Goal: Task Accomplishment & Management: Manage account settings

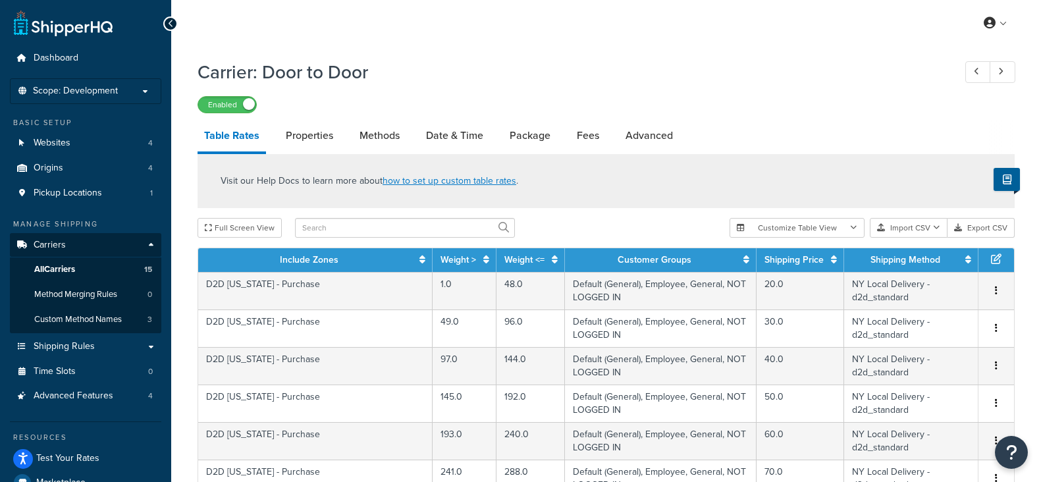
select select "25"
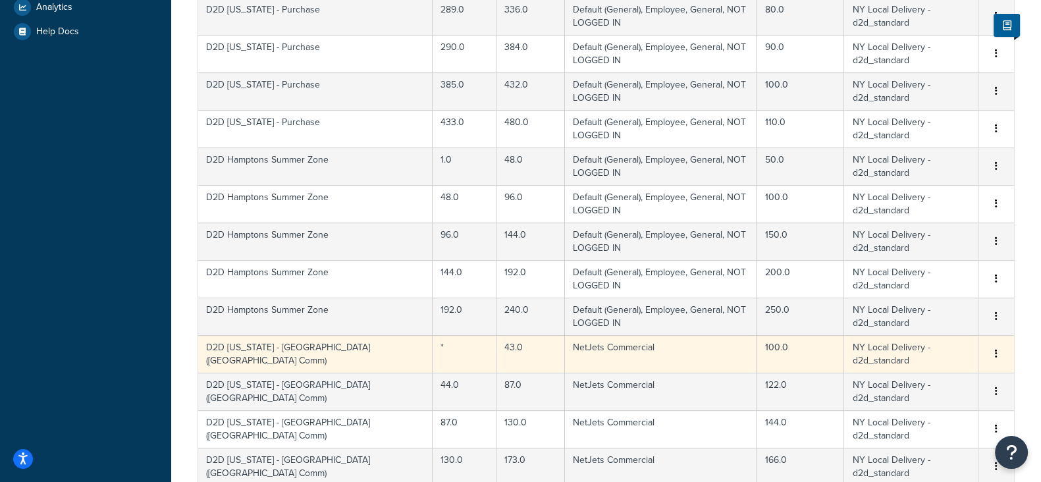
scroll to position [829, 0]
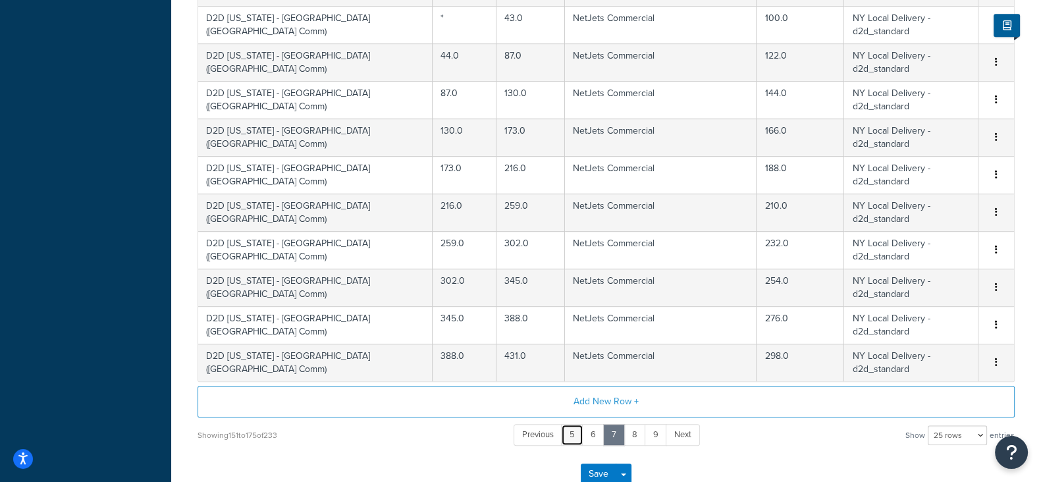
click at [573, 430] on link "5" at bounding box center [572, 435] width 22 height 22
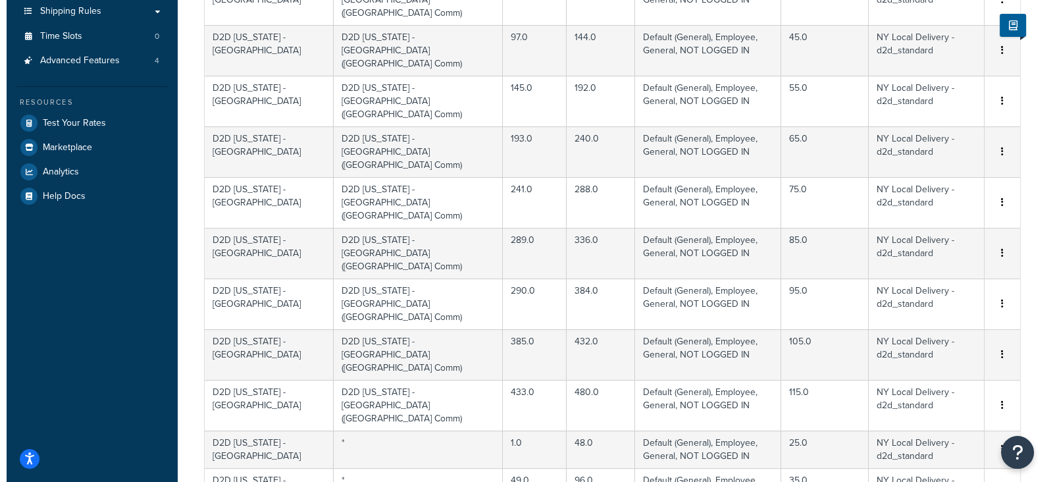
scroll to position [88, 0]
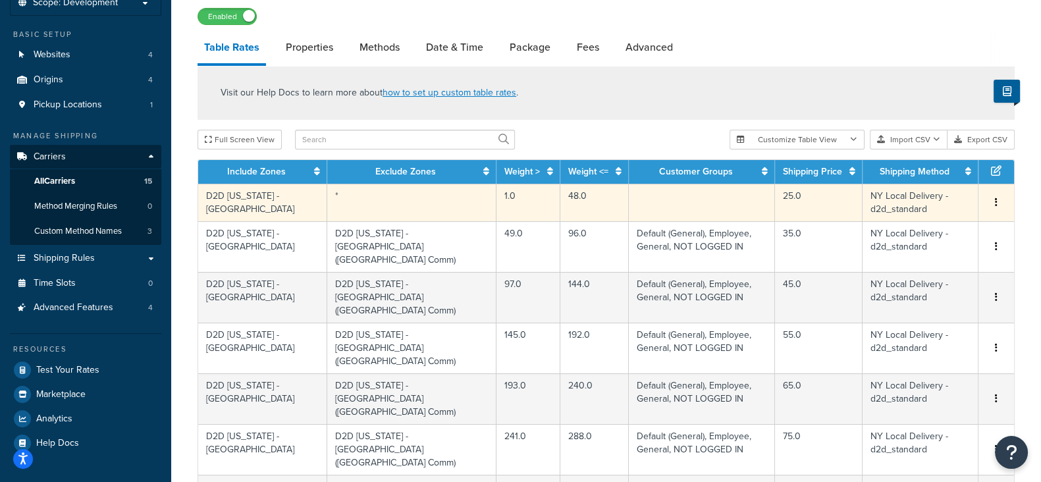
click at [997, 199] on button "button" at bounding box center [996, 203] width 11 height 14
click at [915, 176] on div "Edit" at bounding box center [929, 176] width 93 height 27
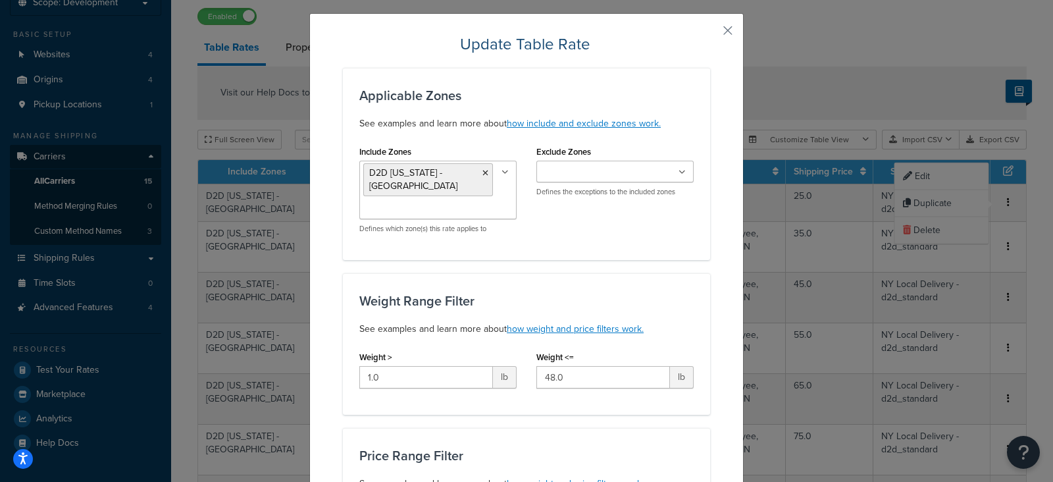
scroll to position [0, 0]
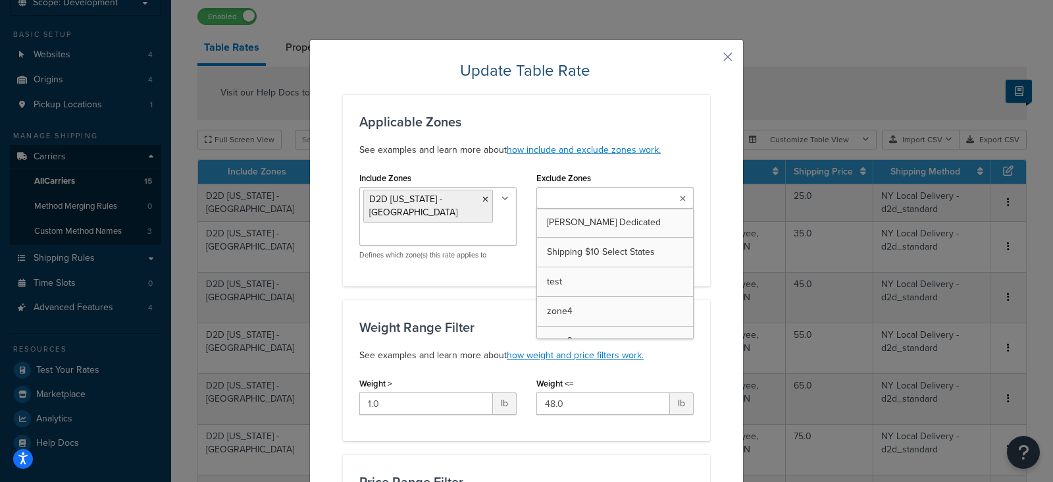
click at [680, 198] on icon at bounding box center [683, 199] width 6 height 8
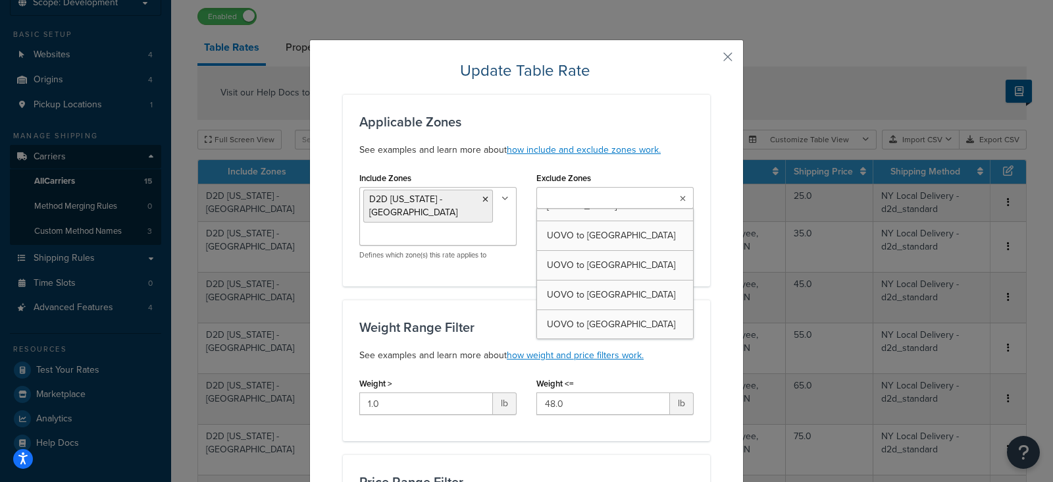
scroll to position [3059, 0]
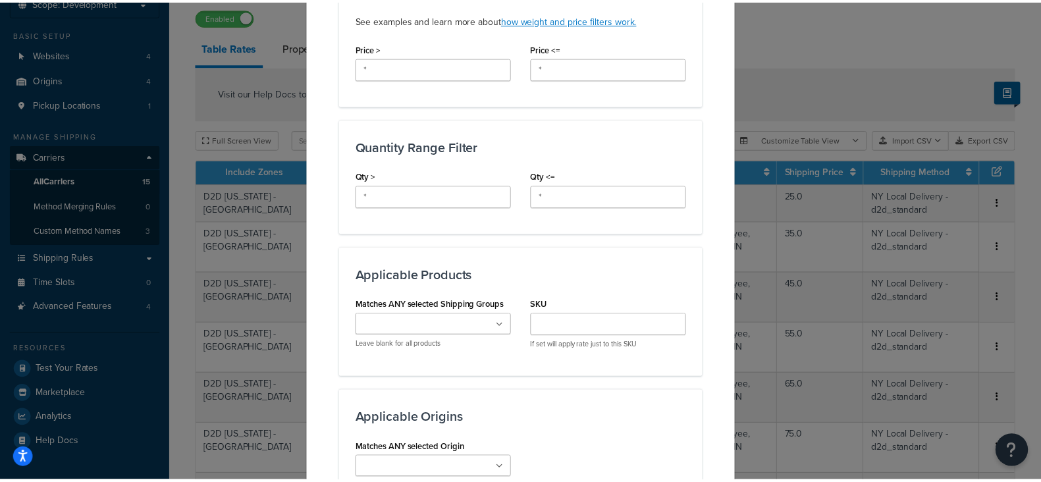
scroll to position [908, 0]
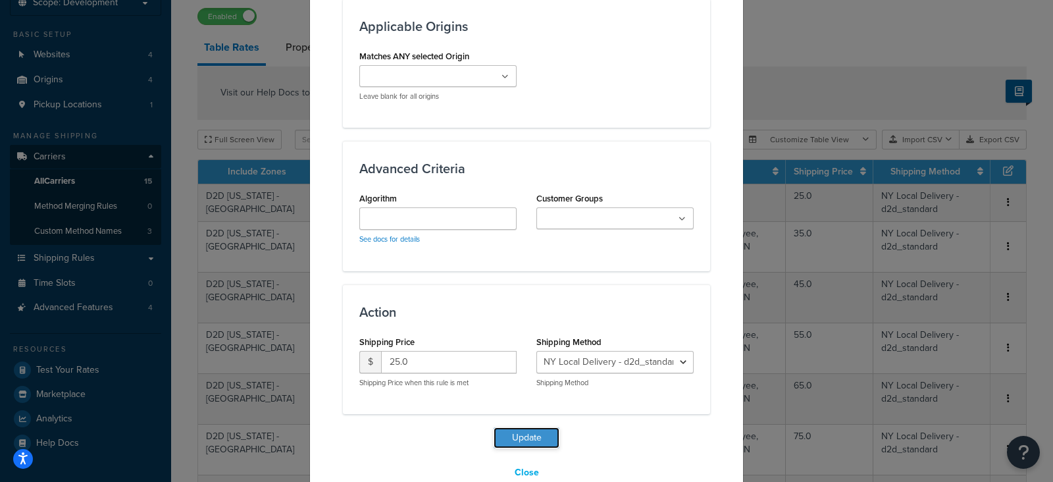
click at [508, 427] on button "Update" at bounding box center [527, 437] width 66 height 21
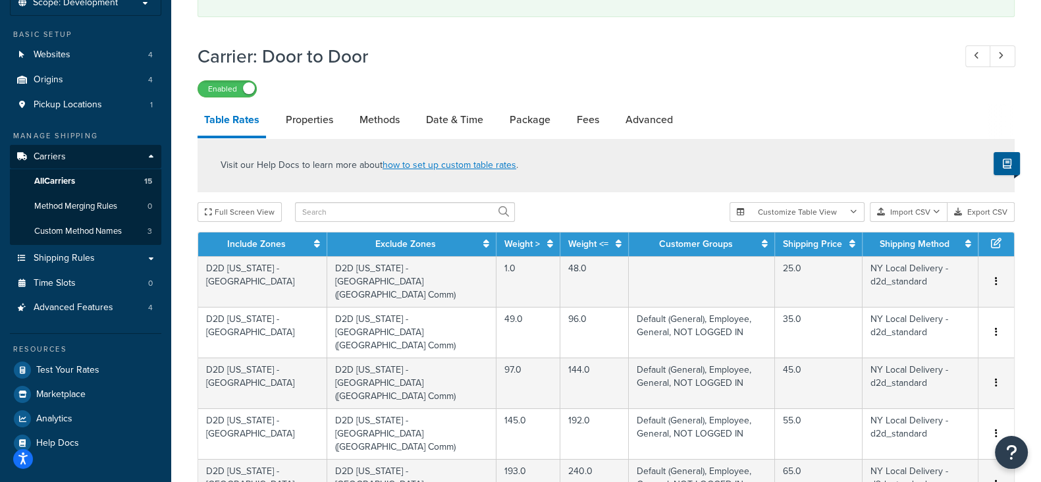
scroll to position [983, 0]
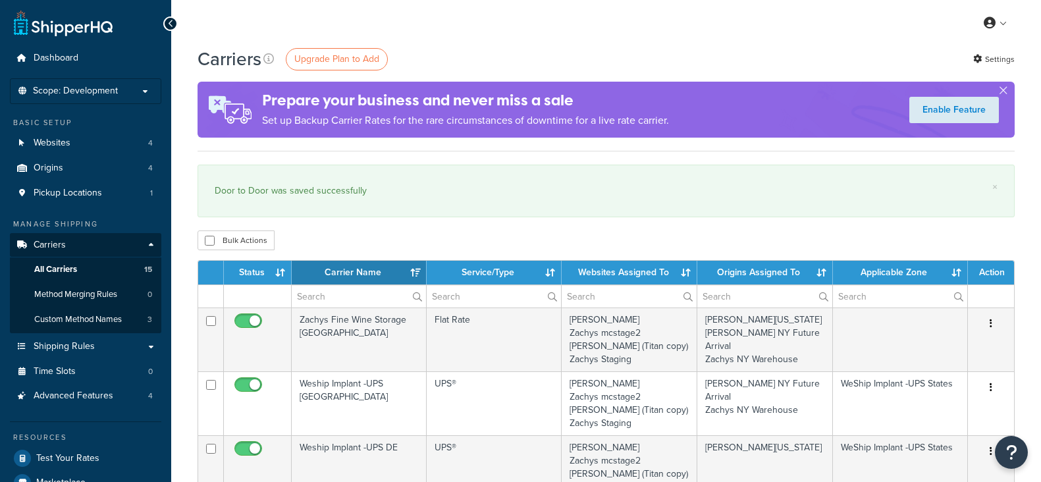
select select "15"
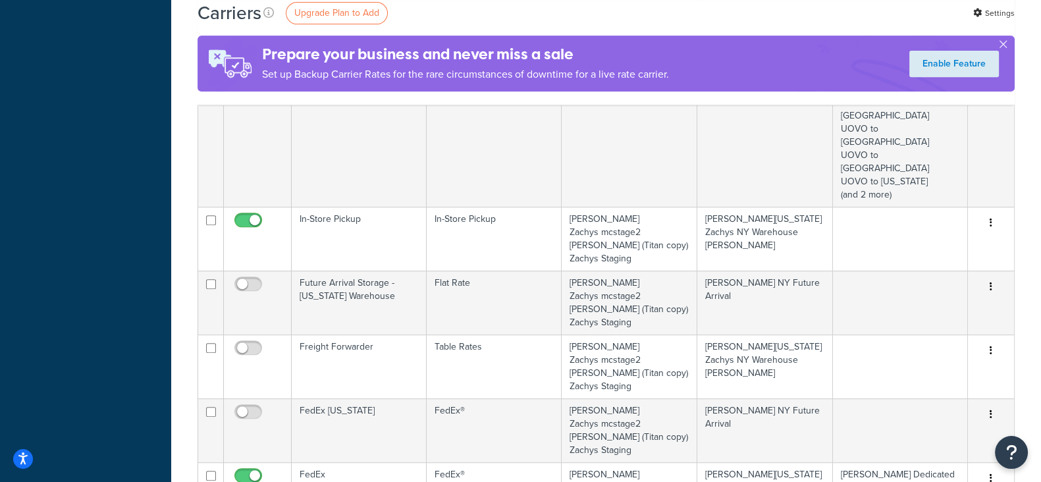
scroll to position [800, 0]
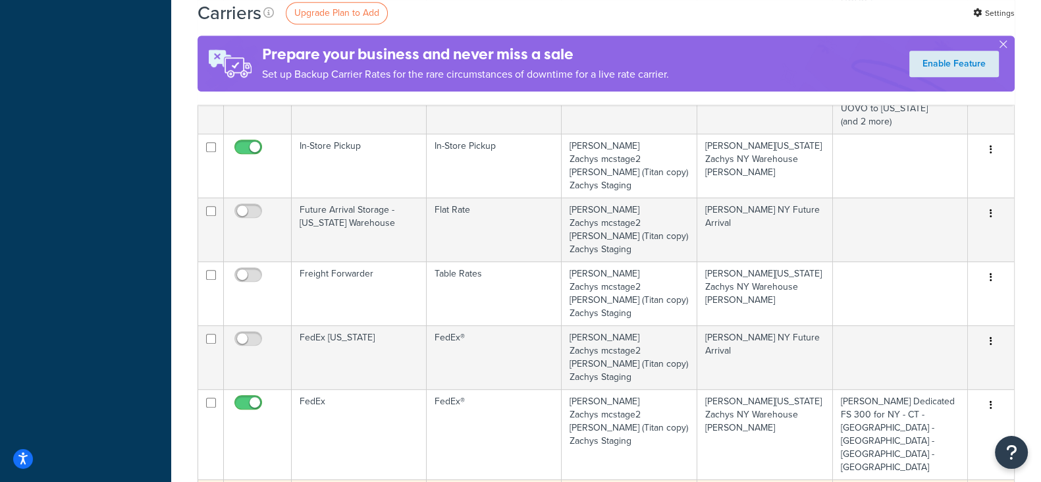
click at [940, 367] on link "Edit" at bounding box center [937, 374] width 104 height 27
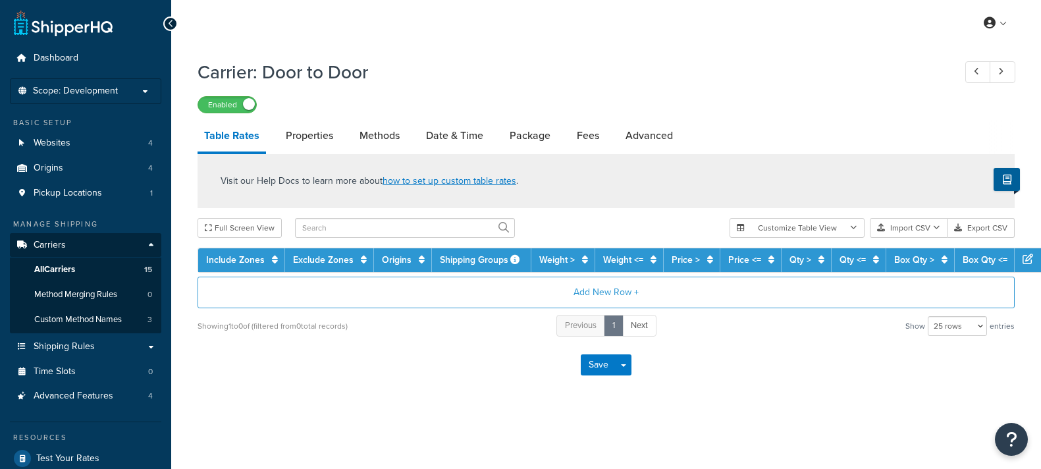
select select "25"
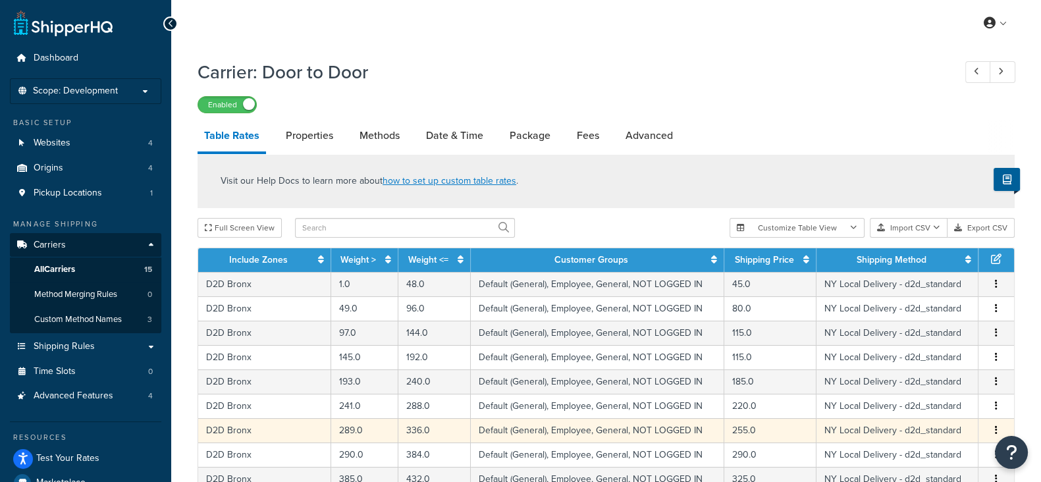
scroll to position [582, 0]
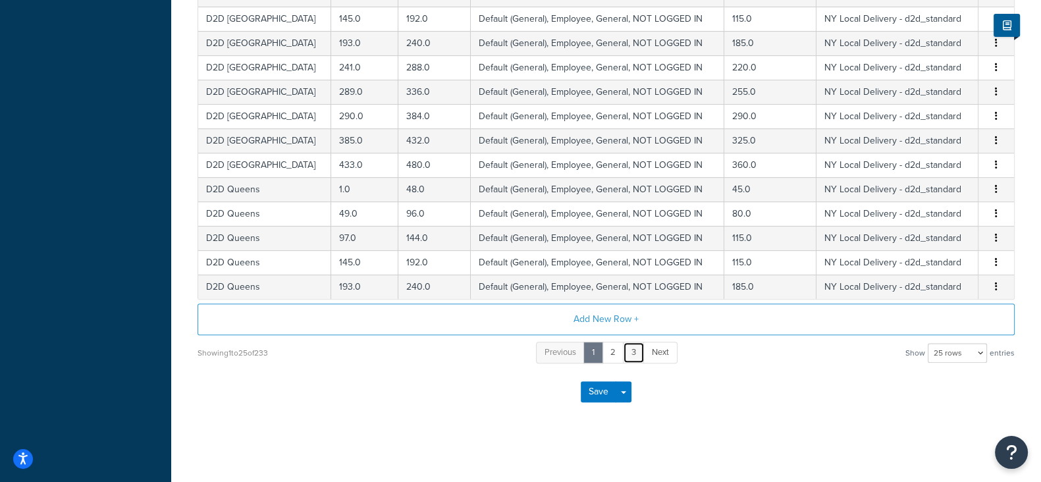
click at [636, 348] on link "3" at bounding box center [634, 353] width 22 height 22
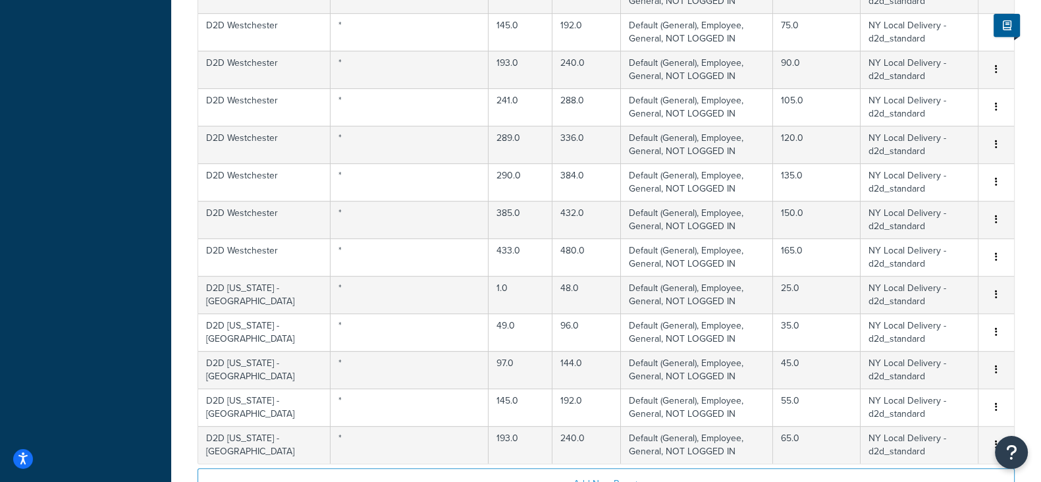
scroll to position [911, 0]
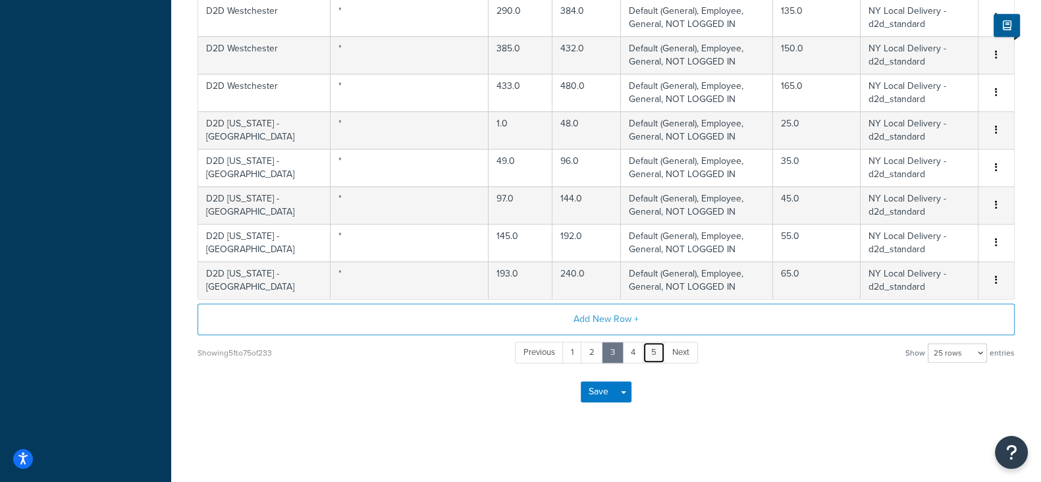
click at [652, 347] on link "5" at bounding box center [654, 353] width 22 height 22
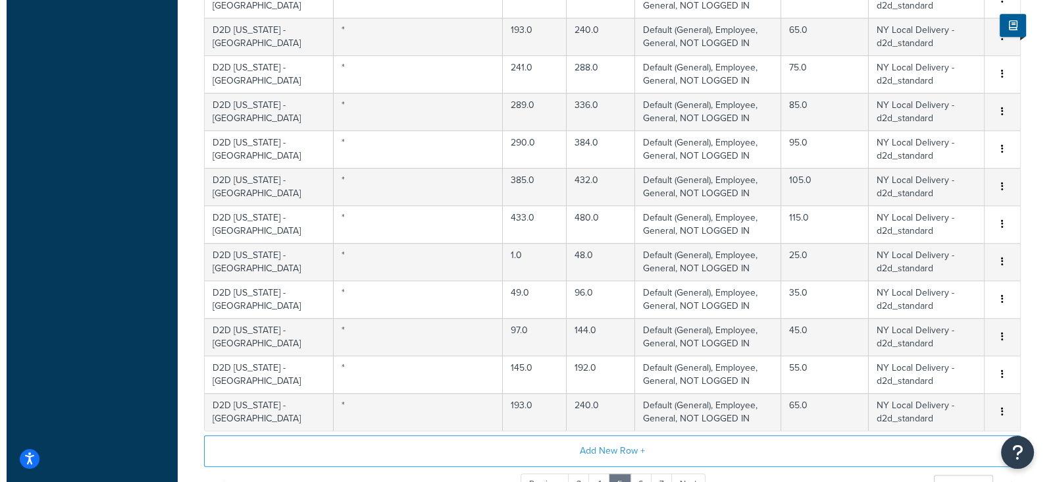
scroll to position [253, 0]
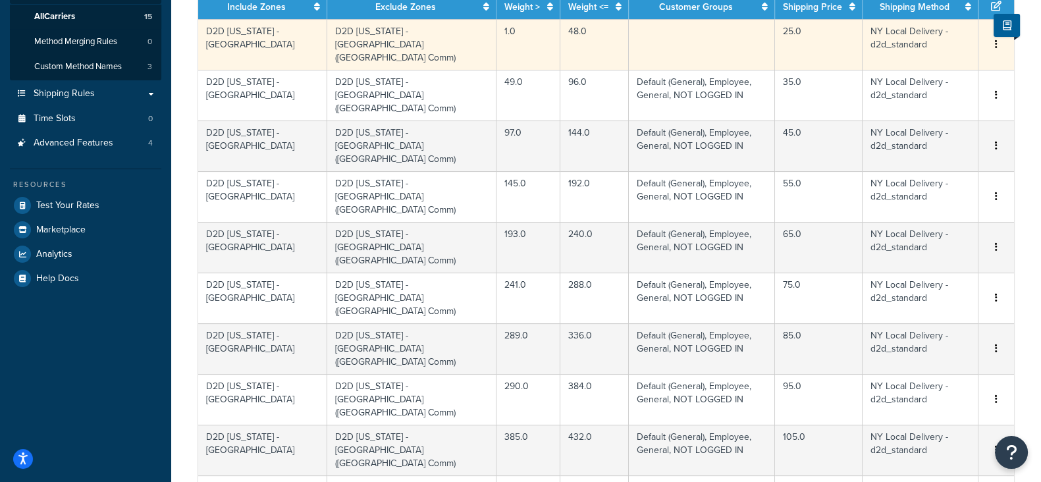
click at [994, 43] on button "button" at bounding box center [996, 45] width 11 height 14
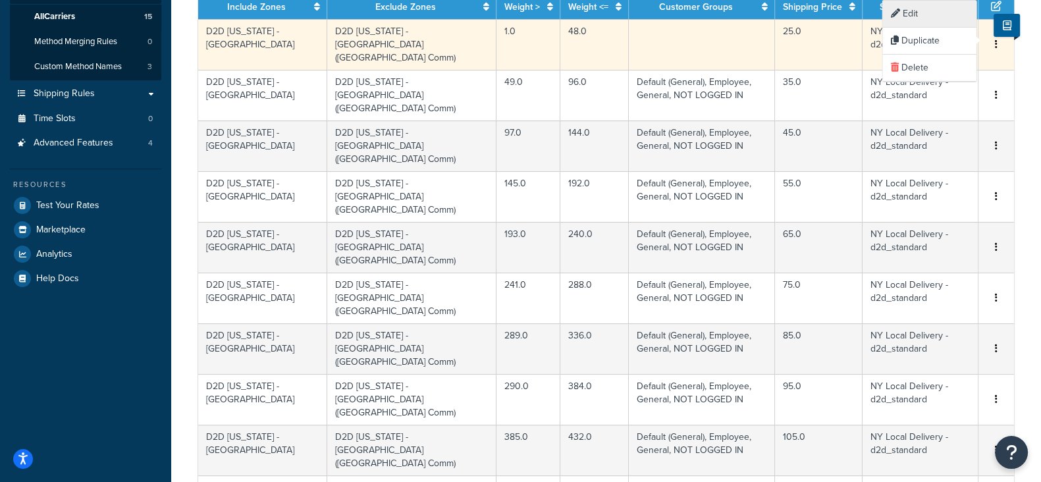
click at [918, 17] on div "Edit" at bounding box center [929, 14] width 93 height 27
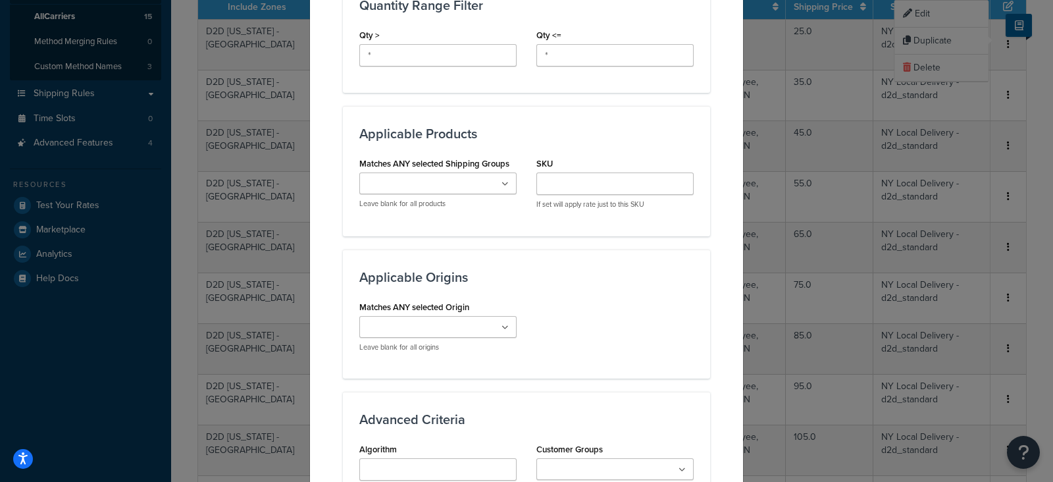
scroll to position [905, 0]
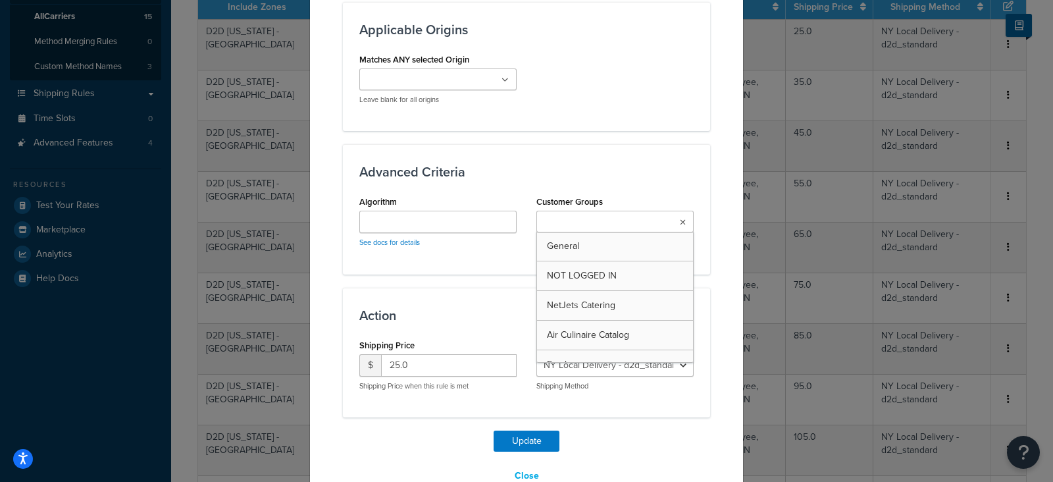
click at [678, 211] on ul at bounding box center [615, 222] width 157 height 22
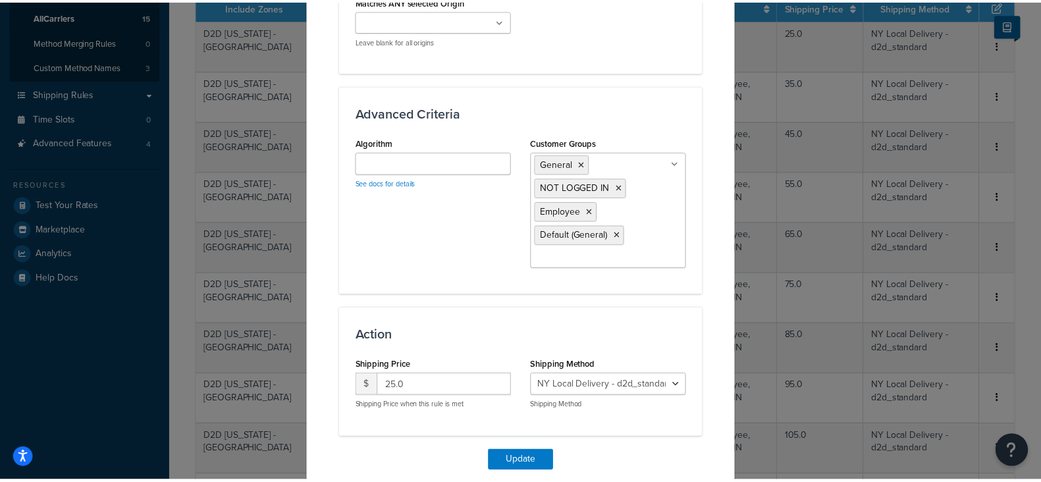
scroll to position [987, 0]
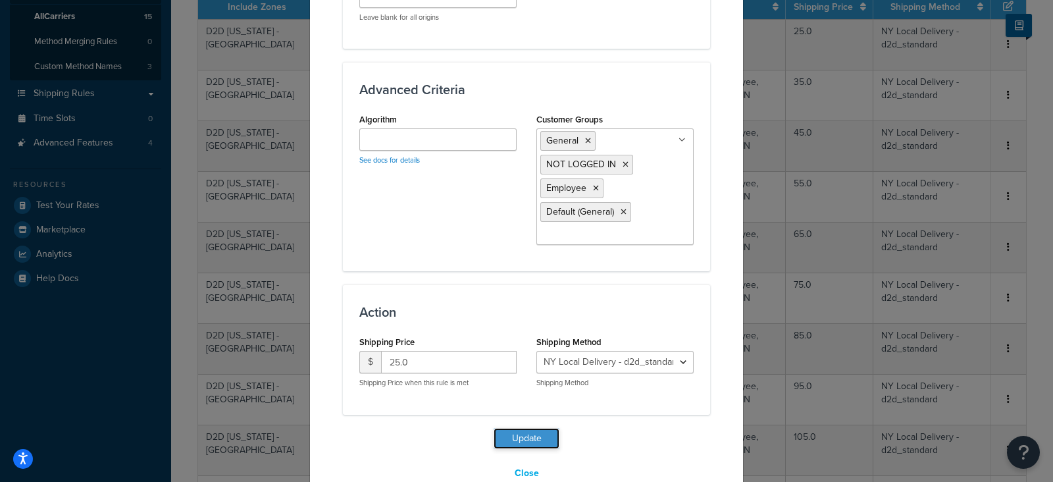
click at [521, 428] on button "Update" at bounding box center [527, 438] width 66 height 21
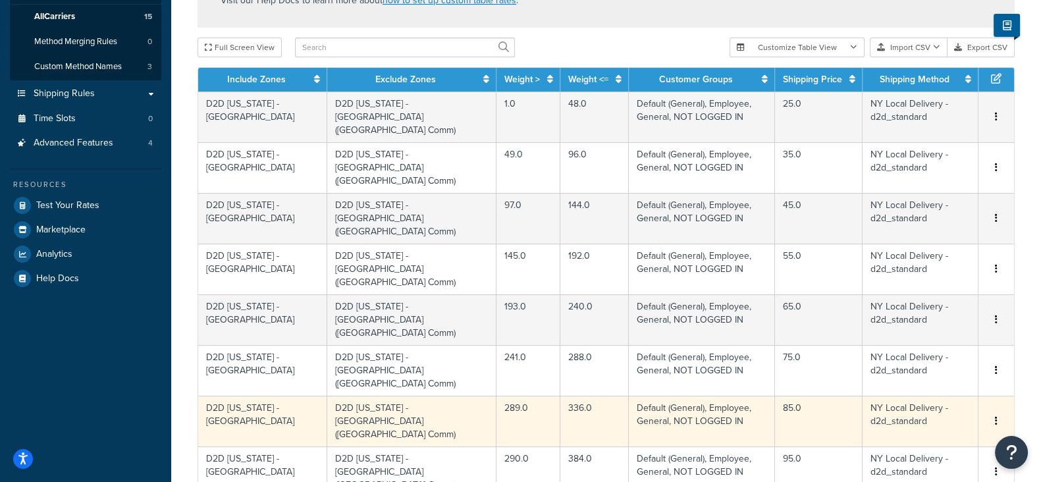
scroll to position [983, 0]
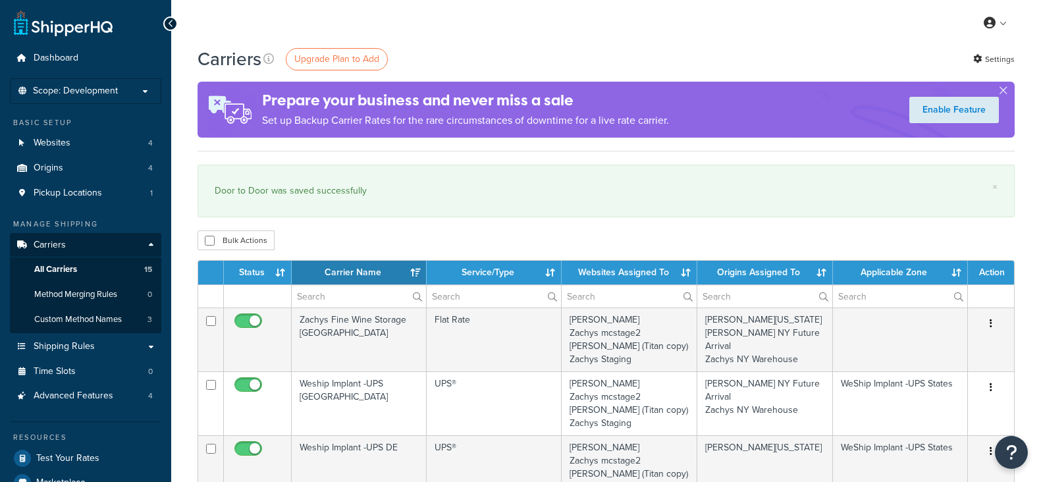
select select "15"
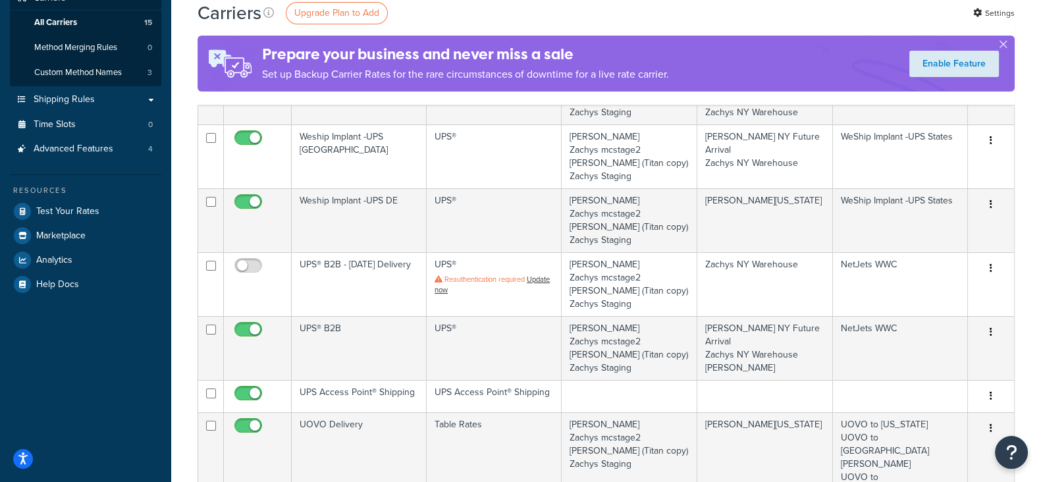
scroll to position [164, 0]
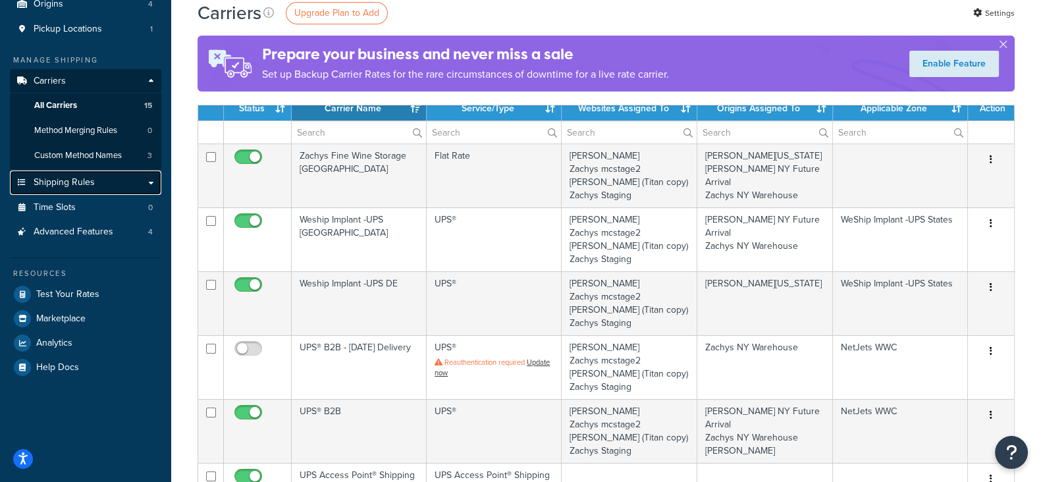
click at [80, 182] on span "Shipping Rules" at bounding box center [64, 182] width 61 height 11
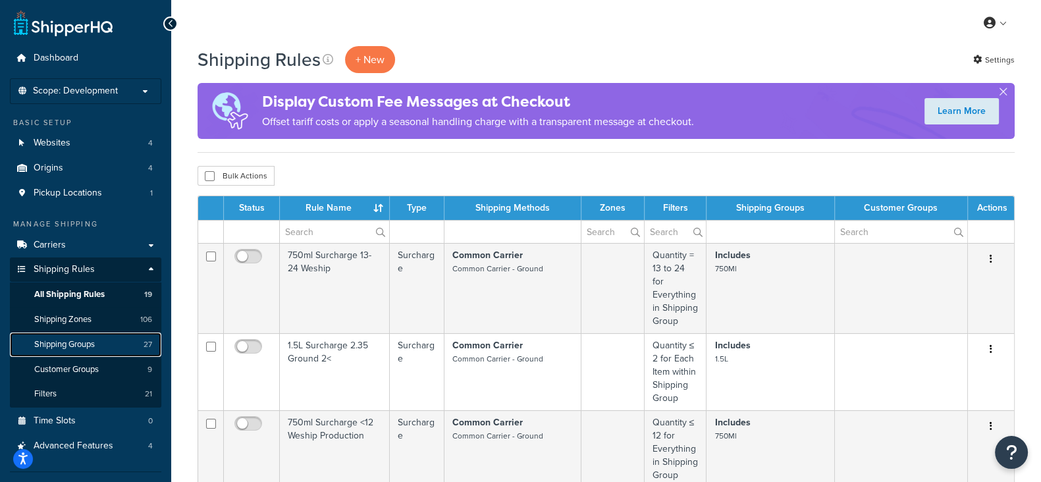
click at [77, 344] on span "Shipping Groups" at bounding box center [64, 344] width 61 height 11
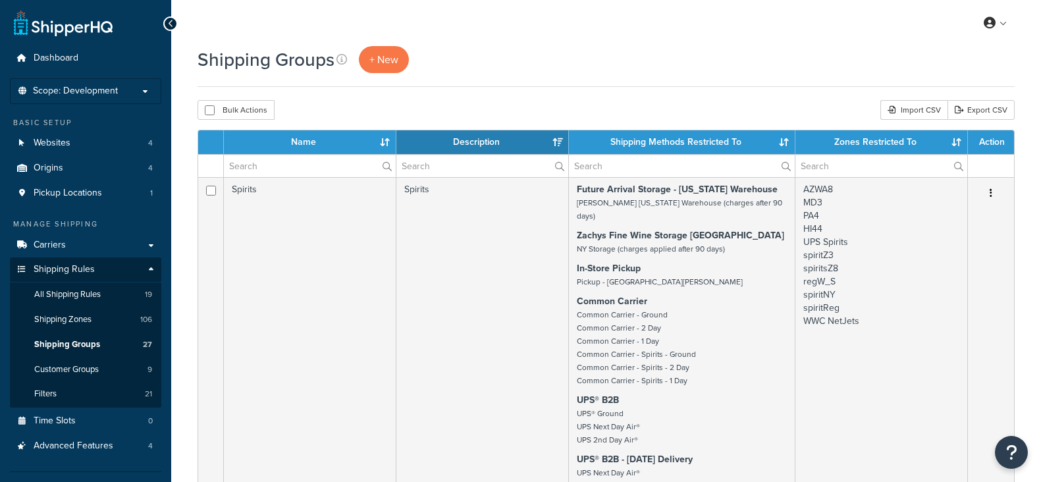
select select "15"
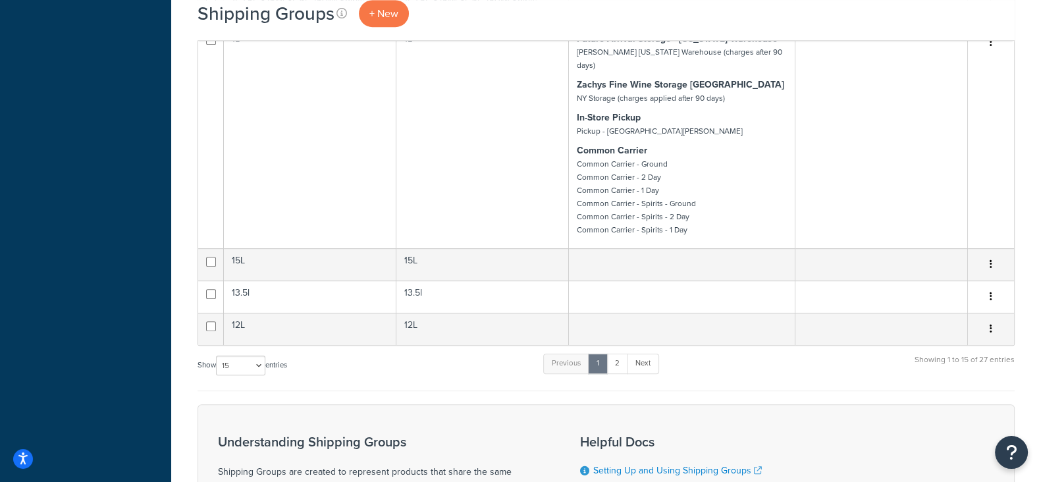
scroll to position [823, 0]
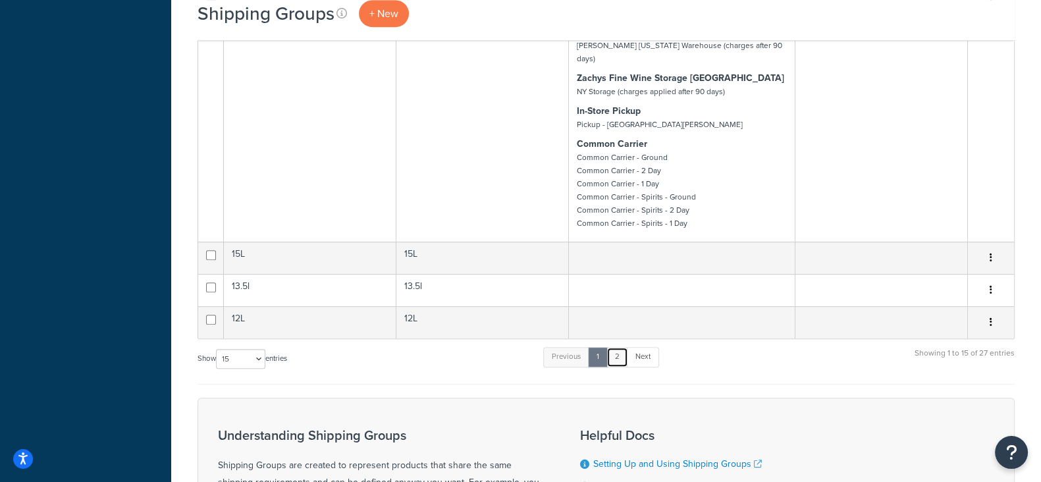
click at [617, 347] on link "2" at bounding box center [617, 357] width 22 height 20
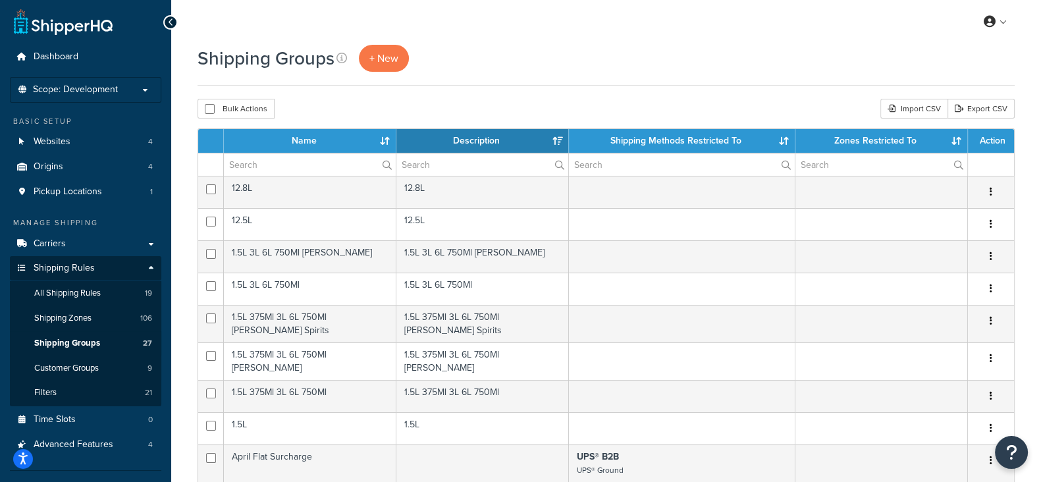
scroll to position [0, 0]
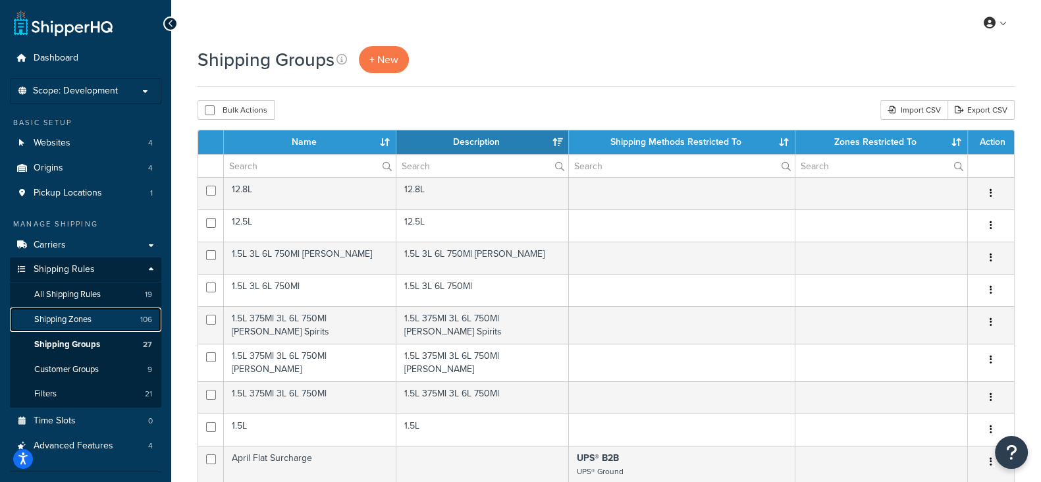
click at [69, 319] on span "Shipping Zones" at bounding box center [62, 319] width 57 height 11
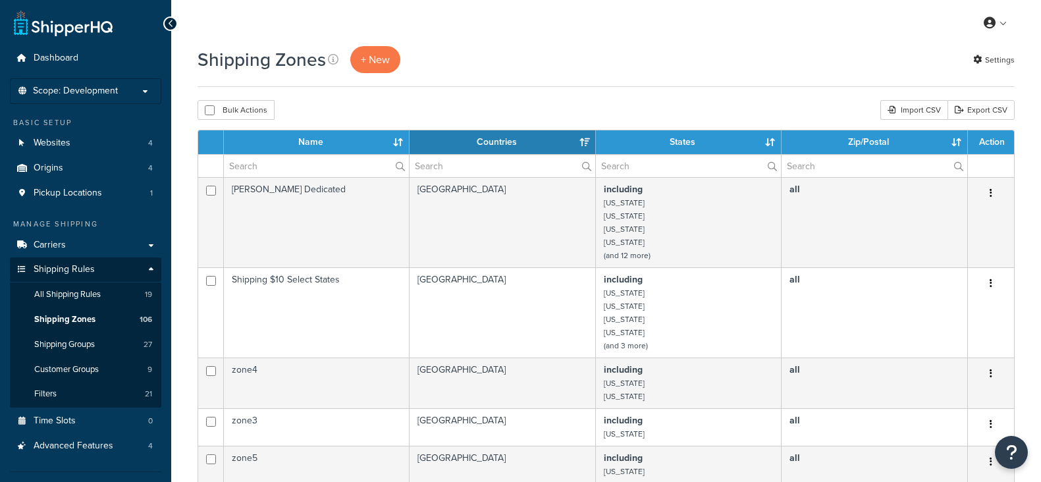
select select "15"
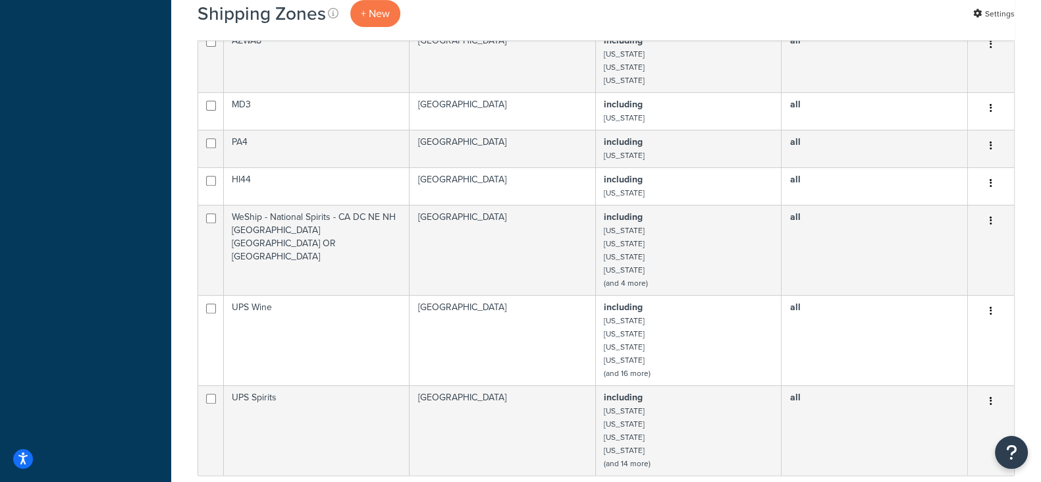
scroll to position [823, 0]
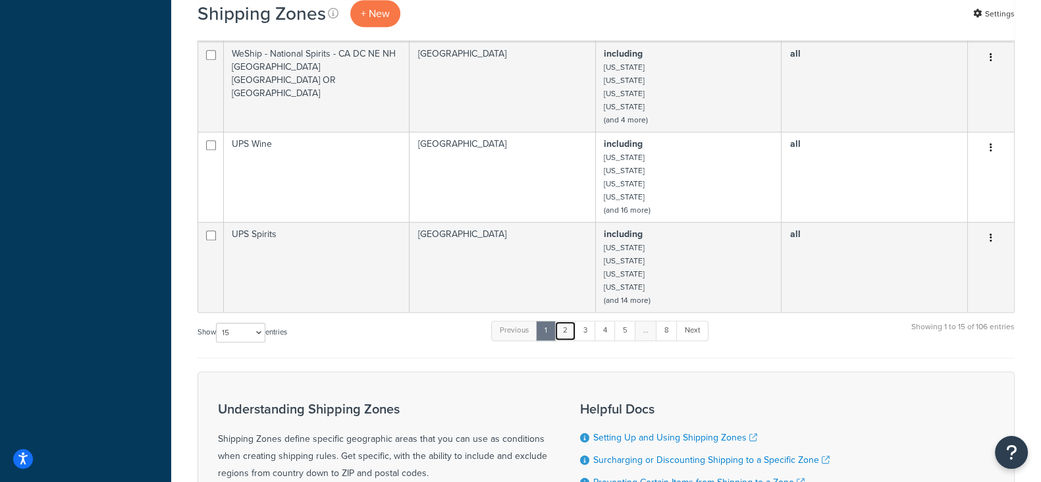
click at [566, 334] on link "2" at bounding box center [565, 331] width 22 height 20
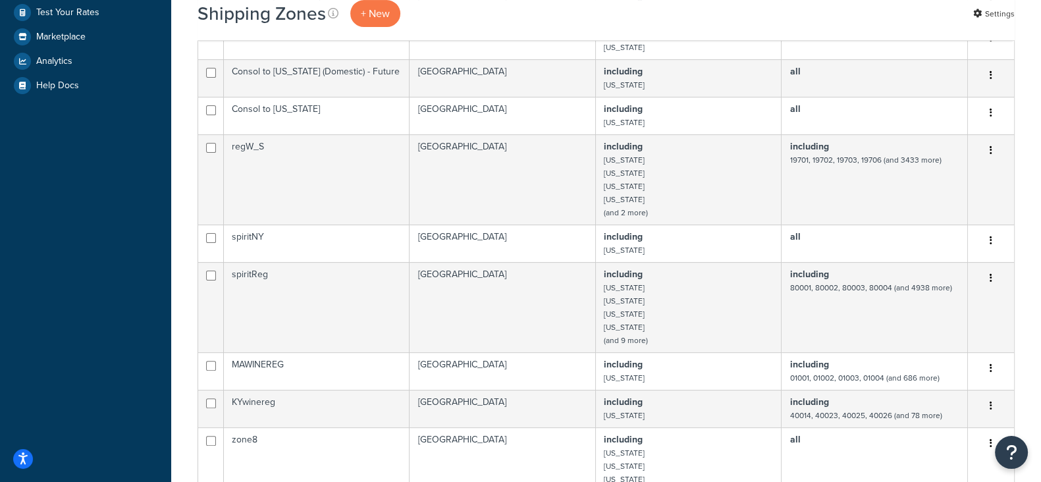
scroll to position [658, 0]
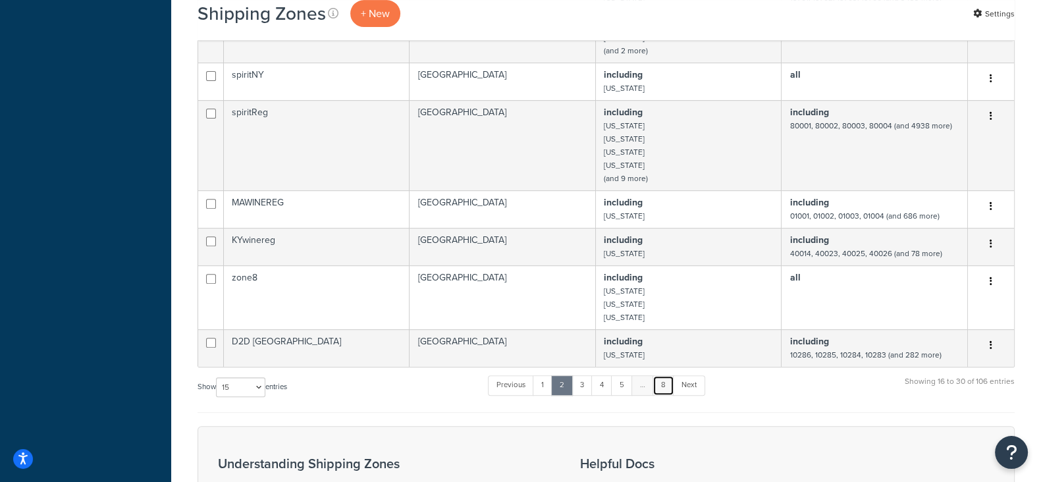
click at [664, 394] on link "8" at bounding box center [663, 385] width 22 height 20
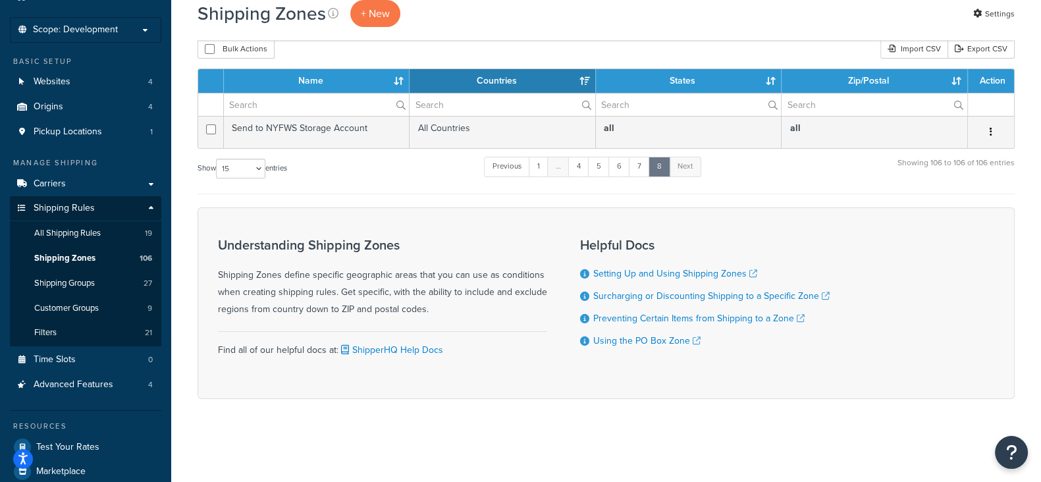
scroll to position [0, 0]
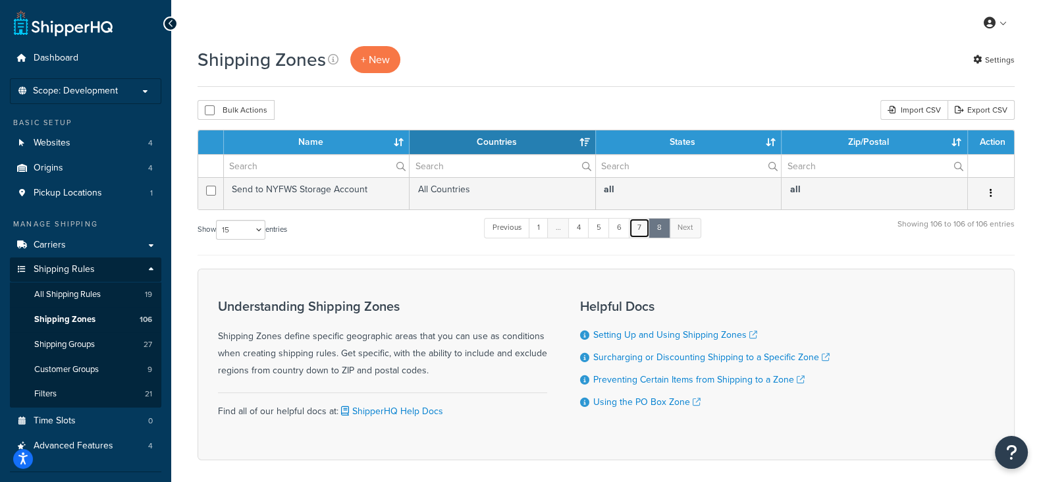
click at [642, 228] on link "7" at bounding box center [639, 228] width 21 height 20
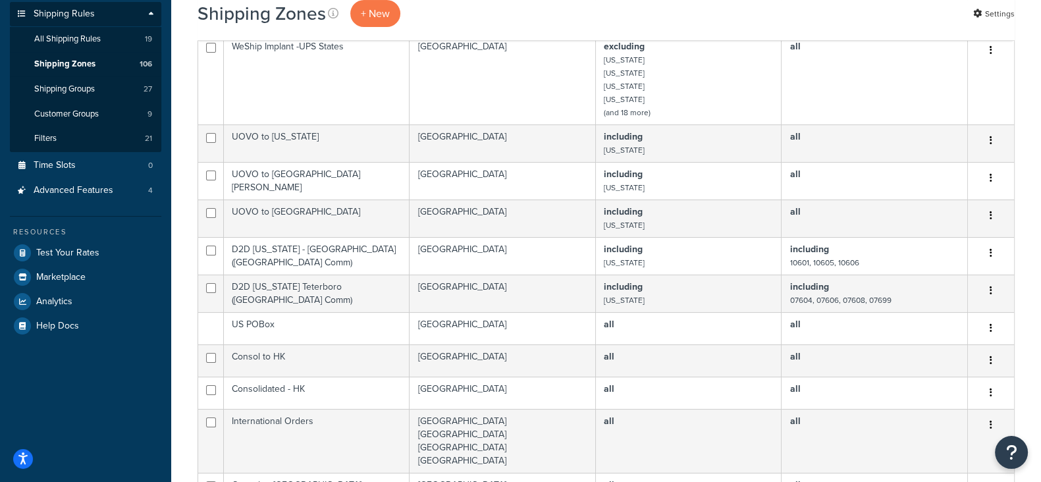
scroll to position [207, 0]
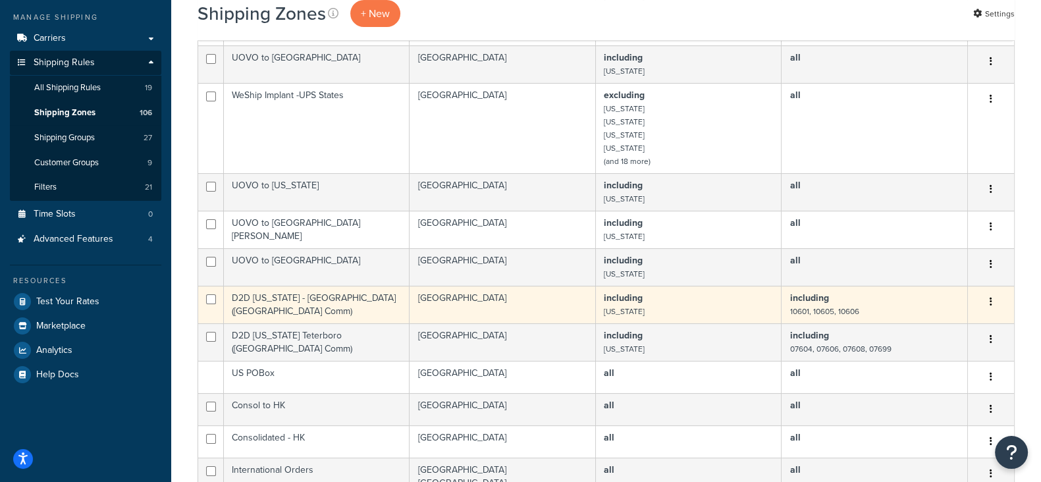
click at [993, 305] on button "button" at bounding box center [991, 302] width 18 height 21
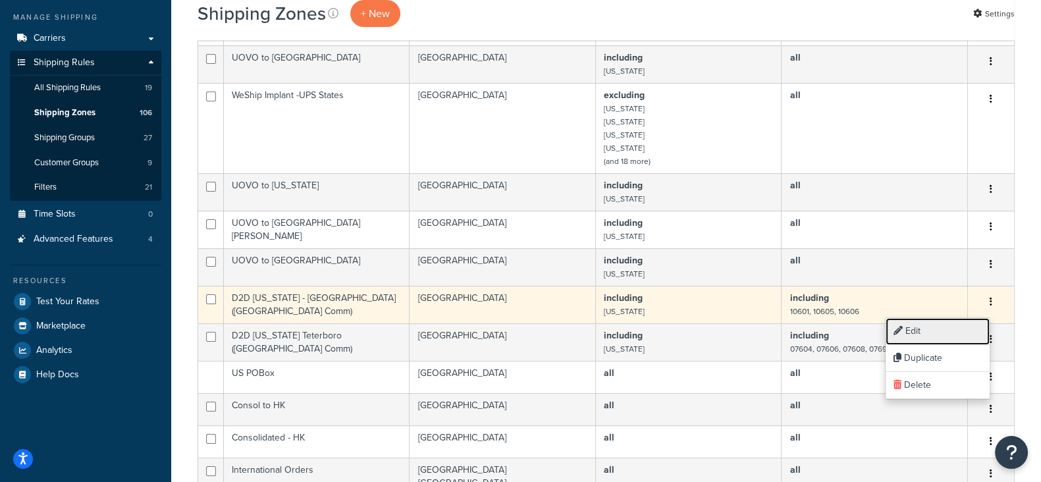
click at [926, 329] on link "Edit" at bounding box center [937, 331] width 104 height 27
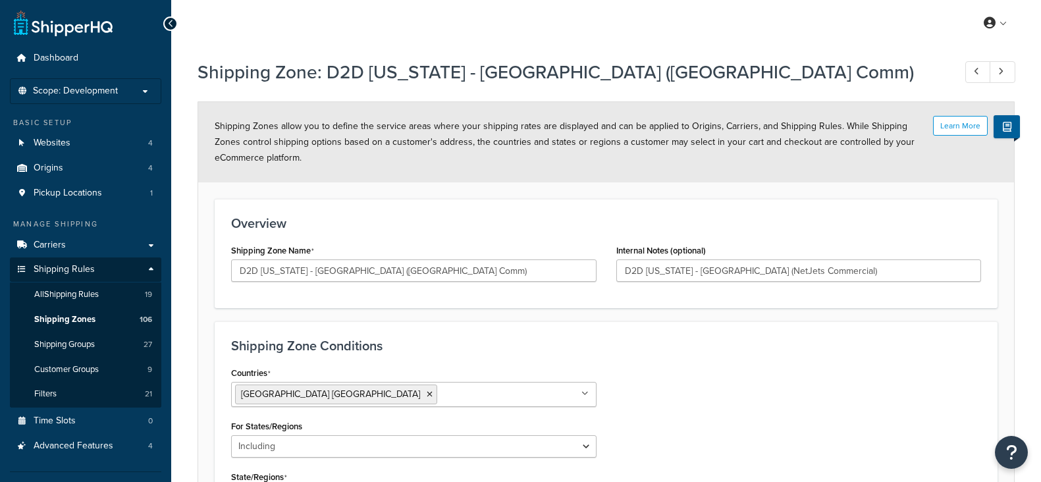
select select "including"
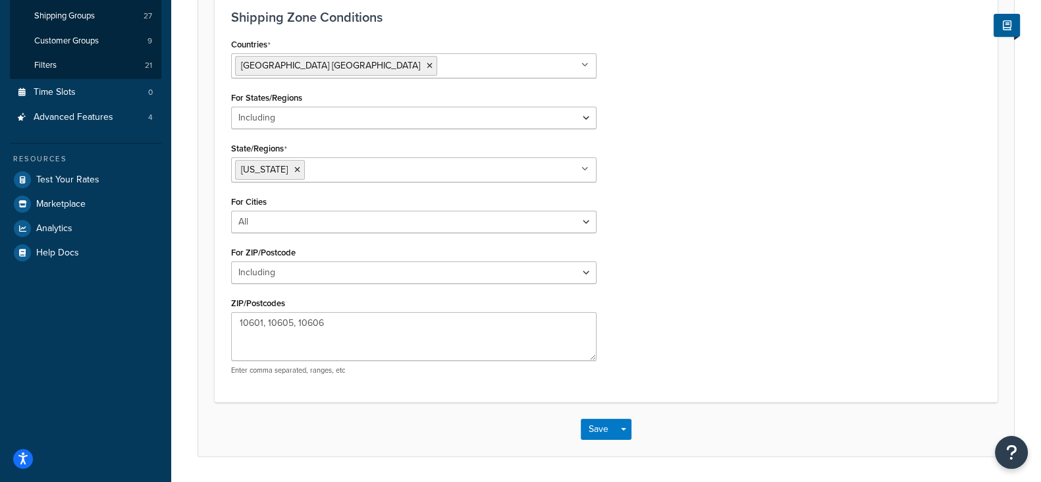
scroll to position [164, 0]
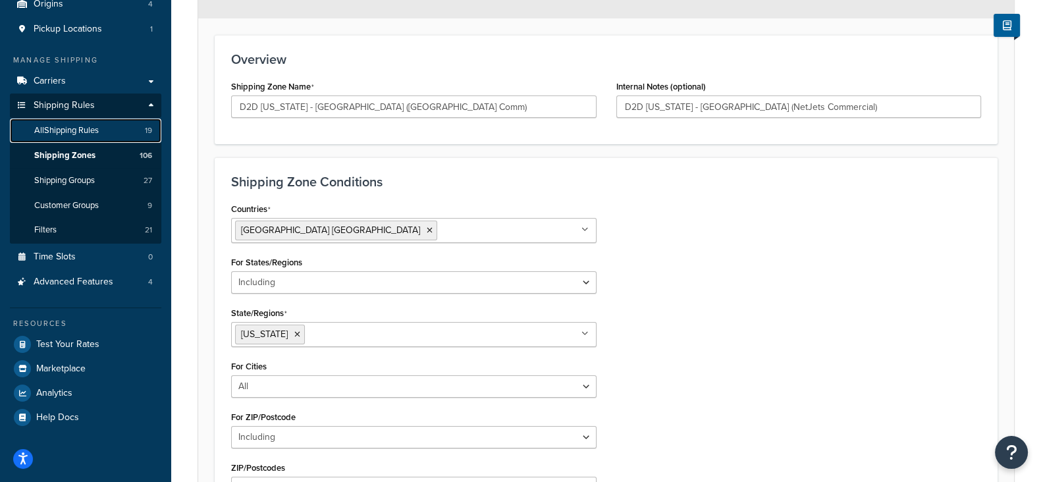
click at [72, 134] on span "All Shipping Rules" at bounding box center [66, 130] width 65 height 11
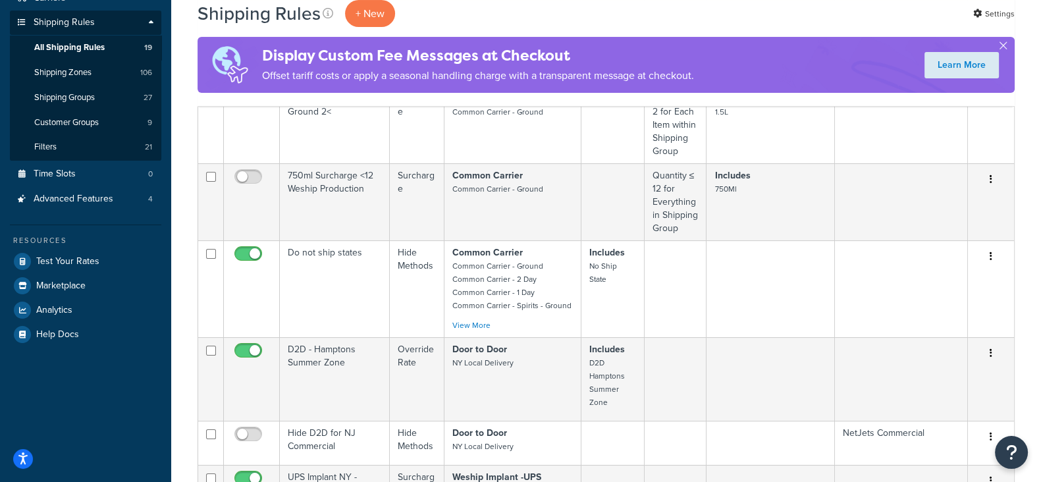
scroll to position [494, 0]
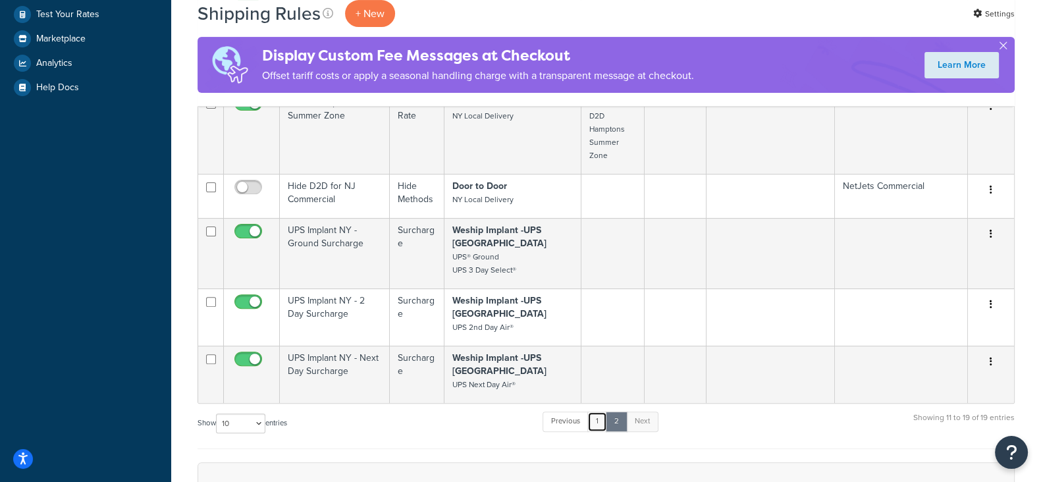
click at [599, 411] on link "1" at bounding box center [597, 421] width 20 height 20
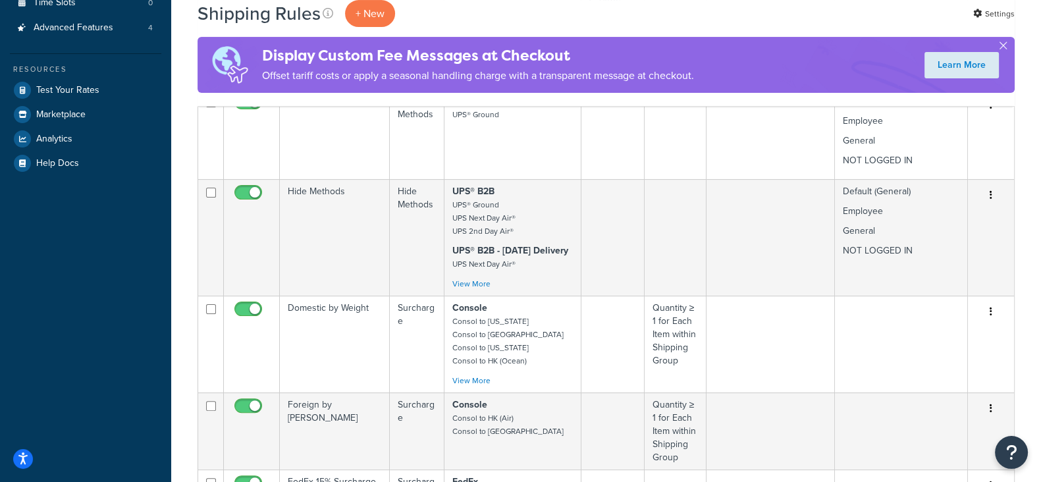
scroll to position [411, 0]
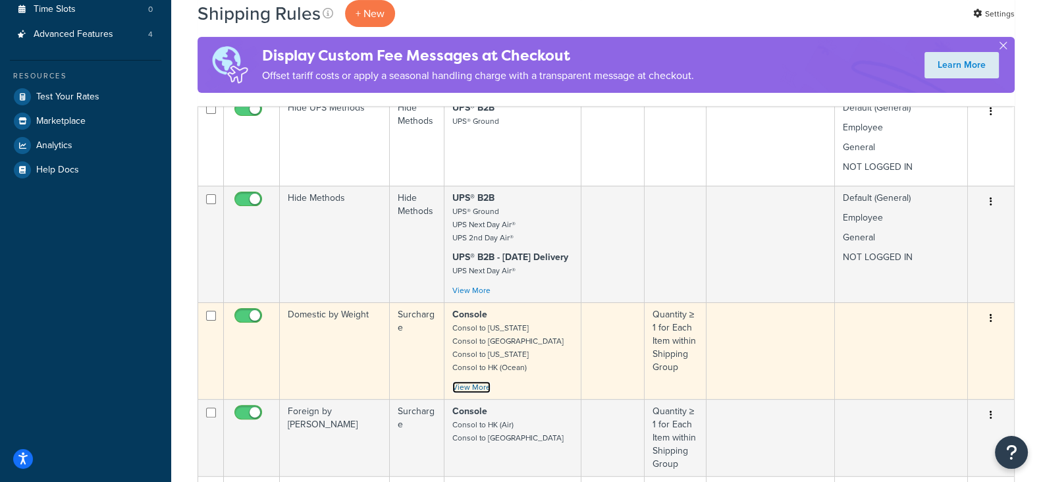
click at [466, 381] on link "View More" at bounding box center [471, 387] width 38 height 12
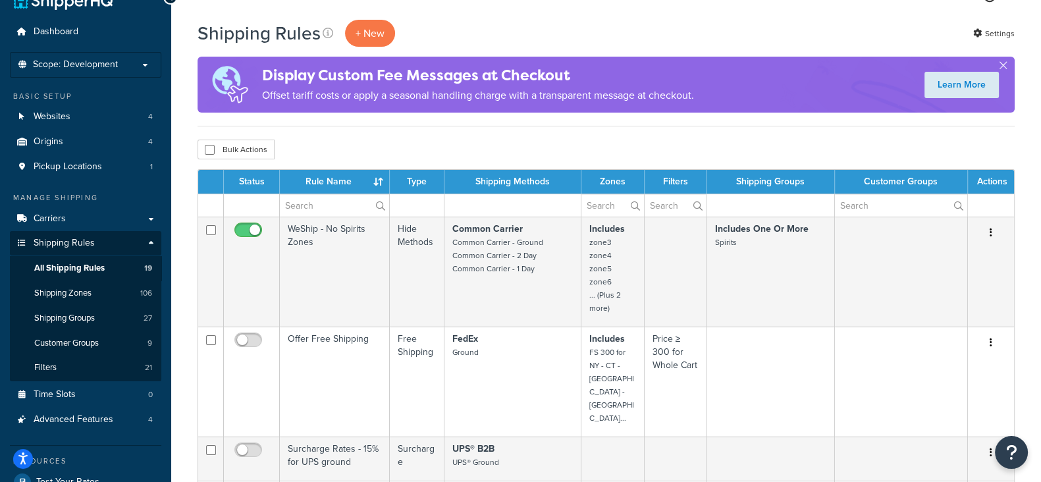
scroll to position [0, 0]
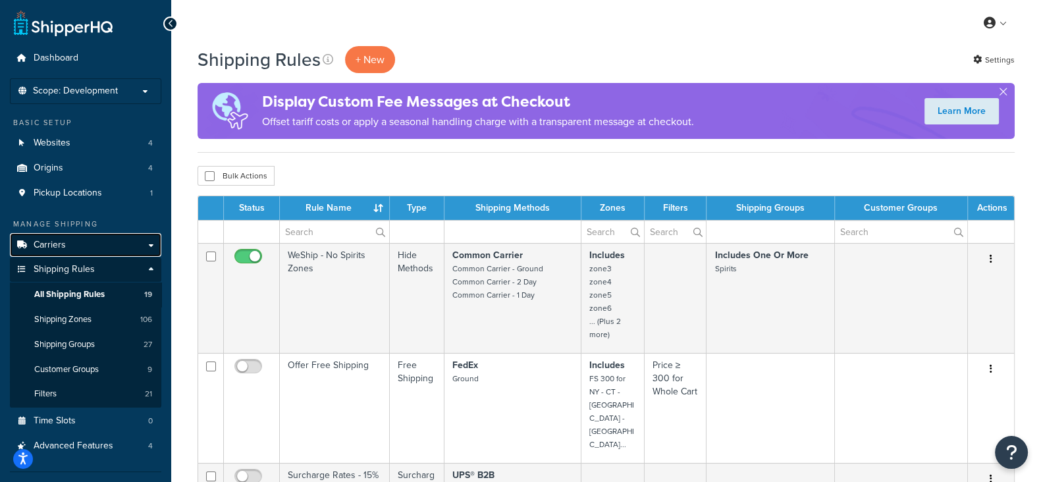
click at [50, 247] on span "Carriers" at bounding box center [50, 245] width 32 height 11
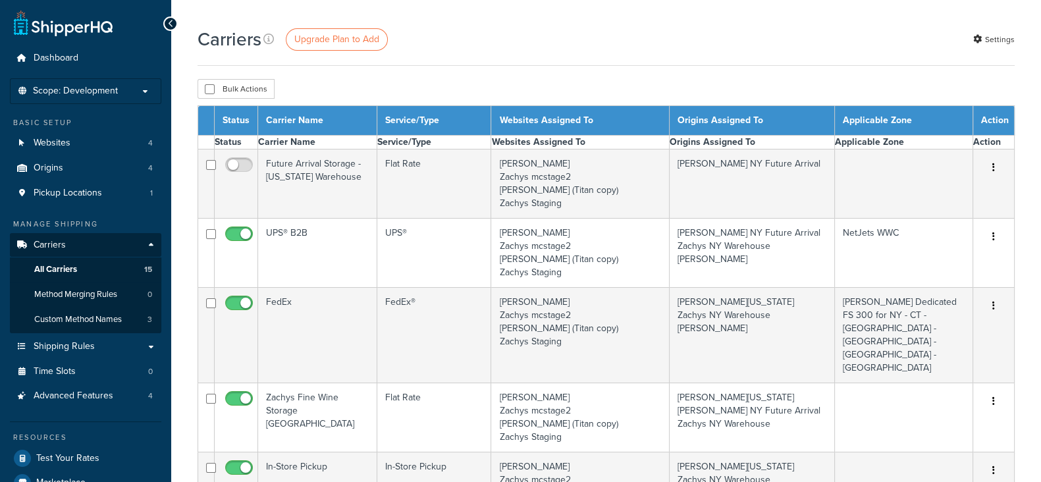
select select "15"
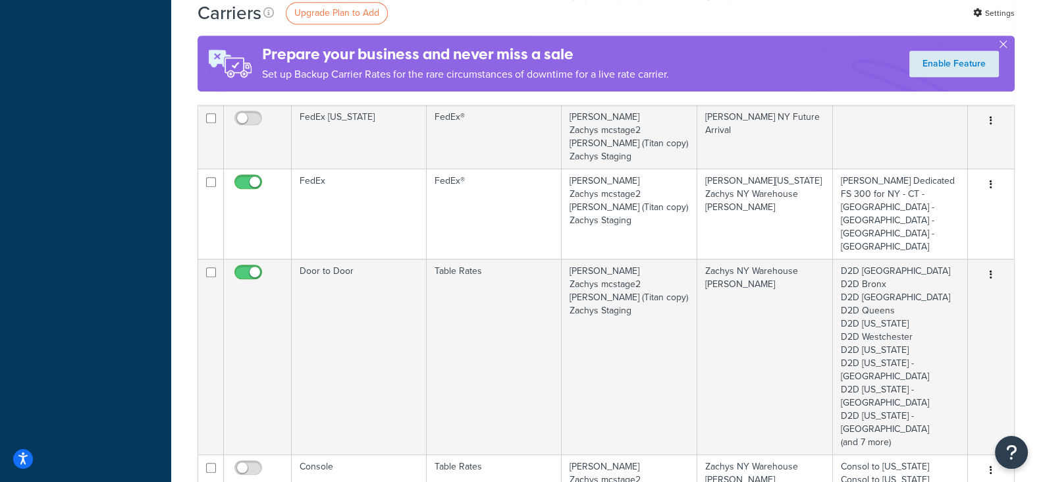
scroll to position [905, 0]
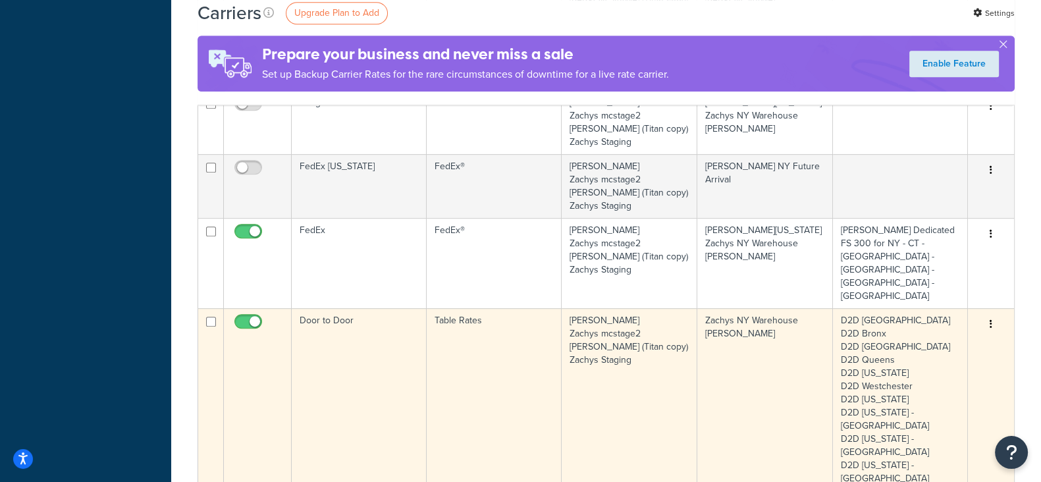
click at [987, 314] on button "button" at bounding box center [991, 324] width 18 height 21
click at [900, 199] on icon at bounding box center [897, 203] width 9 height 9
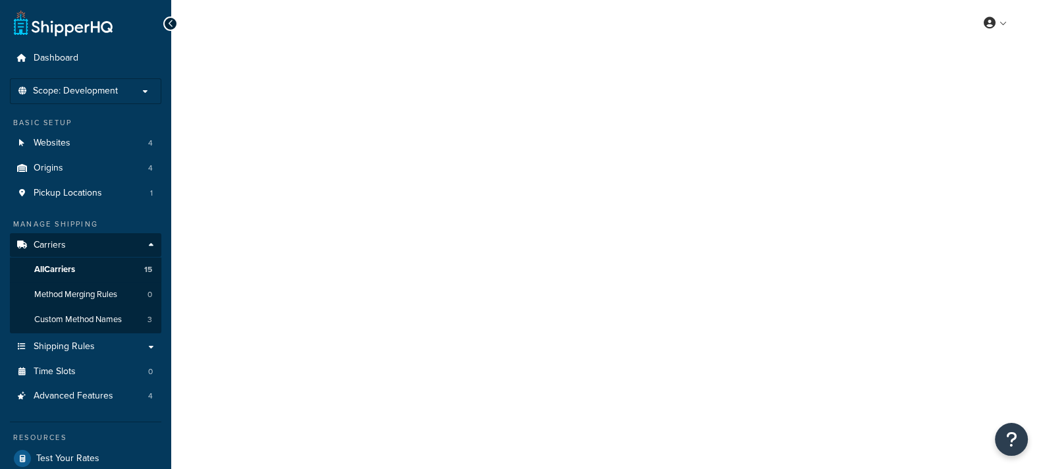
select select "25"
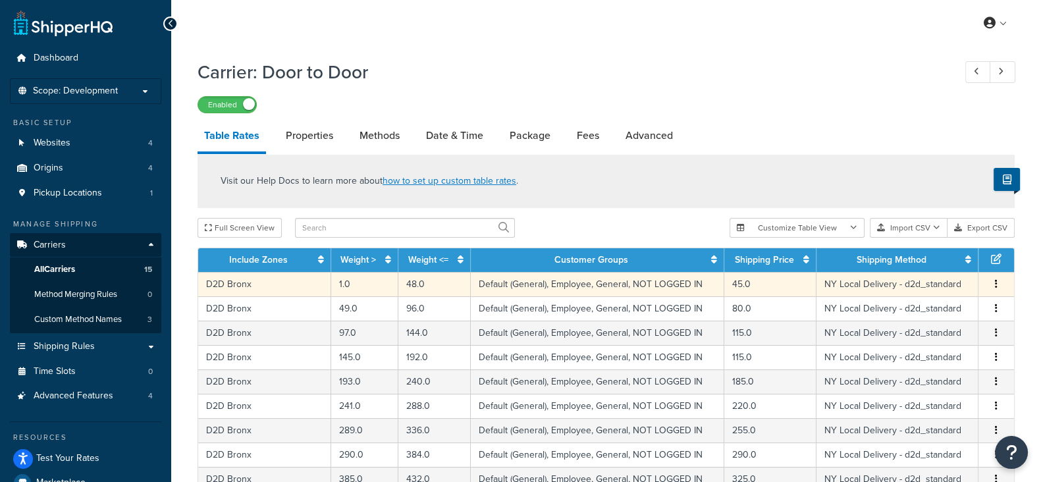
click at [995, 281] on icon "button" at bounding box center [996, 283] width 3 height 9
click at [809, 111] on div "Enabled" at bounding box center [605, 104] width 817 height 18
click at [996, 283] on icon "button" at bounding box center [996, 283] width 3 height 9
click at [916, 259] on div "Edit" at bounding box center [929, 258] width 93 height 27
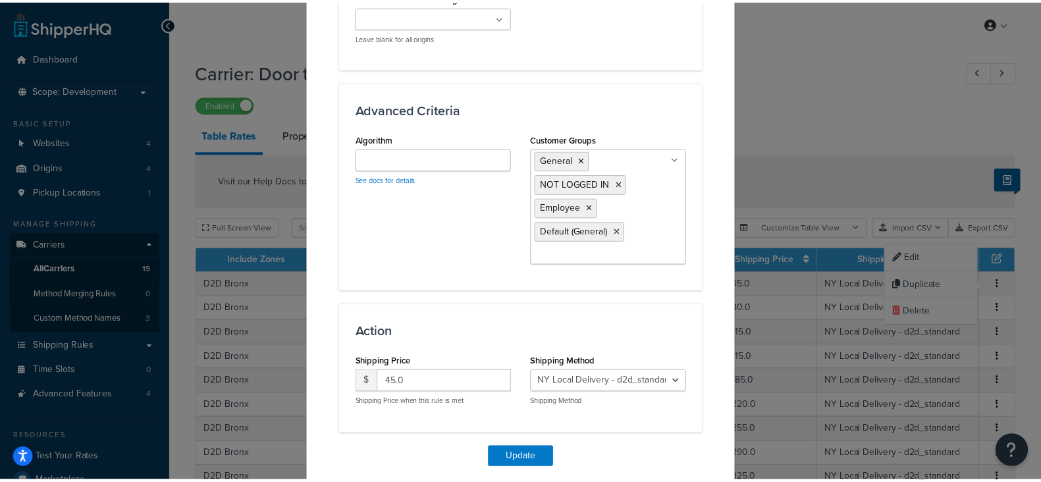
scroll to position [974, 0]
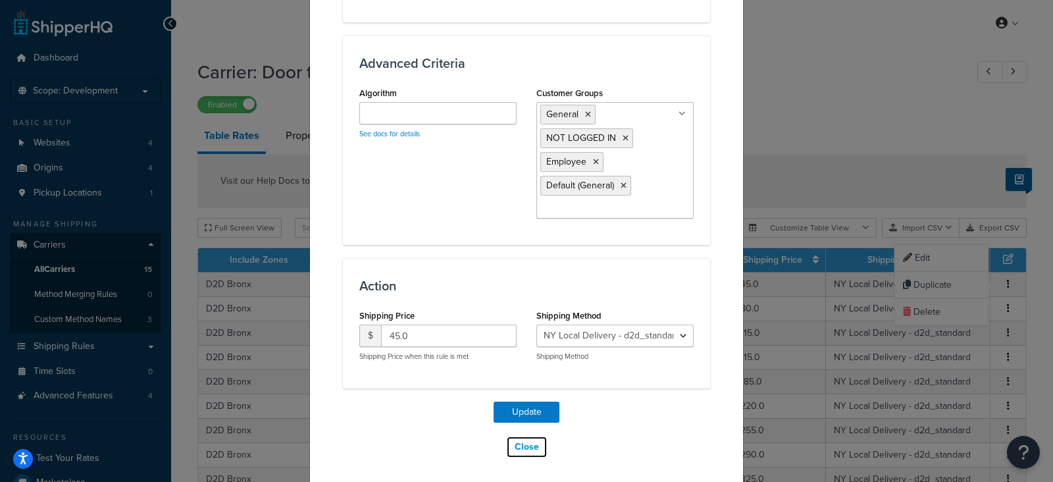
click at [525, 442] on button "Close" at bounding box center [526, 447] width 41 height 22
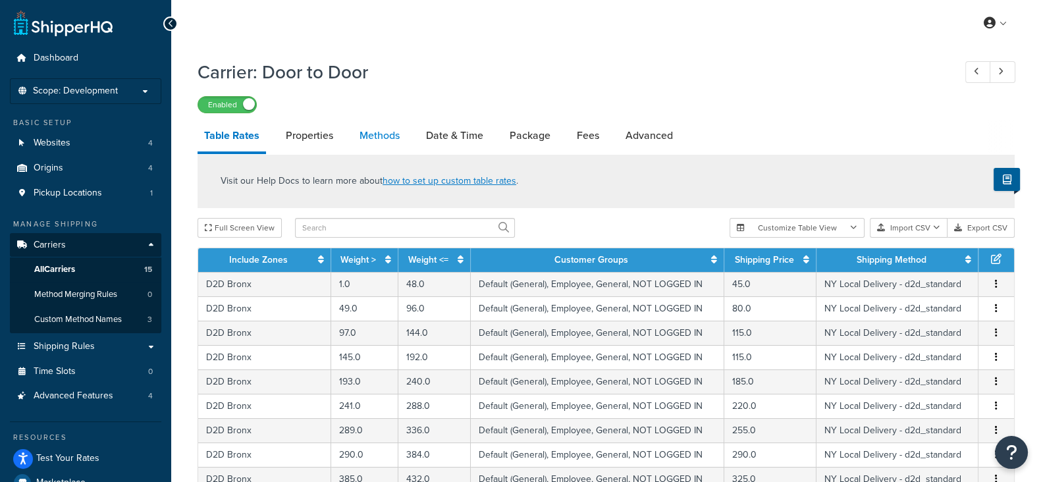
click at [372, 134] on link "Methods" at bounding box center [379, 136] width 53 height 32
select select "25"
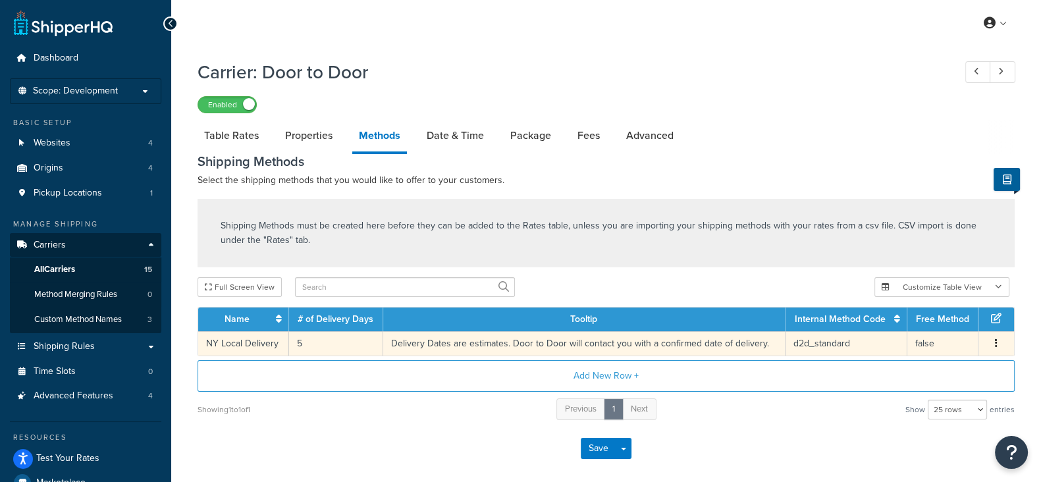
click at [995, 348] on icon "button" at bounding box center [996, 342] width 3 height 9
click at [910, 328] on div "Edit" at bounding box center [929, 331] width 93 height 27
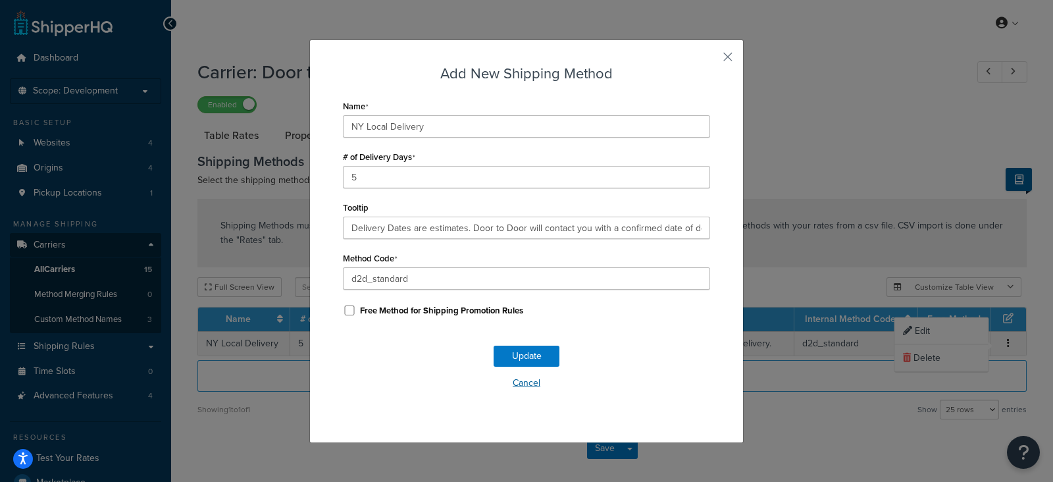
click at [519, 386] on button "Cancel" at bounding box center [526, 383] width 367 height 20
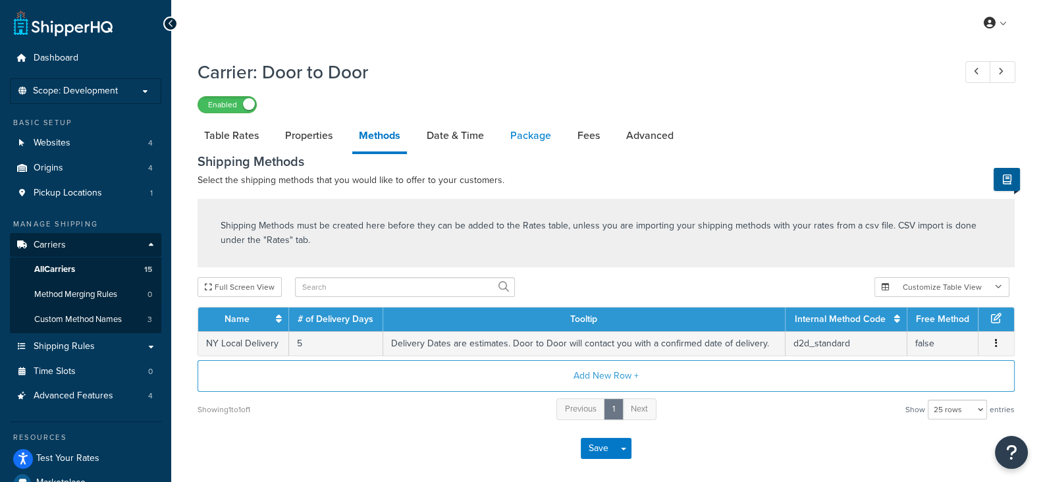
click at [536, 138] on link "Package" at bounding box center [531, 136] width 54 height 32
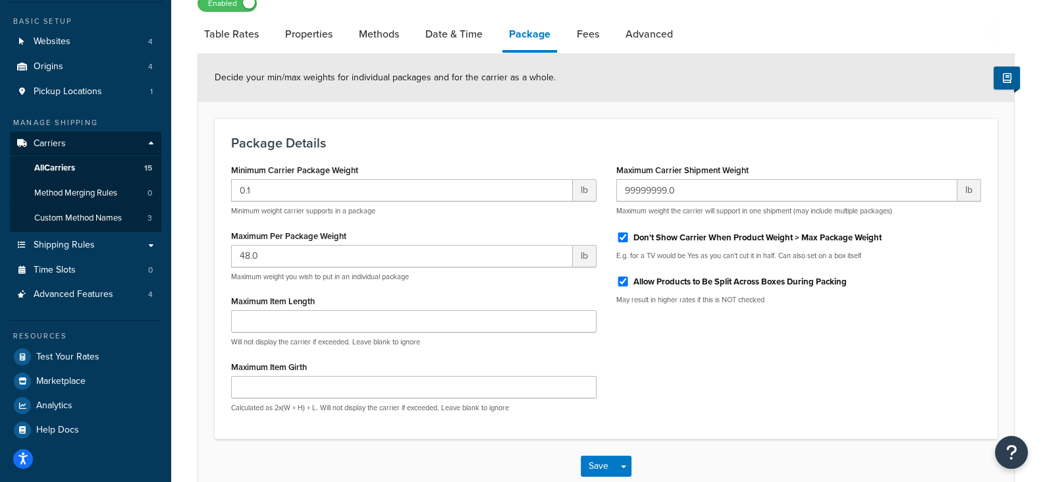
scroll to position [14, 0]
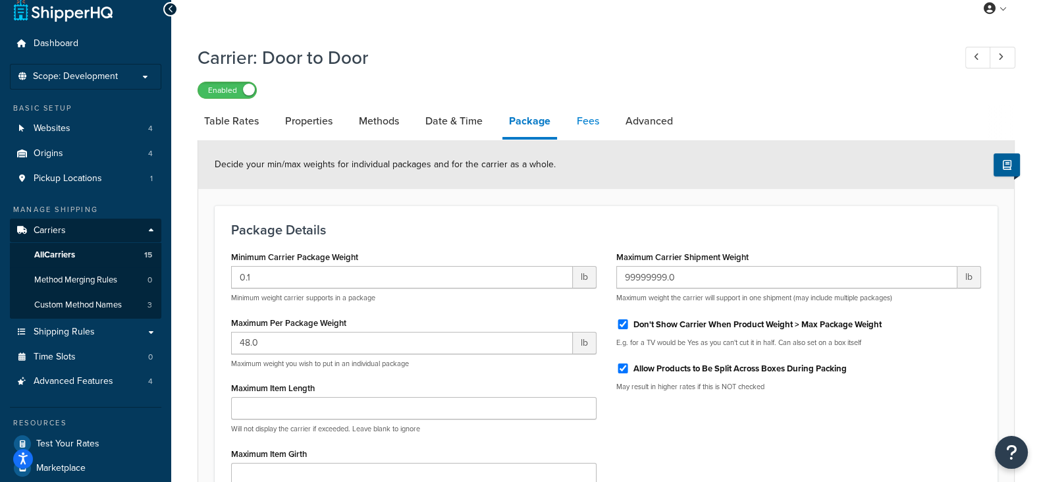
click at [588, 120] on link "Fees" at bounding box center [588, 121] width 36 height 32
select select "AFTER"
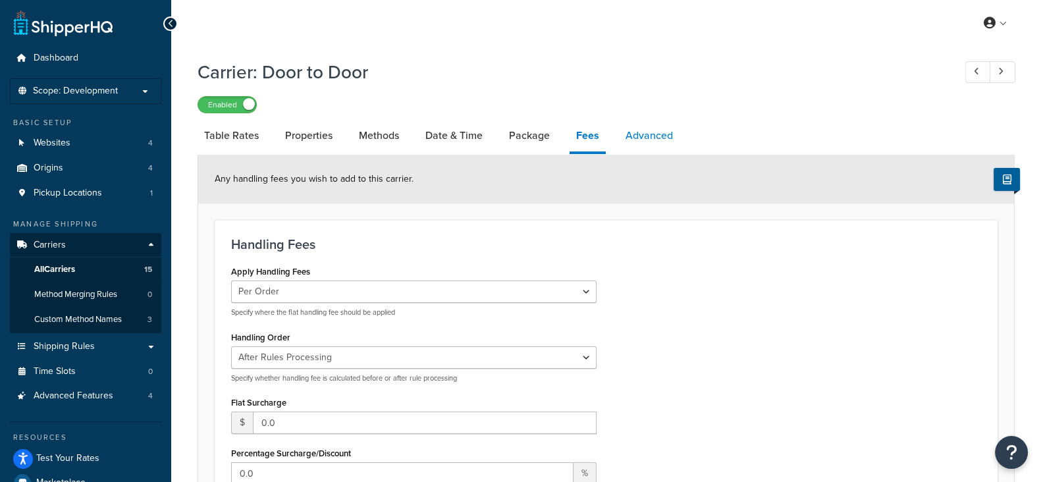
click at [649, 140] on link "Advanced" at bounding box center [649, 136] width 61 height 32
select select "false"
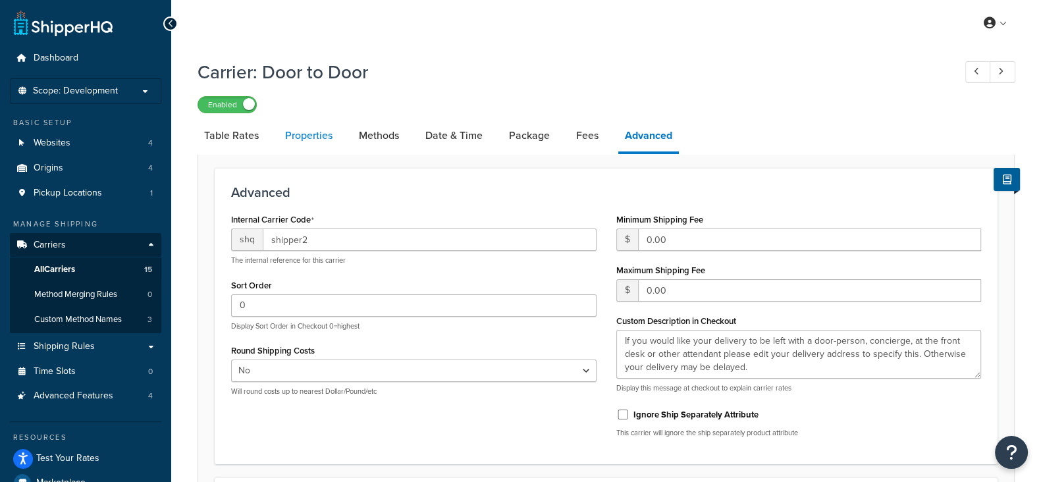
click at [304, 134] on link "Properties" at bounding box center [308, 136] width 61 height 32
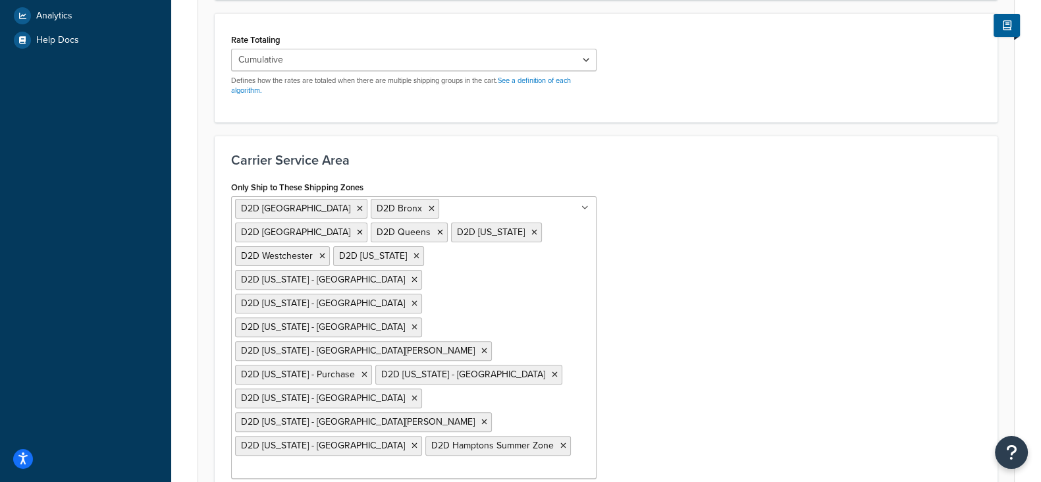
scroll to position [494, 0]
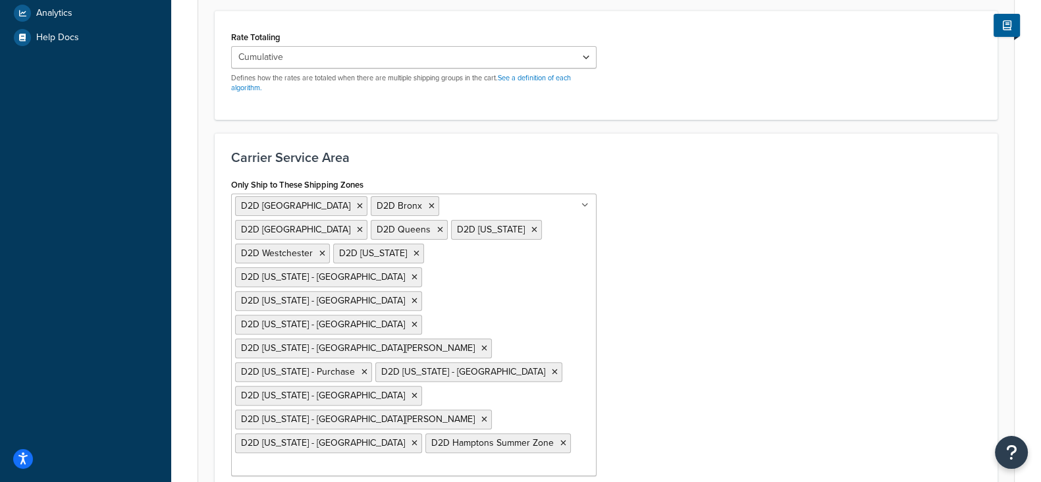
click at [584, 203] on icon at bounding box center [584, 205] width 7 height 8
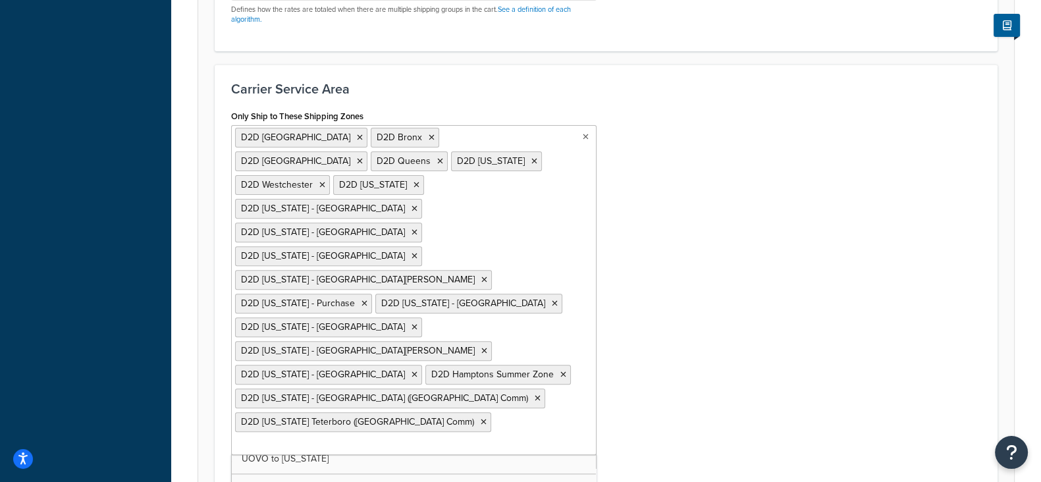
scroll to position [2465, 0]
click at [660, 306] on div "Only Ship to These Shipping Zones D2D Manhattan D2D Bronx D2D Brooklyn D2D Quee…" at bounding box center [606, 298] width 770 height 383
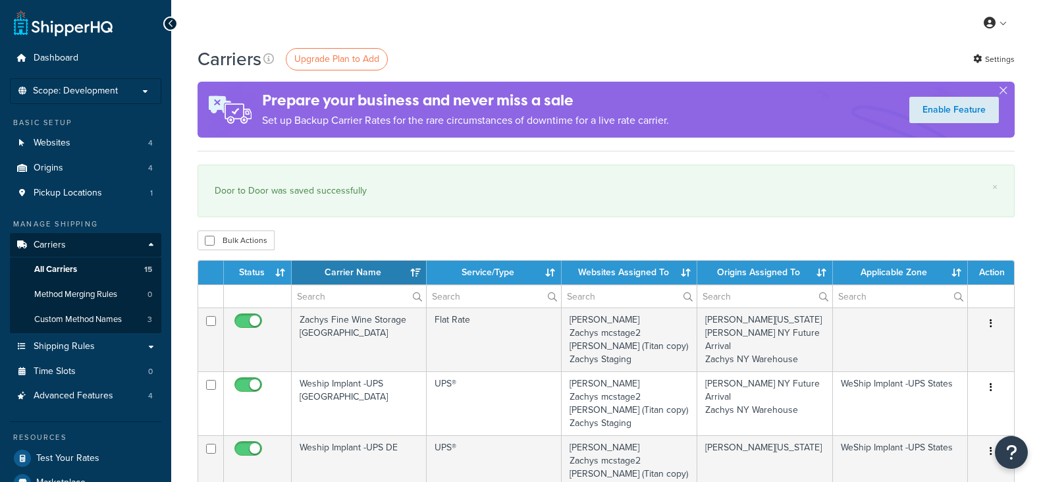
select select "15"
click at [66, 342] on span "Shipping Rules" at bounding box center [64, 346] width 61 height 11
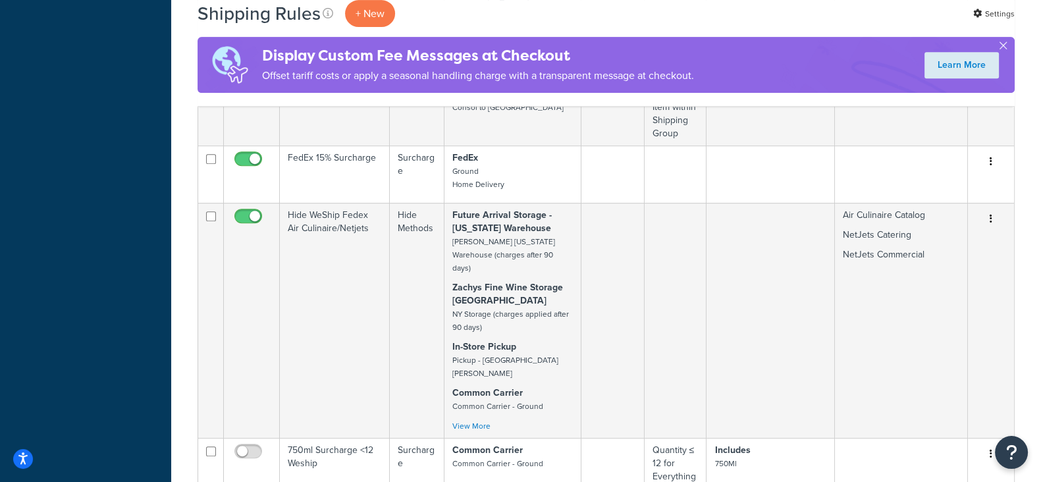
scroll to position [905, 0]
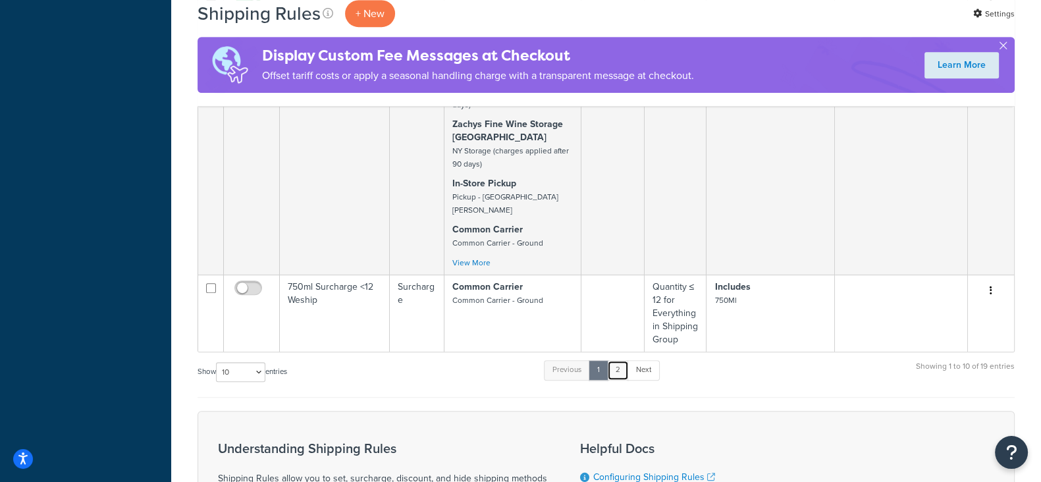
click at [619, 360] on link "2" at bounding box center [618, 370] width 22 height 20
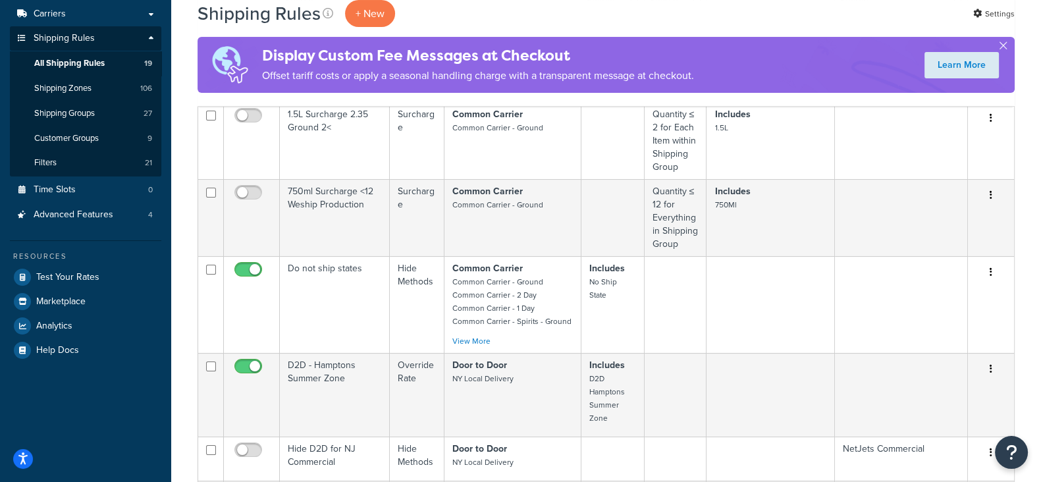
scroll to position [575, 0]
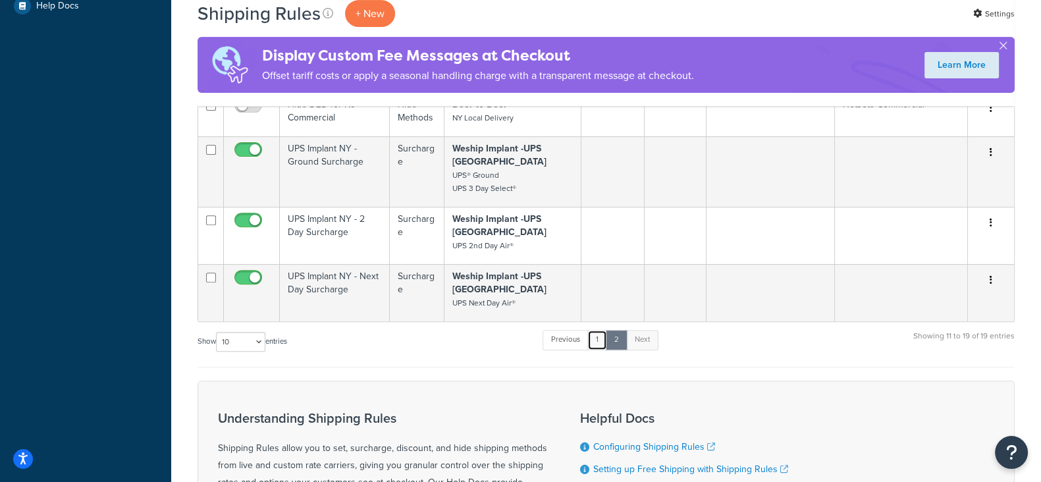
click at [600, 330] on link "1" at bounding box center [597, 340] width 20 height 20
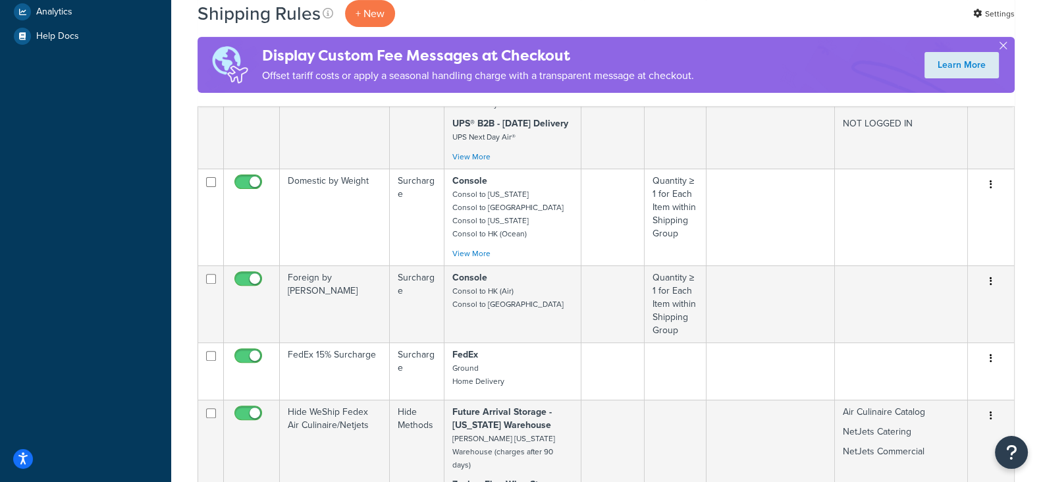
scroll to position [494, 0]
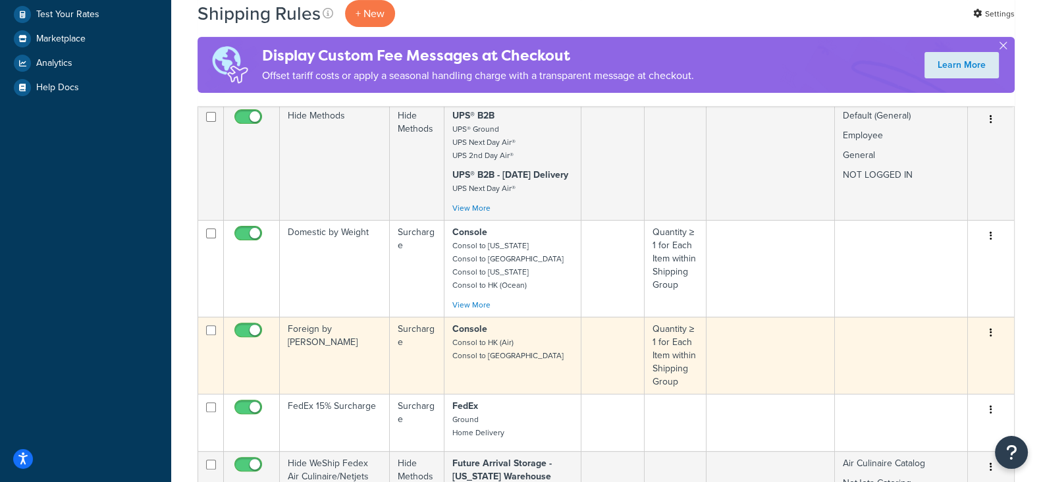
click at [989, 328] on icon "button" at bounding box center [990, 332] width 3 height 9
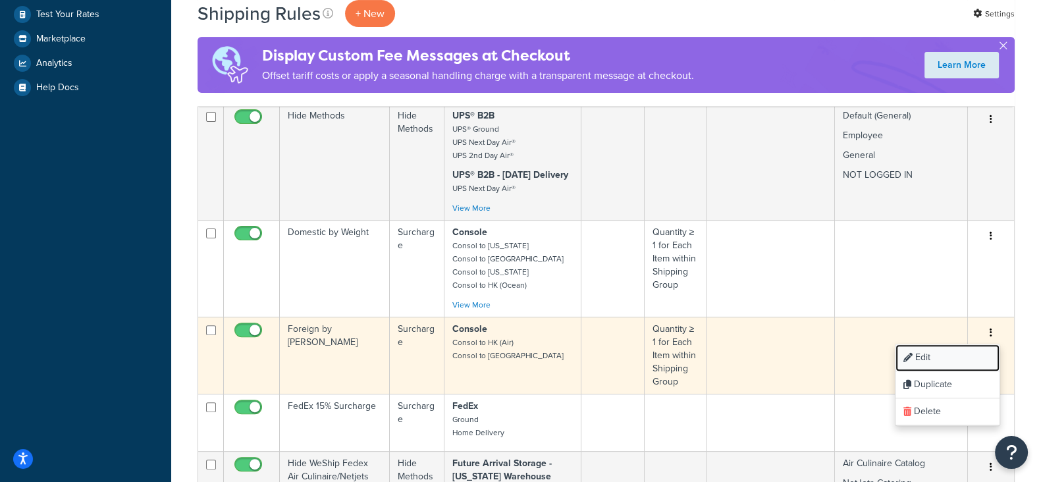
click at [950, 344] on link "Edit" at bounding box center [947, 357] width 104 height 27
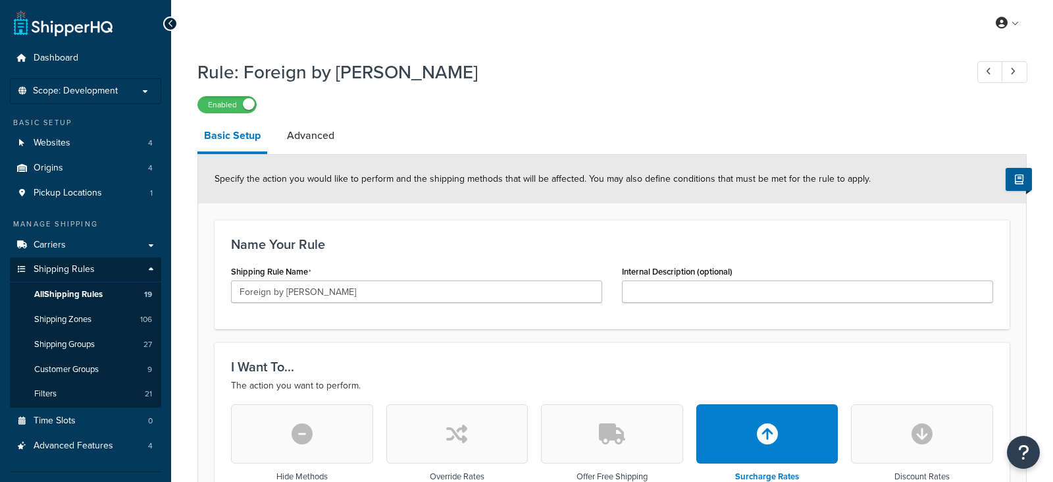
select select "CART"
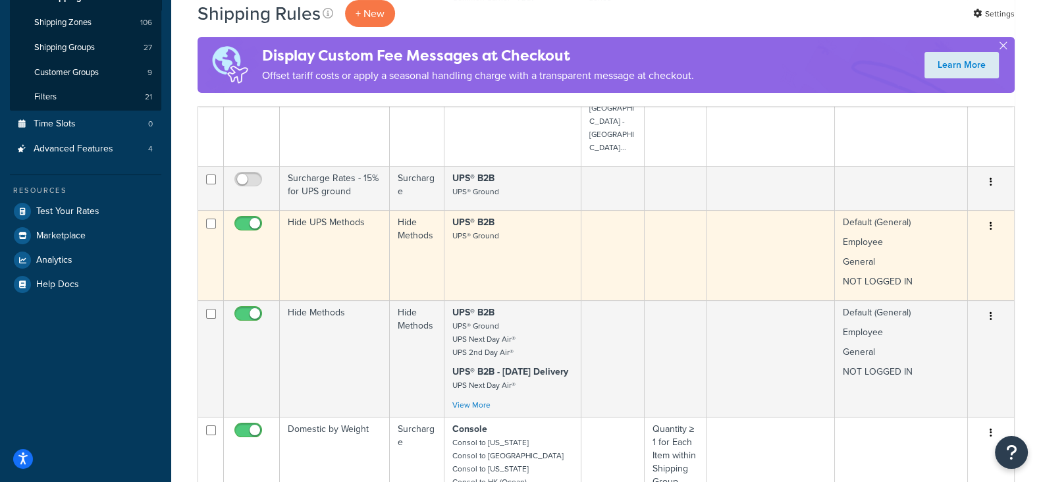
scroll to position [299, 0]
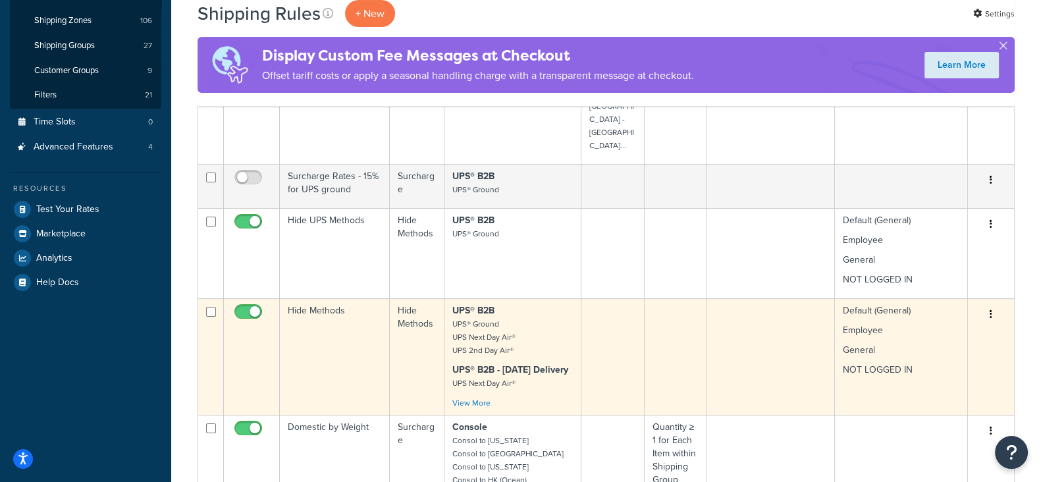
click at [992, 304] on button "button" at bounding box center [991, 314] width 18 height 21
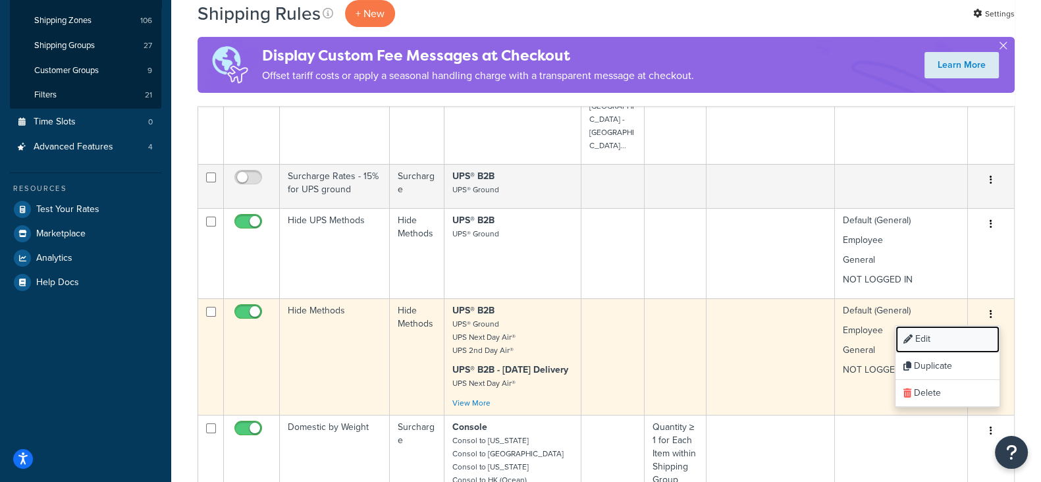
click at [952, 326] on link "Edit" at bounding box center [947, 339] width 104 height 27
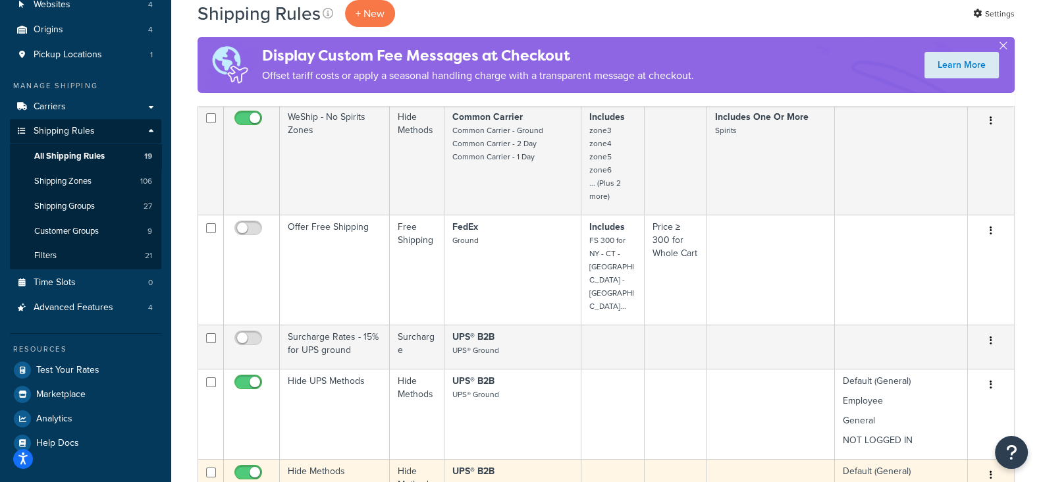
scroll to position [135, 0]
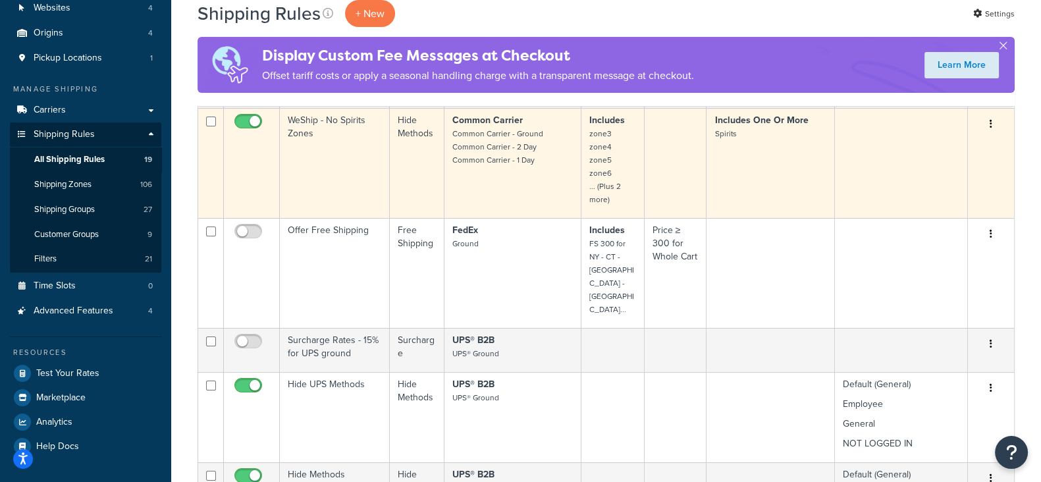
click at [991, 120] on icon "button" at bounding box center [990, 123] width 3 height 9
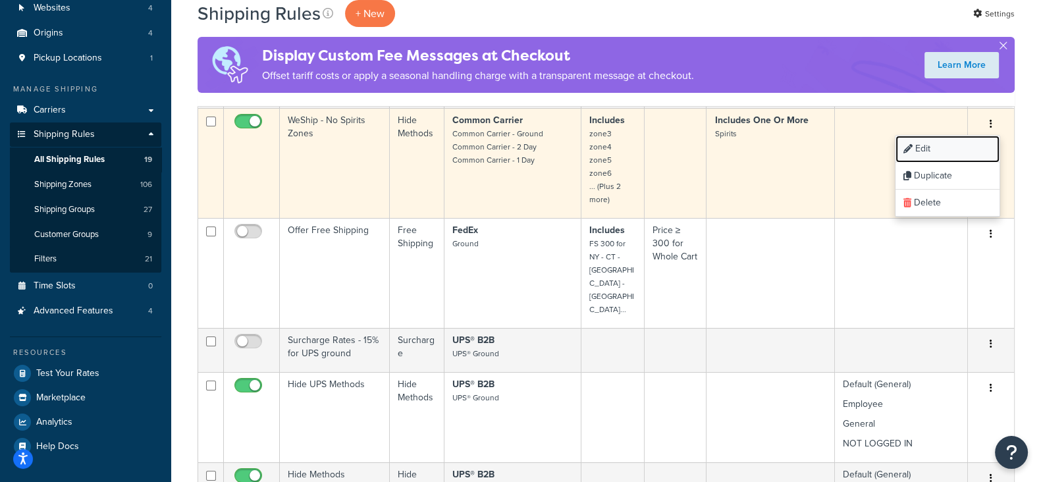
click at [939, 147] on link "Edit" at bounding box center [947, 149] width 104 height 27
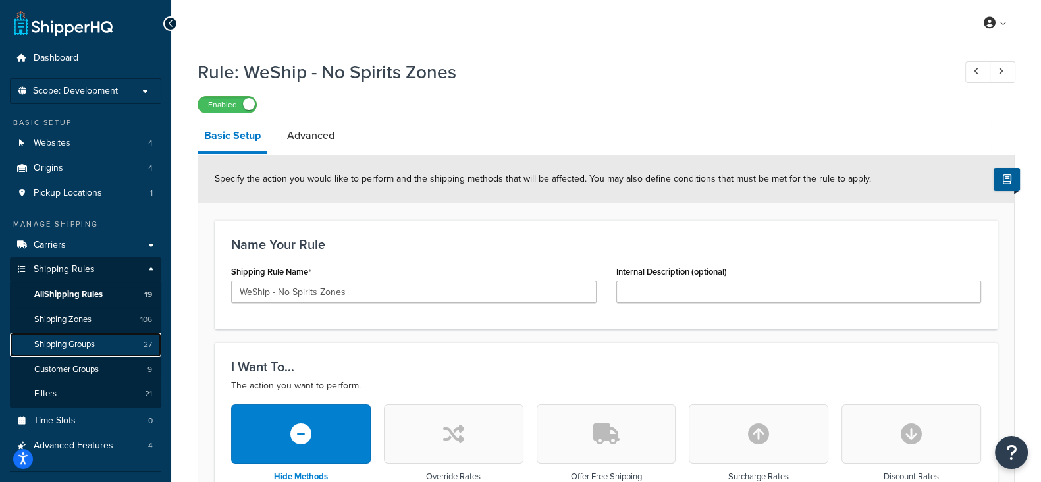
click at [65, 349] on span "Shipping Groups" at bounding box center [64, 344] width 61 height 11
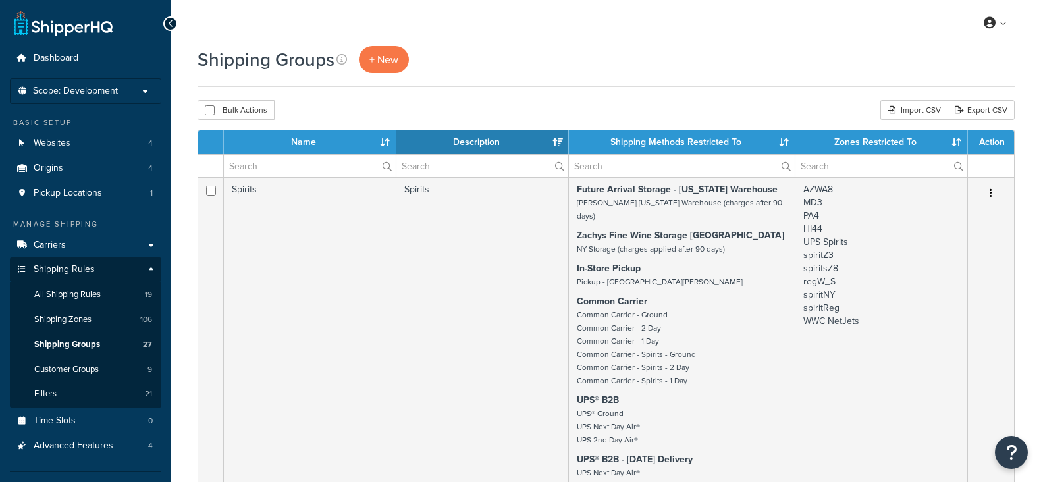
select select "15"
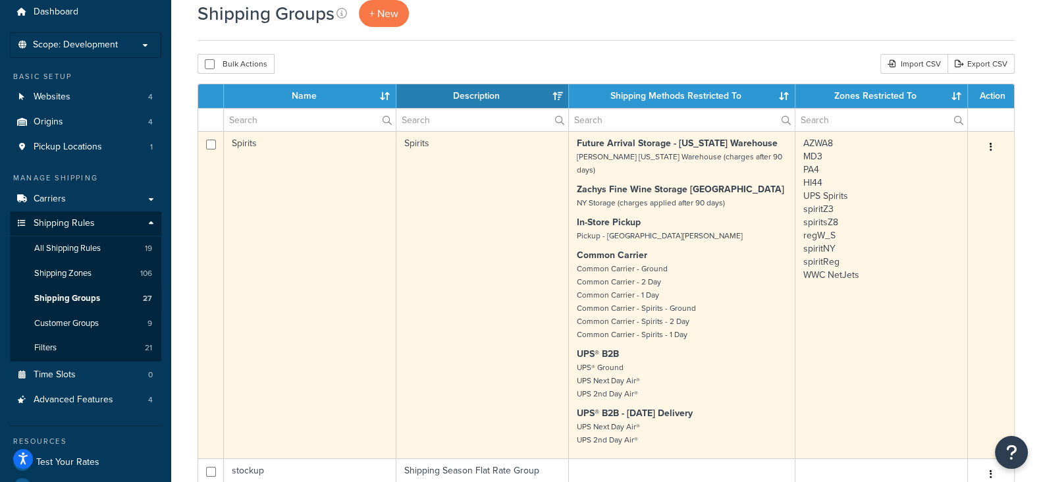
scroll to position [82, 0]
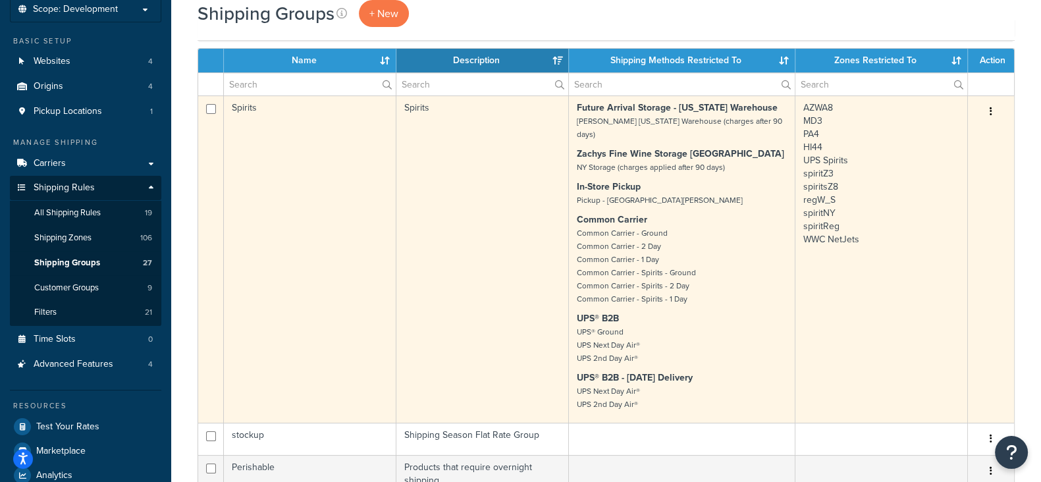
click at [993, 113] on button "button" at bounding box center [991, 111] width 18 height 21
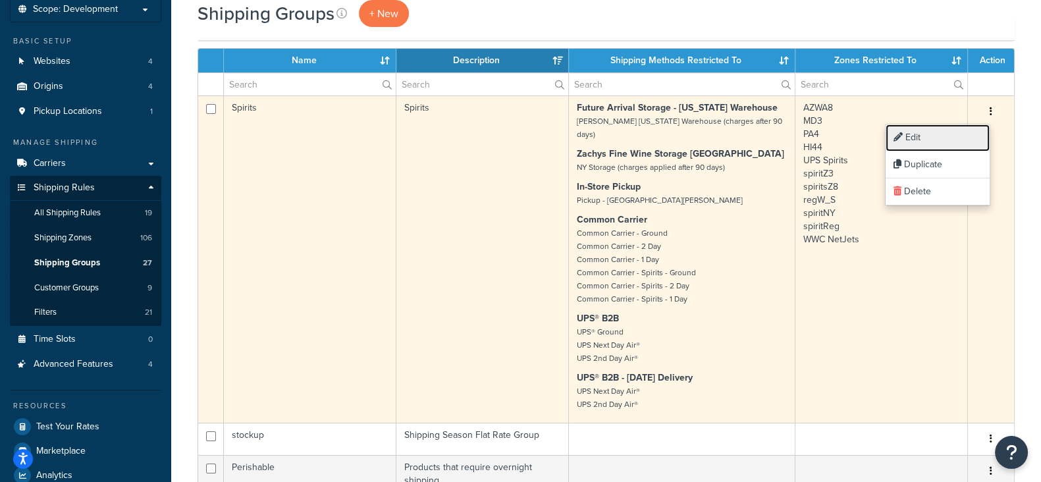
click at [941, 140] on link "Edit" at bounding box center [937, 137] width 104 height 27
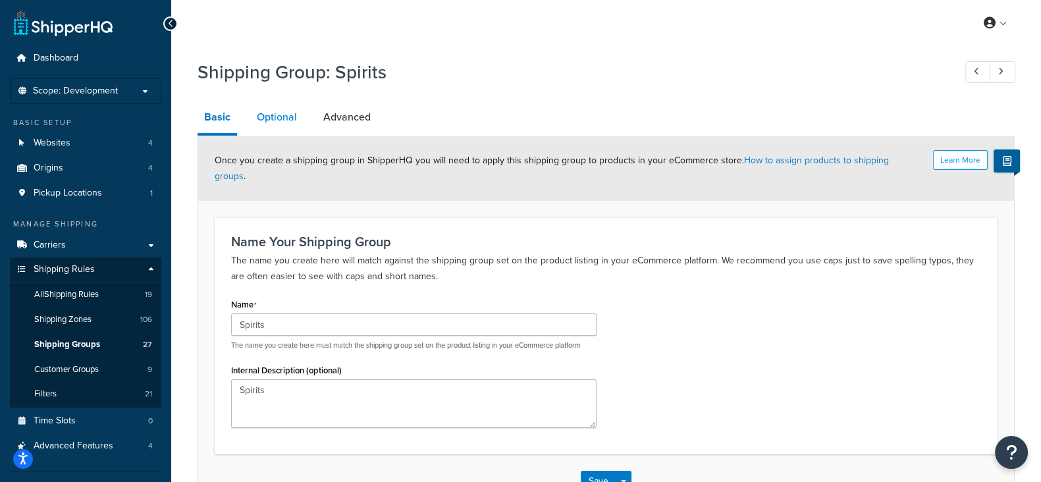
click at [268, 120] on link "Optional" at bounding box center [276, 117] width 53 height 32
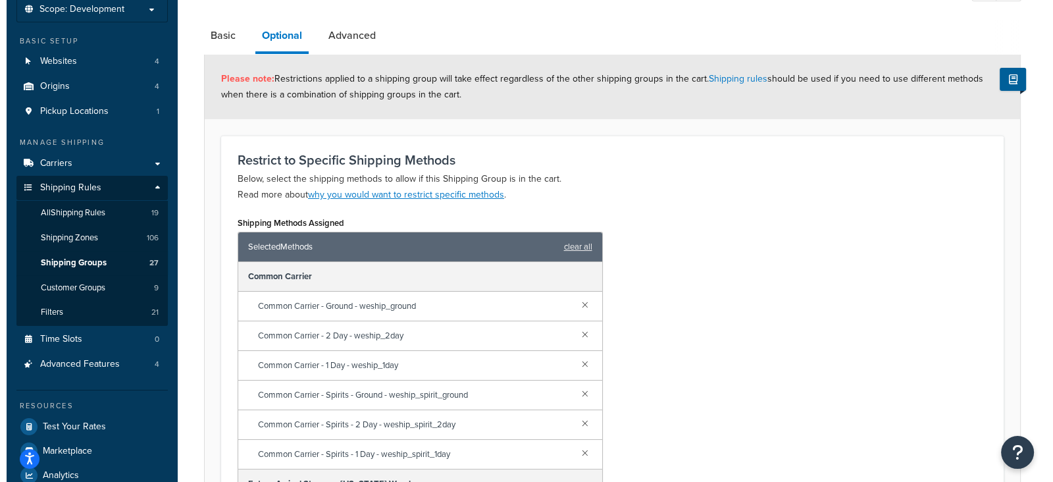
scroll to position [247, 0]
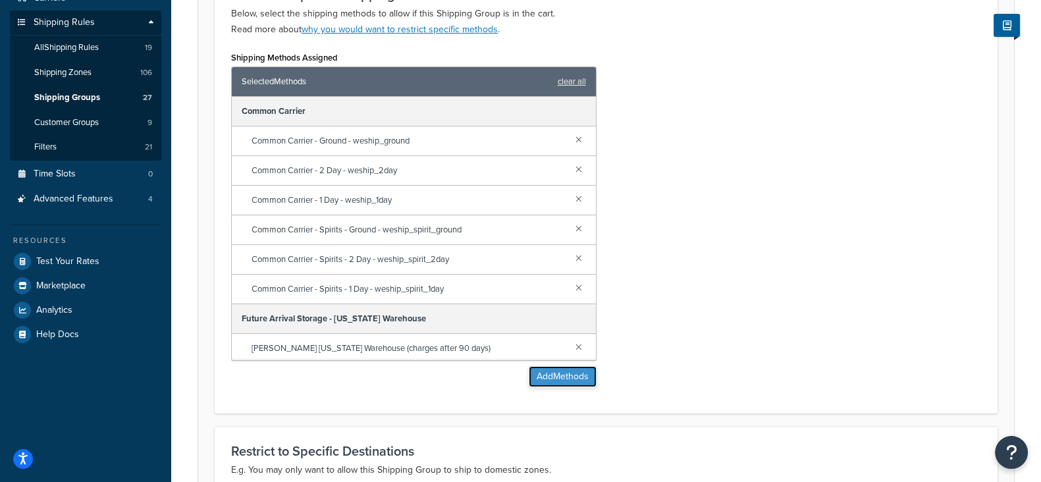
click at [547, 382] on button "Add Methods" at bounding box center [563, 376] width 68 height 21
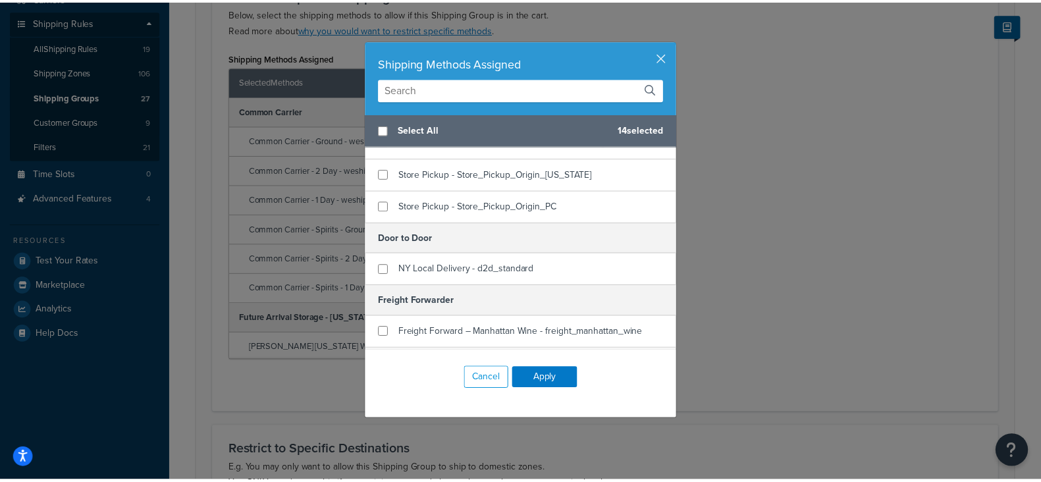
scroll to position [466, 0]
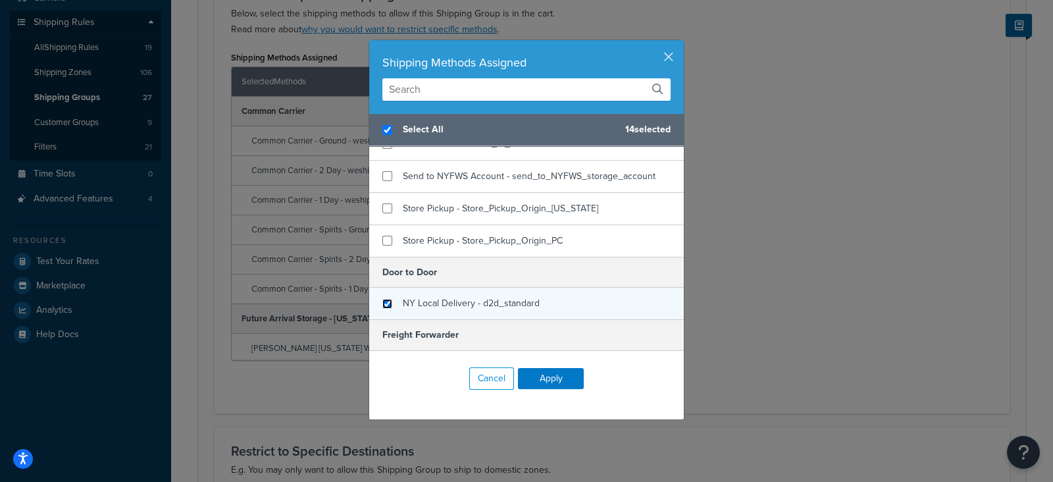
checkbox input "true"
click at [382, 302] on input "checkbox" at bounding box center [387, 304] width 10 height 10
checkbox input "true"
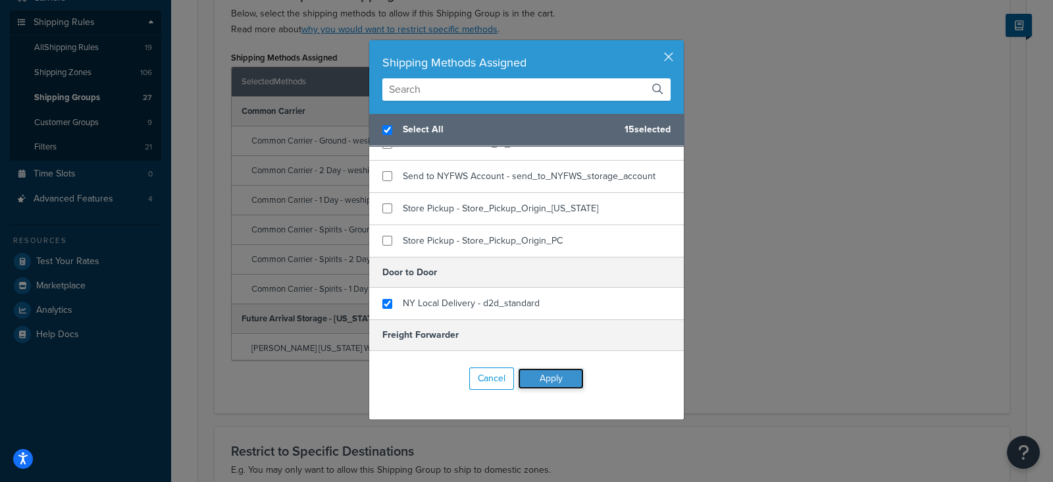
click at [544, 379] on button "Apply" at bounding box center [551, 378] width 66 height 21
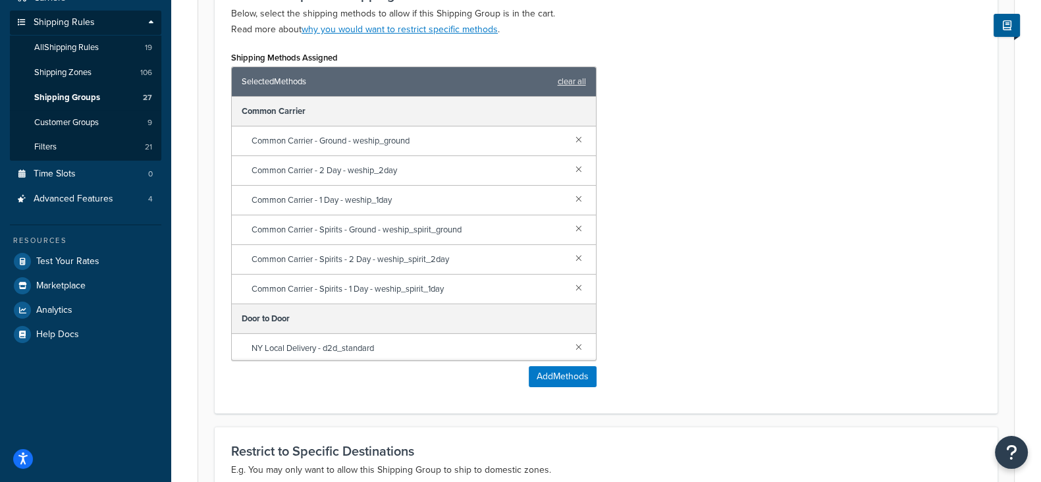
scroll to position [517, 0]
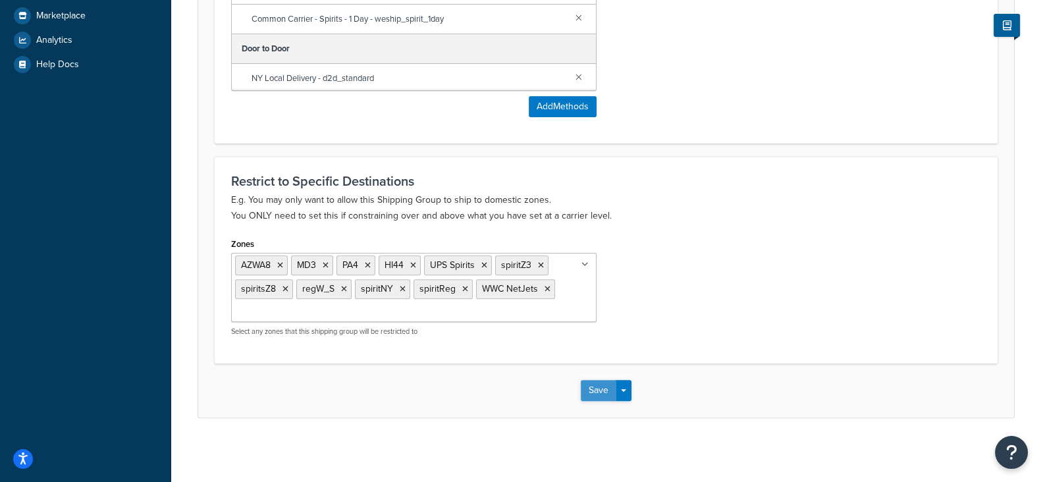
click at [592, 392] on button "Save" at bounding box center [599, 390] width 36 height 21
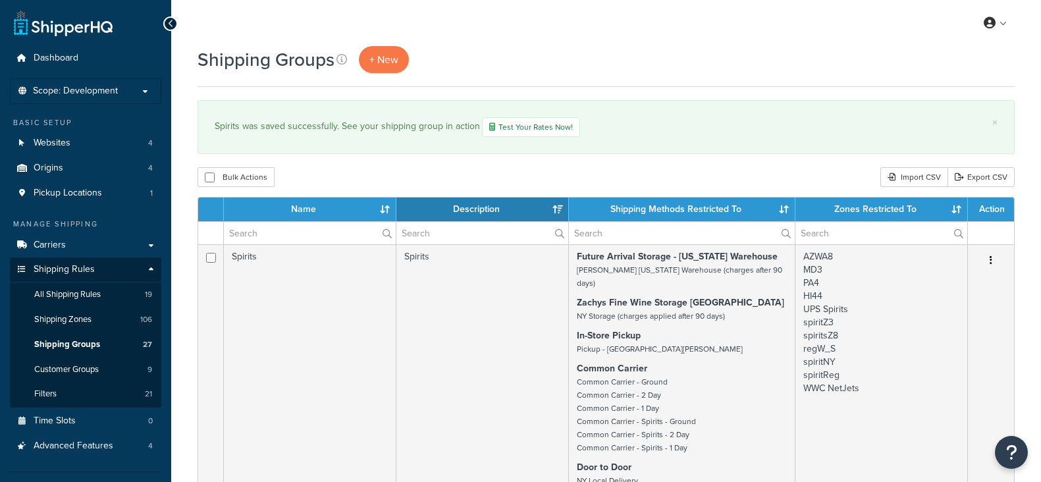
select select "15"
click at [94, 90] on span "Scope: Development" at bounding box center [75, 91] width 85 height 11
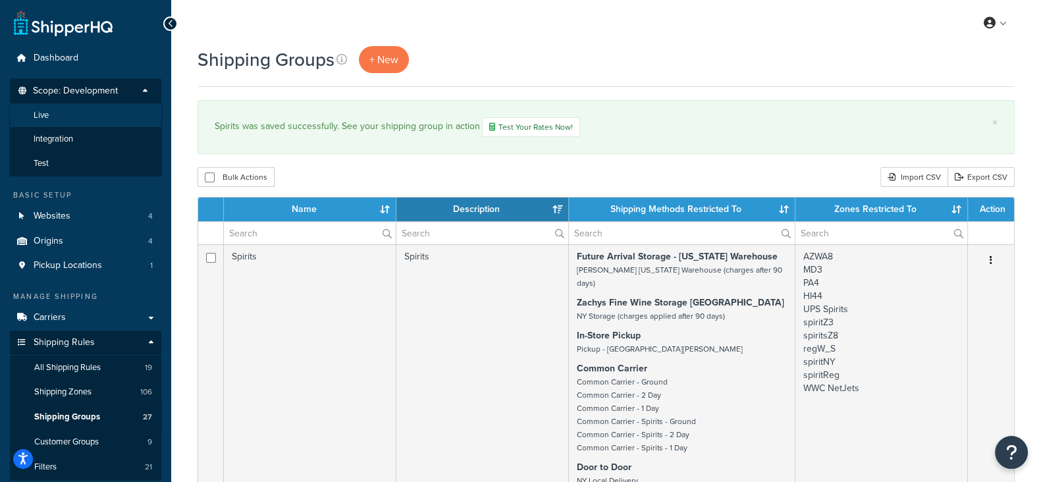
click at [76, 118] on li "Live" at bounding box center [85, 115] width 153 height 24
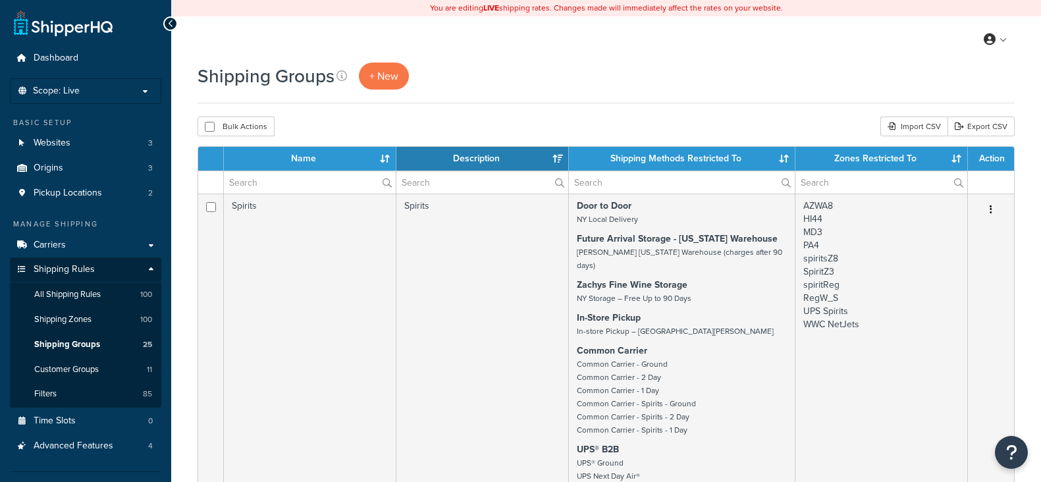
select select "15"
click at [84, 92] on p "Scope: Live" at bounding box center [86, 91] width 140 height 11
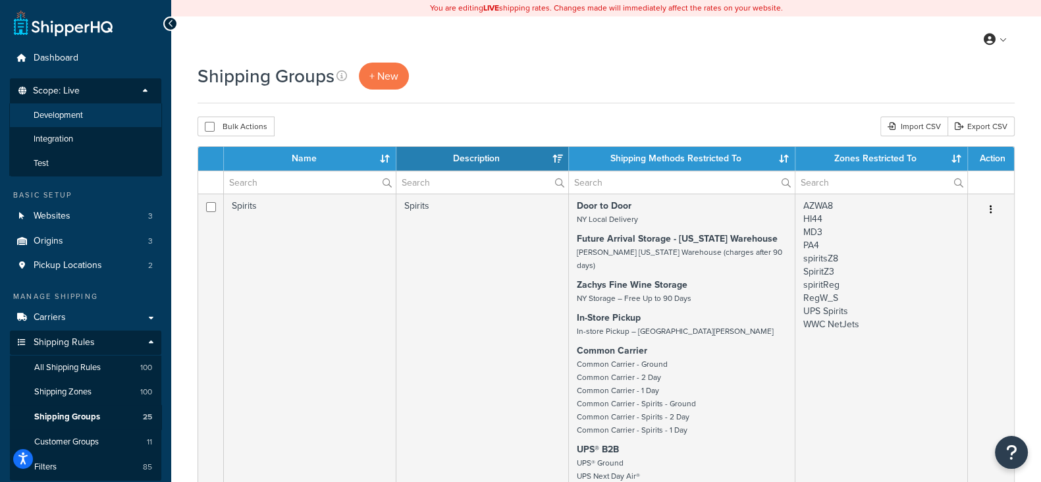
click at [82, 111] on span "Development" at bounding box center [58, 115] width 49 height 11
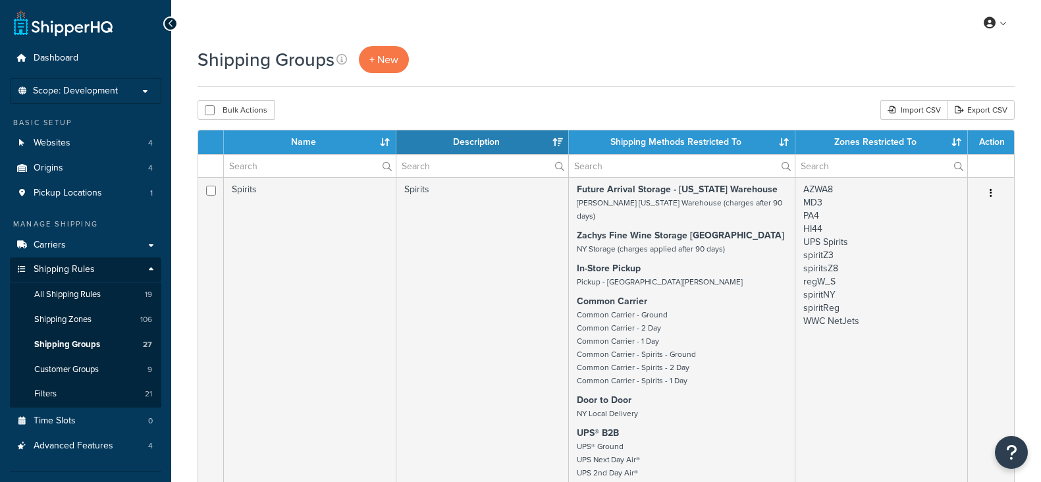
select select "15"
click at [69, 245] on link "Carriers" at bounding box center [85, 245] width 151 height 24
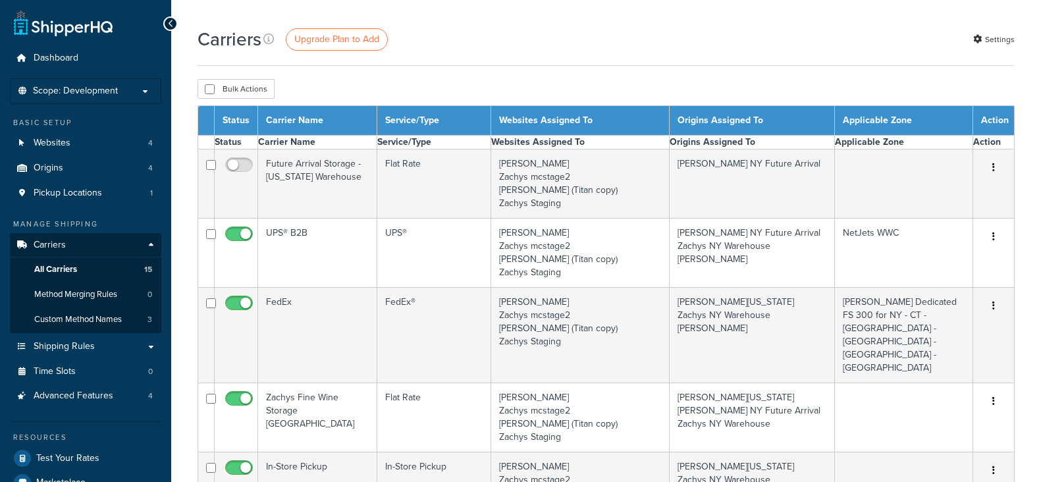
select select "15"
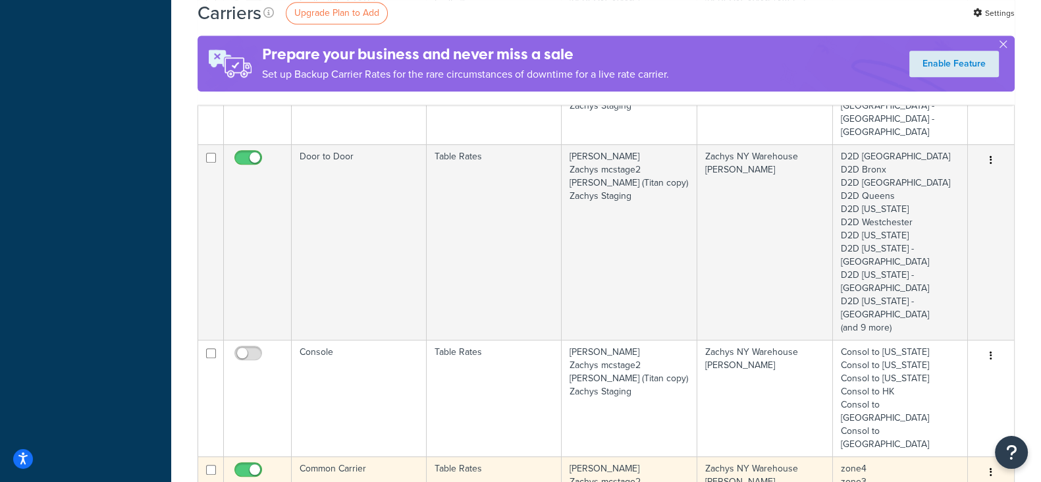
scroll to position [905, 0]
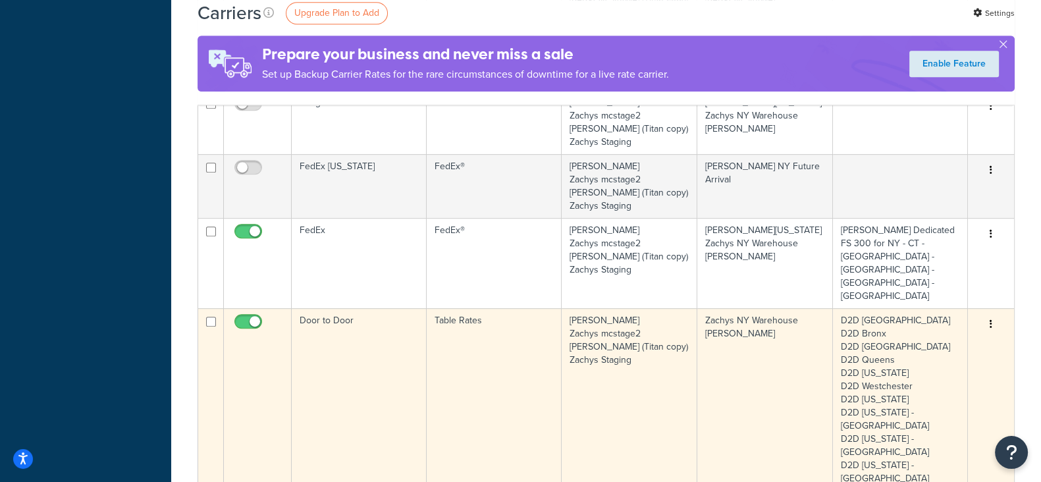
click at [987, 314] on button "button" at bounding box center [991, 324] width 18 height 21
click at [917, 198] on link "Edit" at bounding box center [937, 204] width 104 height 27
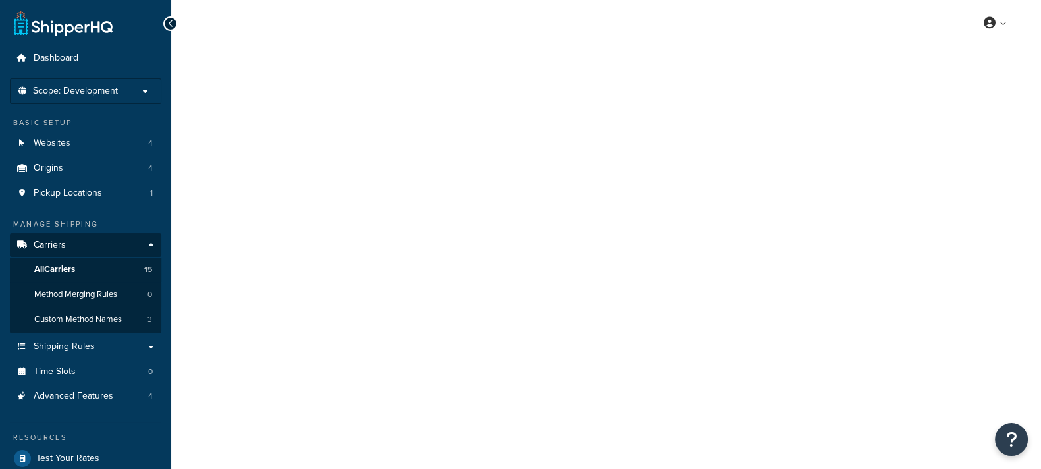
select select "25"
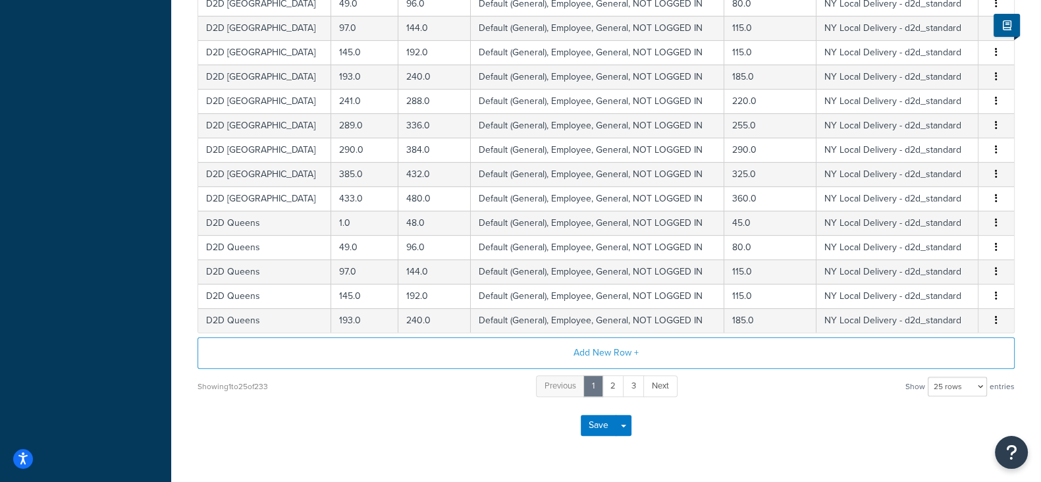
scroll to position [582, 0]
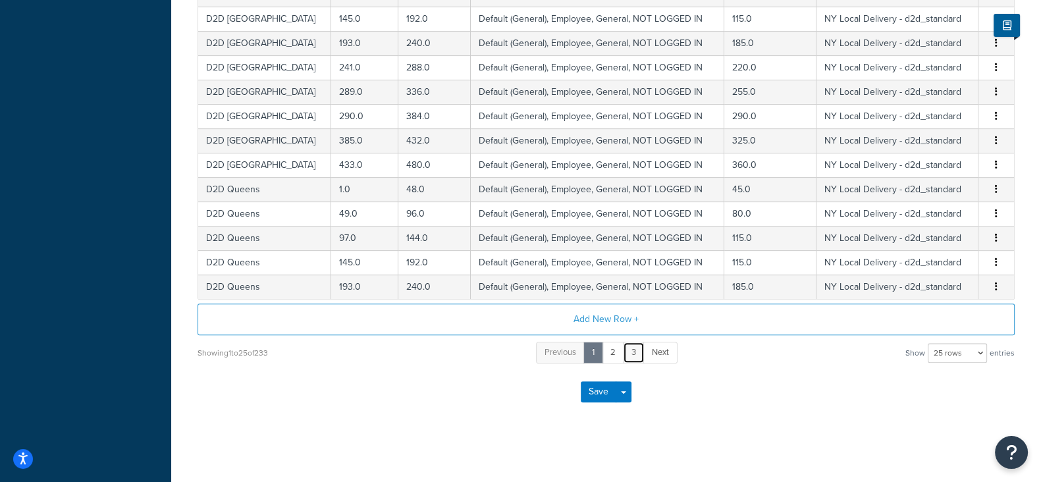
click at [631, 350] on link "3" at bounding box center [634, 353] width 22 height 22
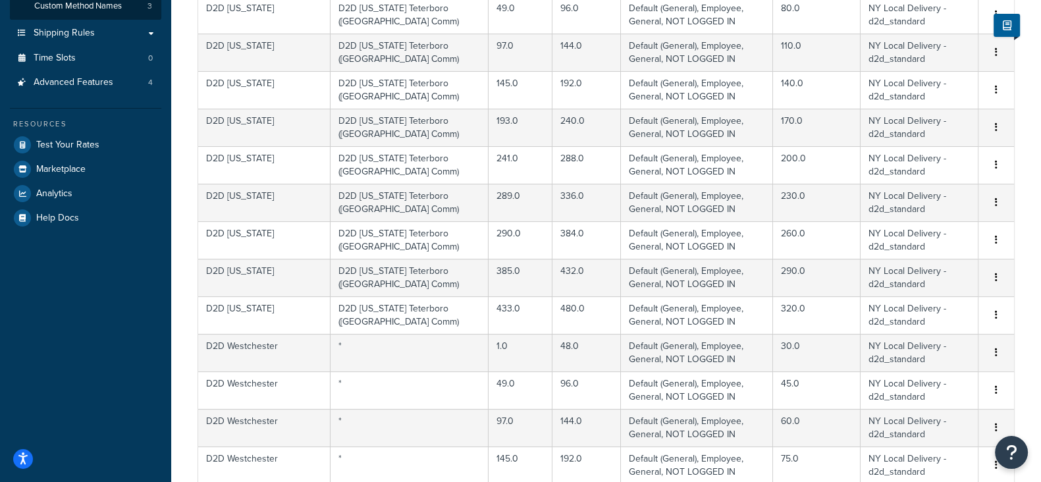
scroll to position [829, 0]
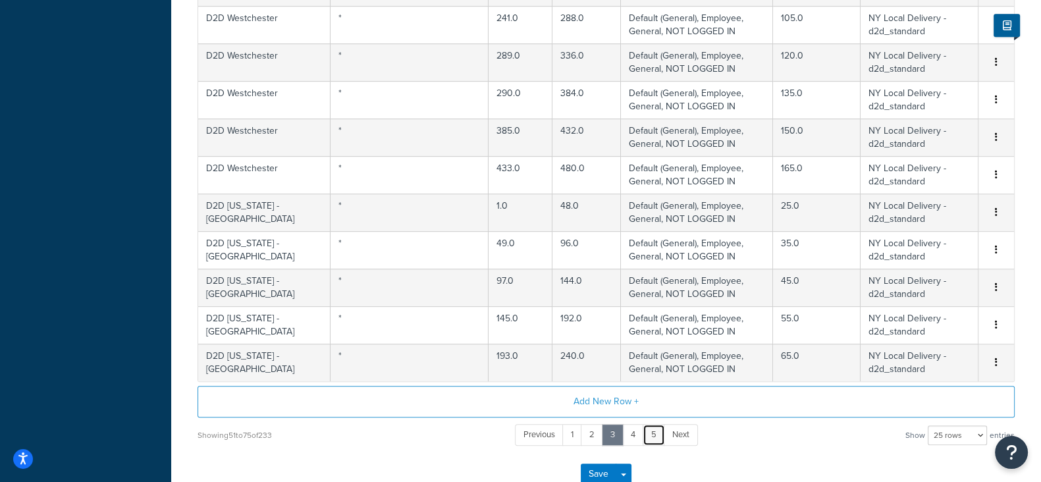
click at [652, 434] on link "5" at bounding box center [654, 435] width 22 height 22
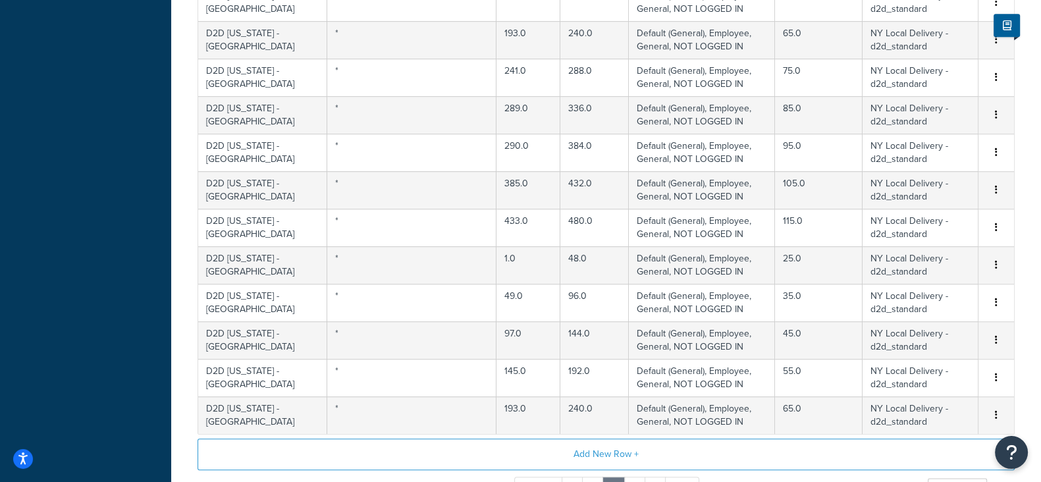
scroll to position [911, 0]
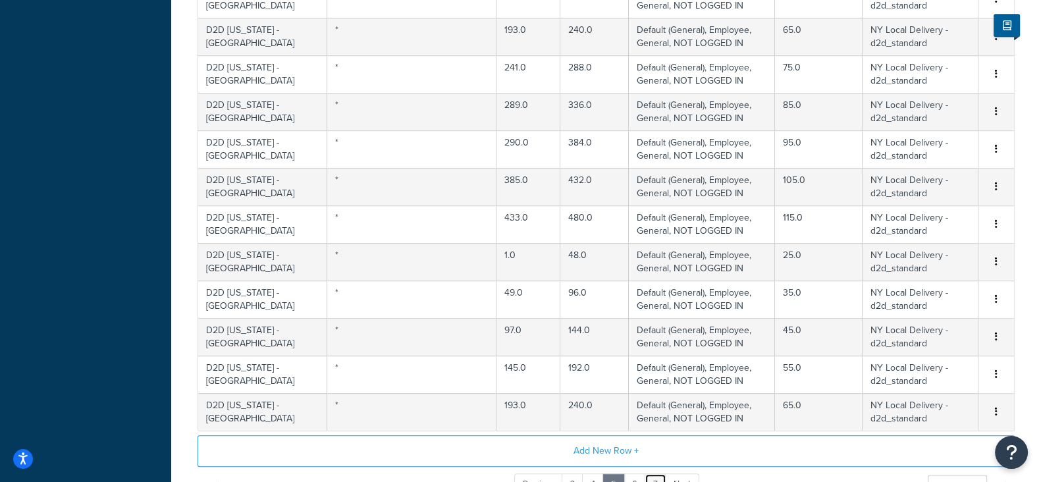
click at [653, 473] on link "7" at bounding box center [655, 484] width 22 height 22
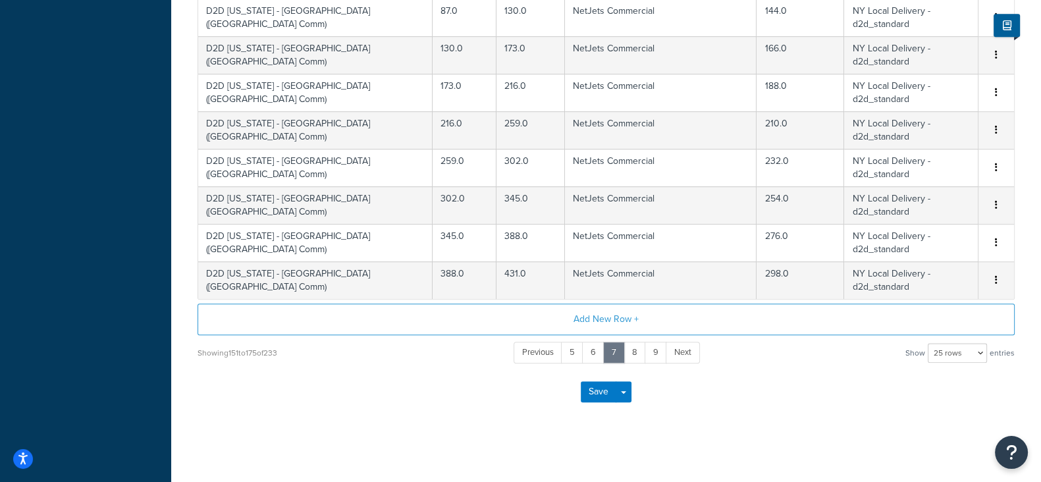
scroll to position [747, 0]
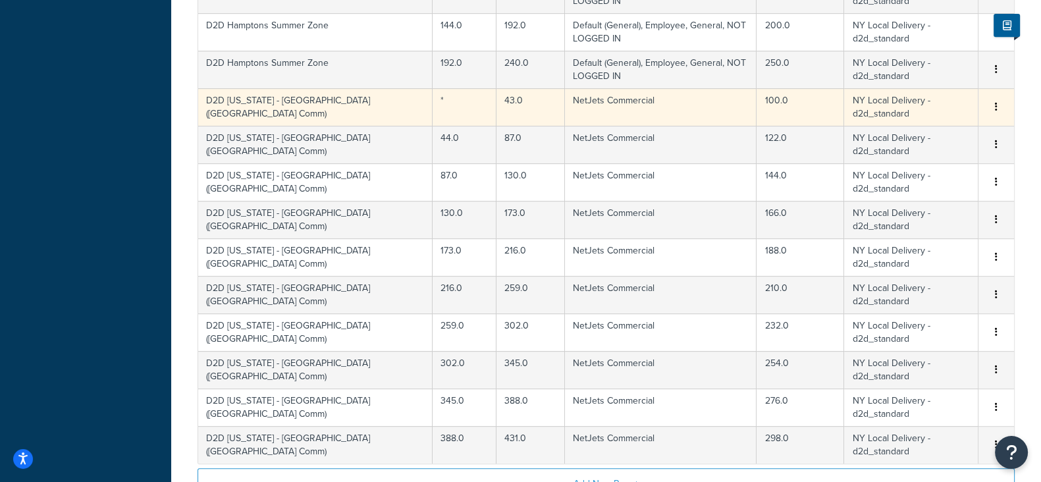
click at [995, 104] on icon "button" at bounding box center [996, 106] width 3 height 9
click at [920, 81] on div "Edit" at bounding box center [929, 79] width 93 height 27
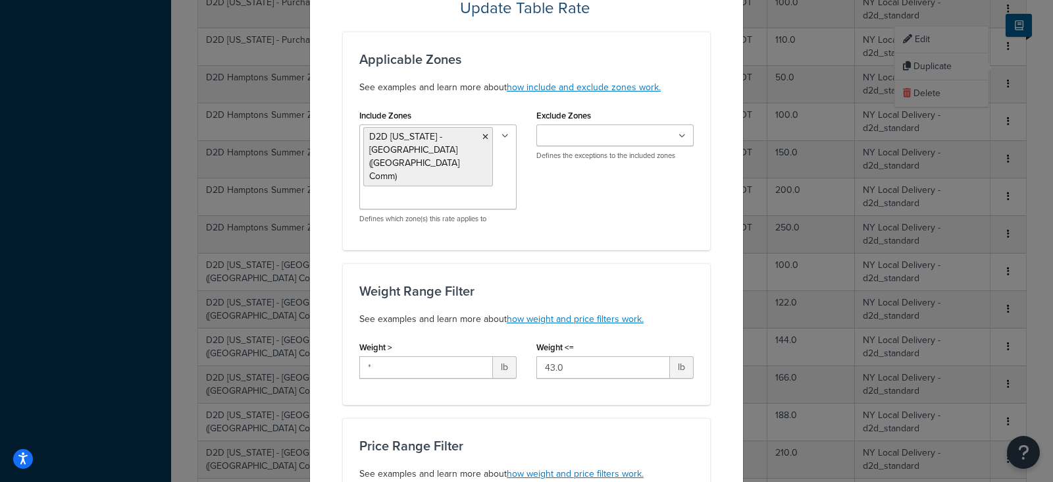
scroll to position [0, 0]
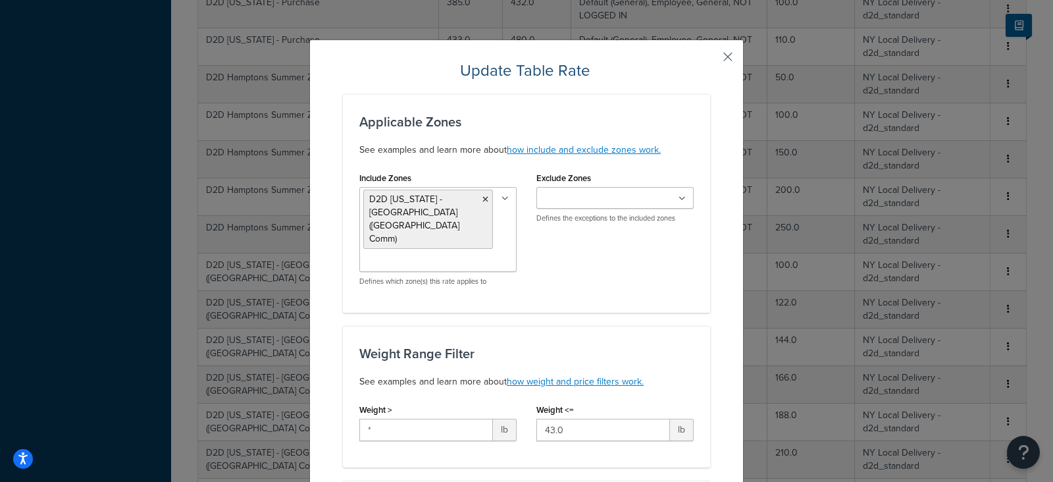
click at [710, 60] on button "button" at bounding box center [708, 61] width 3 height 3
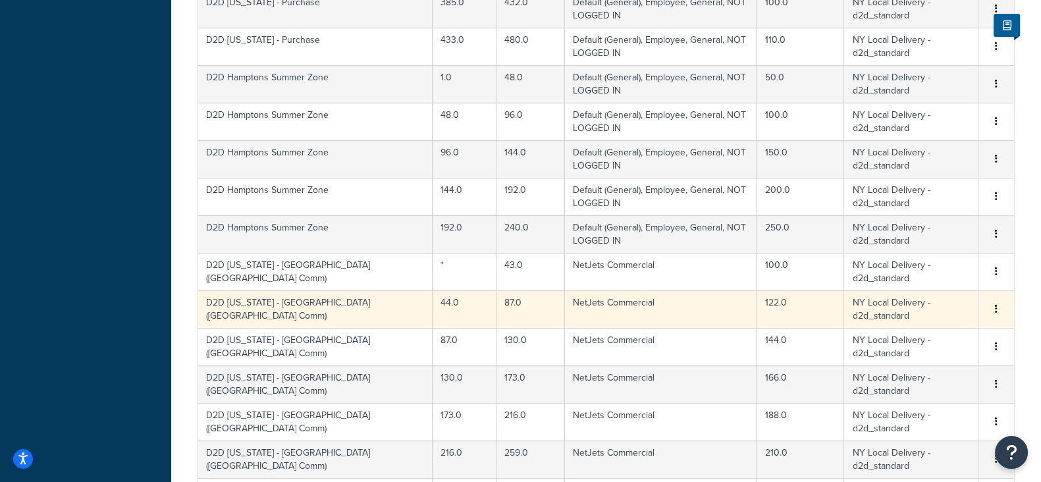
click at [995, 304] on icon "button" at bounding box center [996, 308] width 3 height 9
click at [940, 284] on div "Edit" at bounding box center [929, 281] width 93 height 27
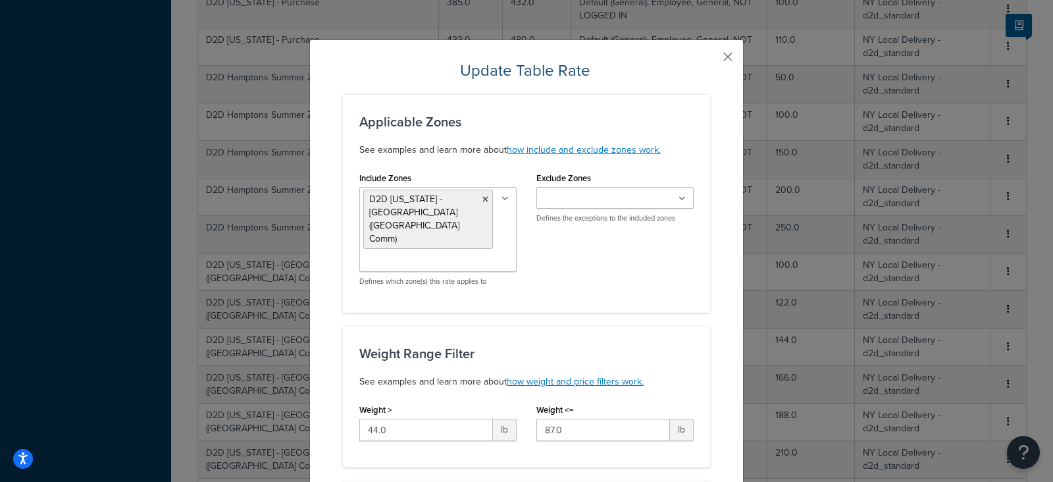
click at [710, 60] on button "button" at bounding box center [708, 61] width 3 height 3
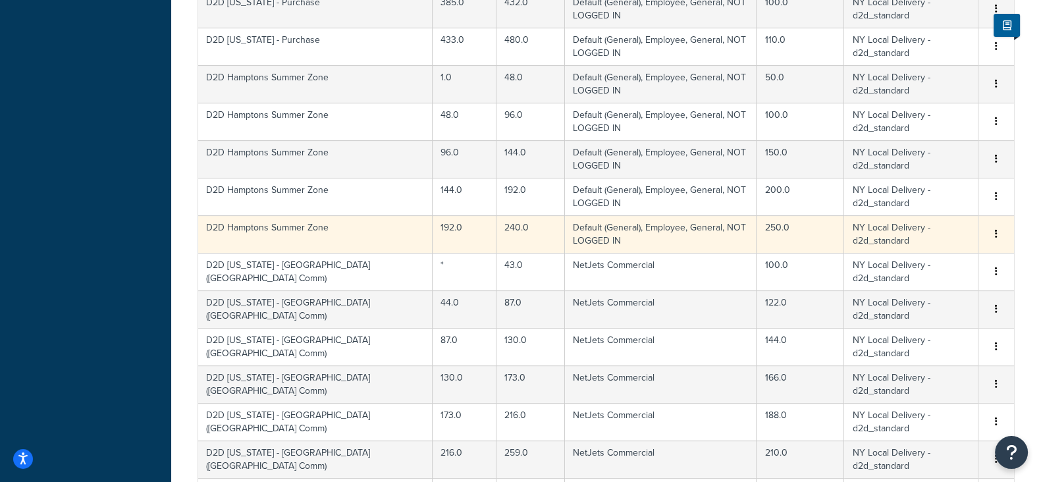
scroll to position [911, 0]
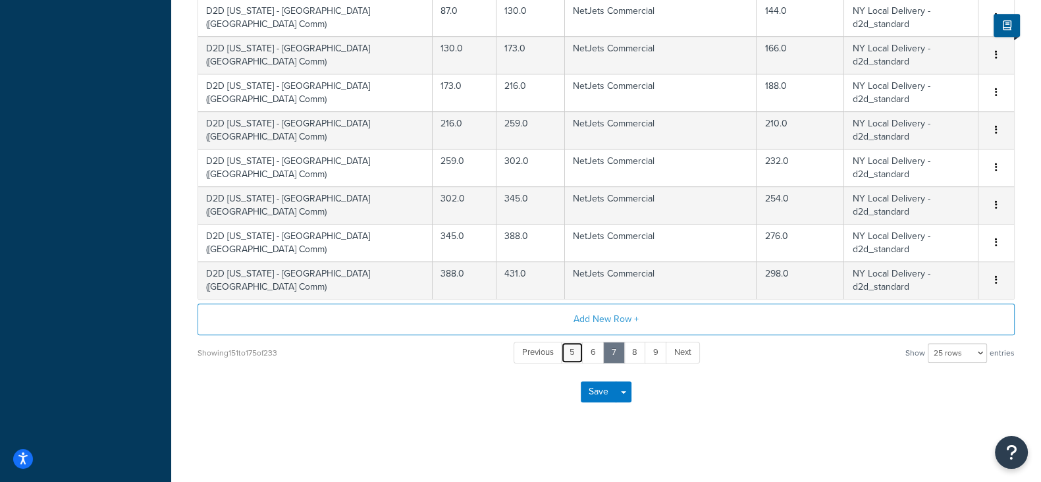
click at [569, 350] on link "5" at bounding box center [572, 353] width 22 height 22
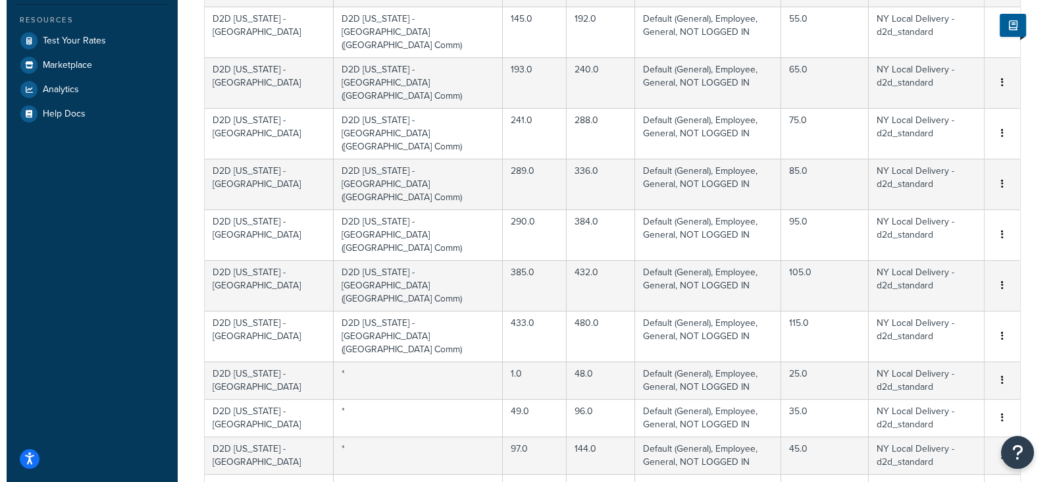
scroll to position [0, 0]
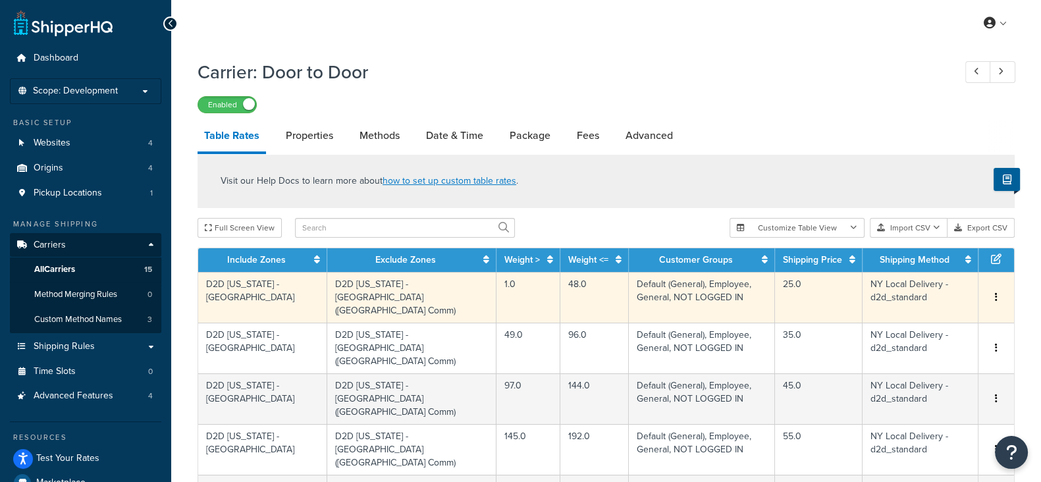
click at [990, 290] on span "Edit Duplicate Delete" at bounding box center [996, 297] width 20 height 14
click at [993, 290] on button "button" at bounding box center [996, 297] width 11 height 14
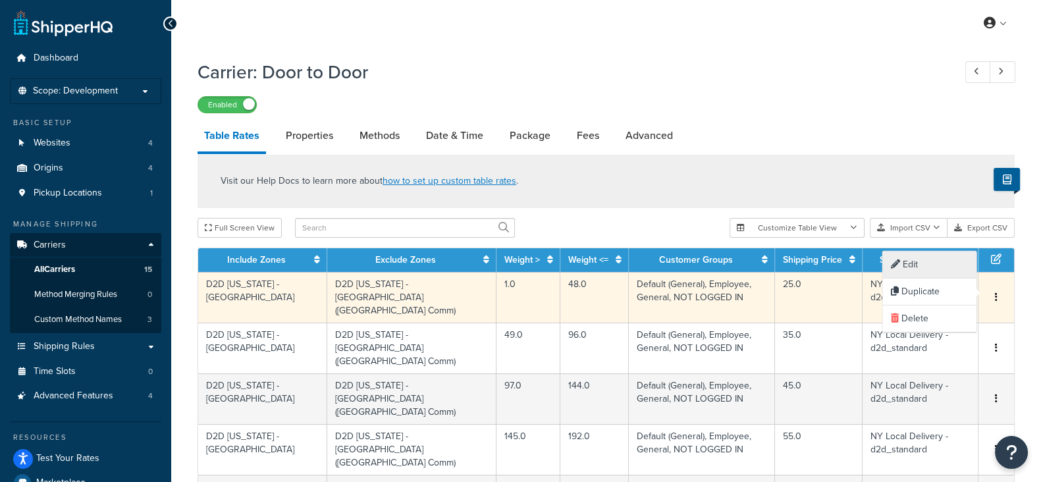
click at [928, 268] on div "Edit" at bounding box center [929, 264] width 93 height 27
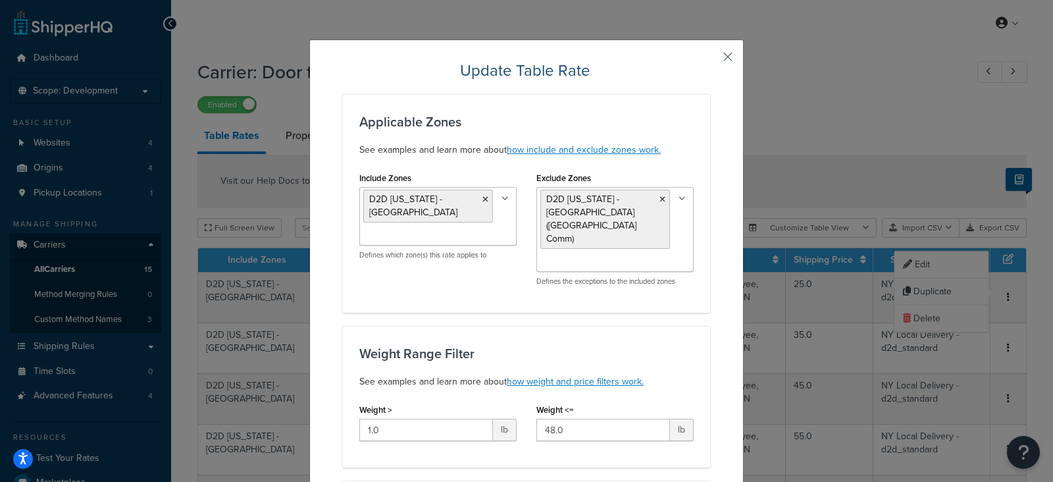
click at [710, 60] on button "button" at bounding box center [708, 61] width 3 height 3
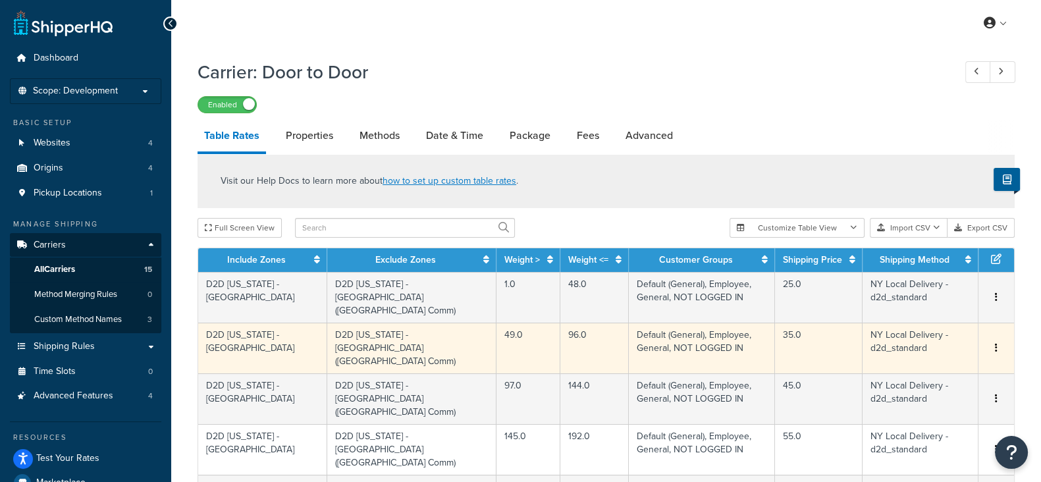
click at [995, 343] on icon "button" at bounding box center [996, 347] width 3 height 9
click at [910, 297] on div "Edit" at bounding box center [929, 302] width 93 height 27
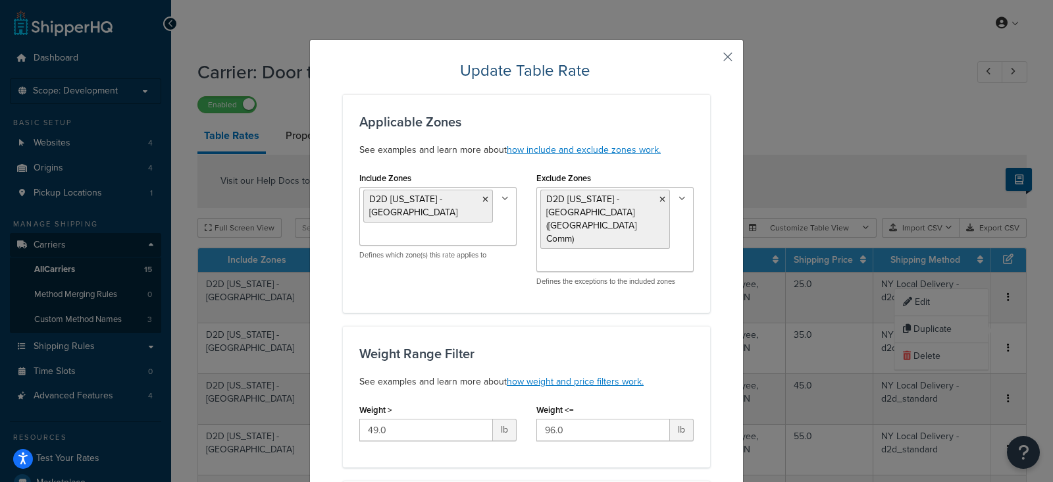
click at [710, 60] on button "button" at bounding box center [708, 61] width 3 height 3
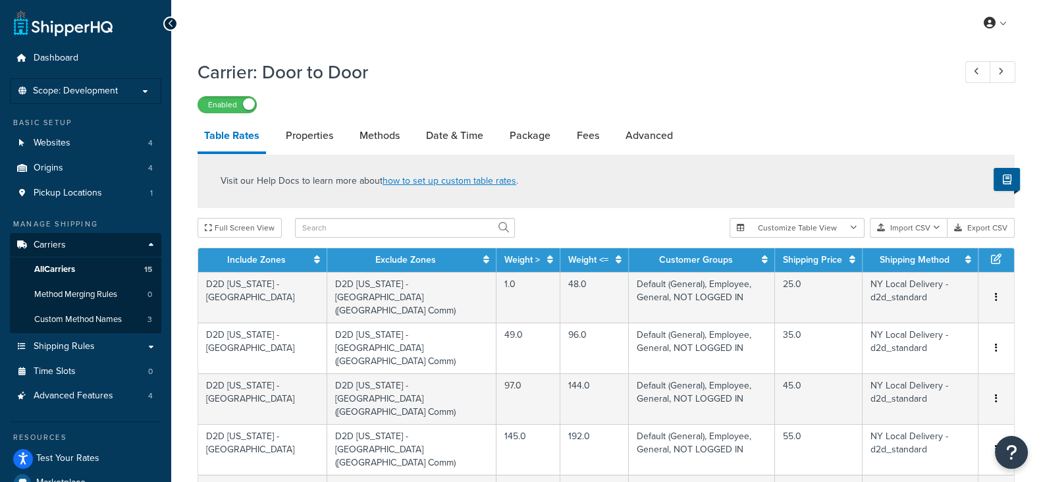
drag, startPoint x: 557, startPoint y: 100, endPoint x: 558, endPoint y: 115, distance: 15.2
click at [557, 100] on div "Enabled" at bounding box center [605, 104] width 817 height 18
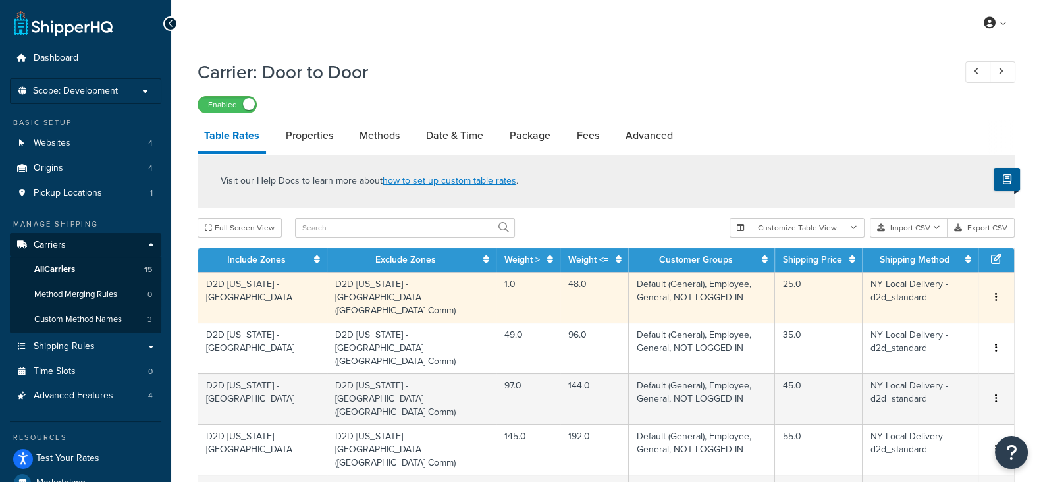
scroll to position [823, 0]
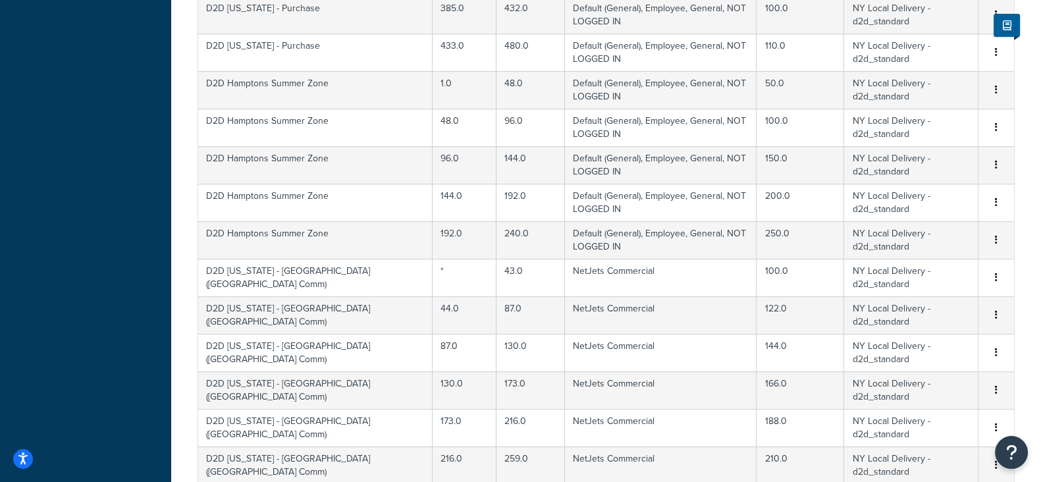
scroll to position [575, 0]
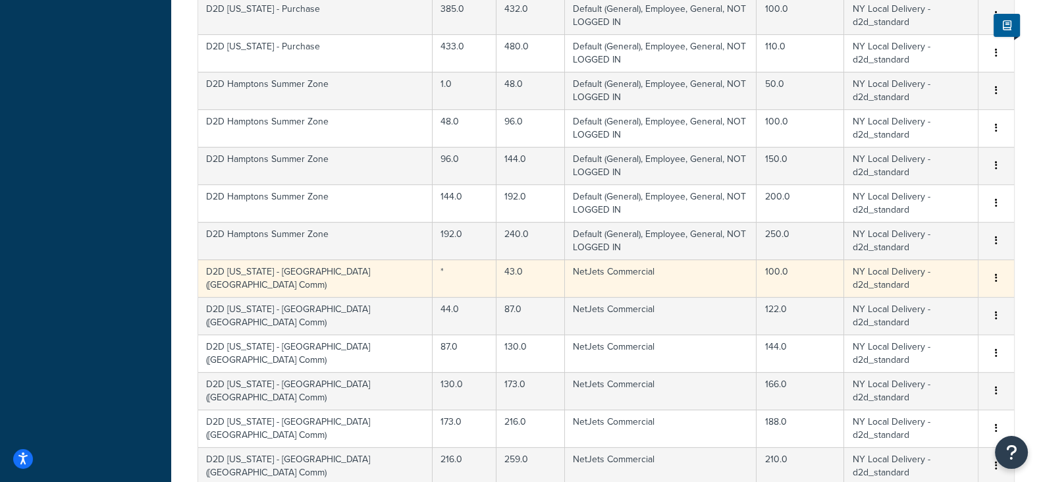
click at [995, 274] on icon "button" at bounding box center [996, 277] width 3 height 9
click at [907, 247] on div "Edit" at bounding box center [929, 249] width 93 height 27
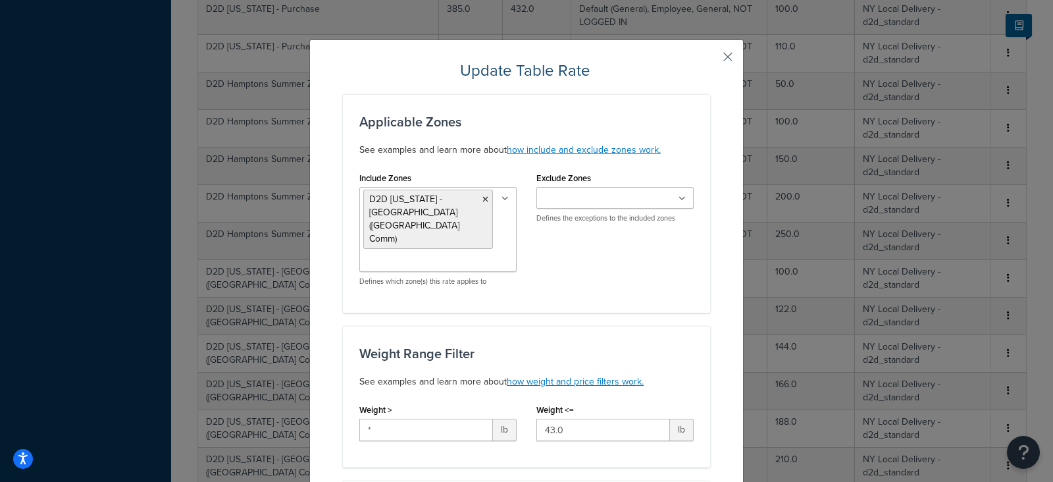
click at [710, 60] on button "button" at bounding box center [708, 61] width 3 height 3
